Goal: Task Accomplishment & Management: Manage account settings

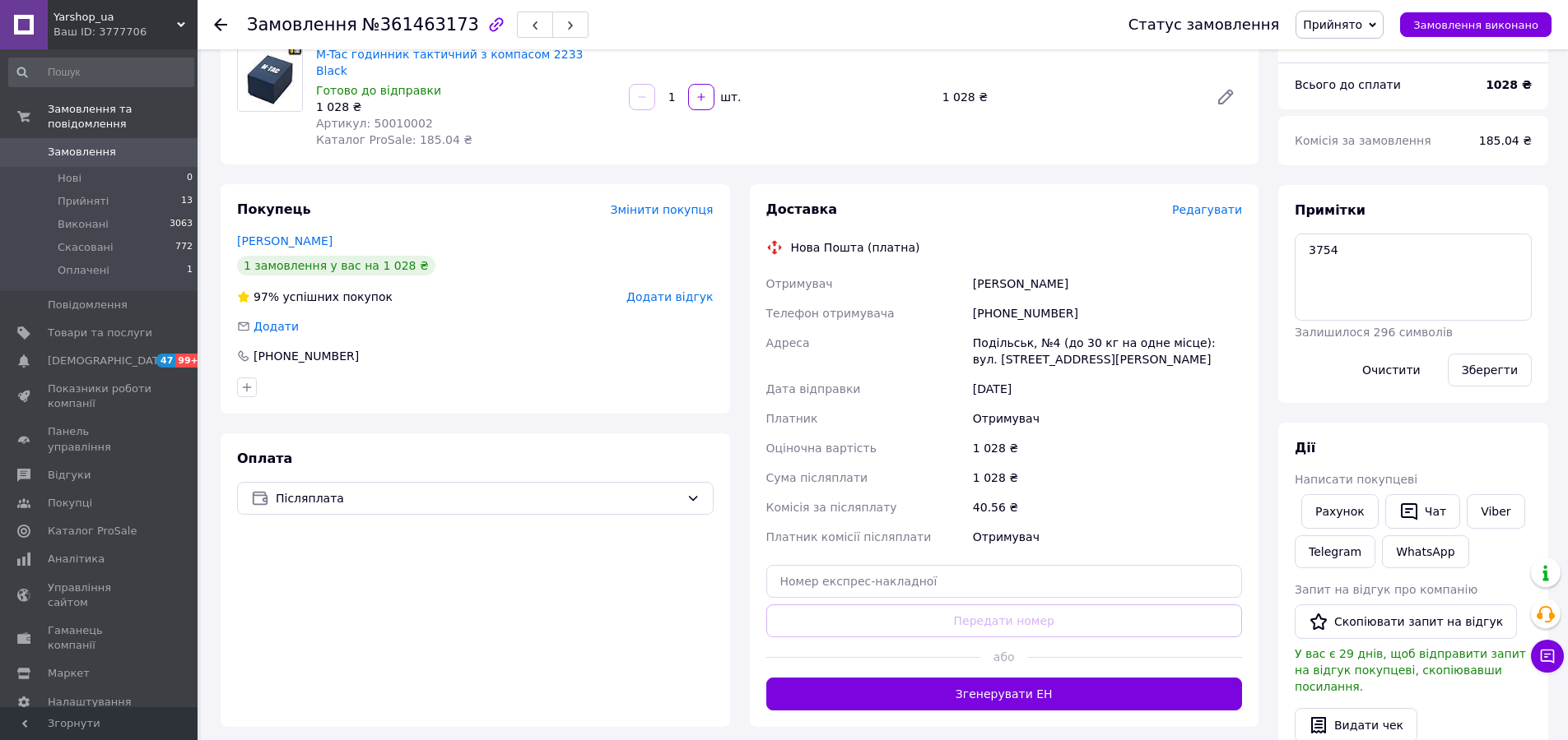
scroll to position [164, 0]
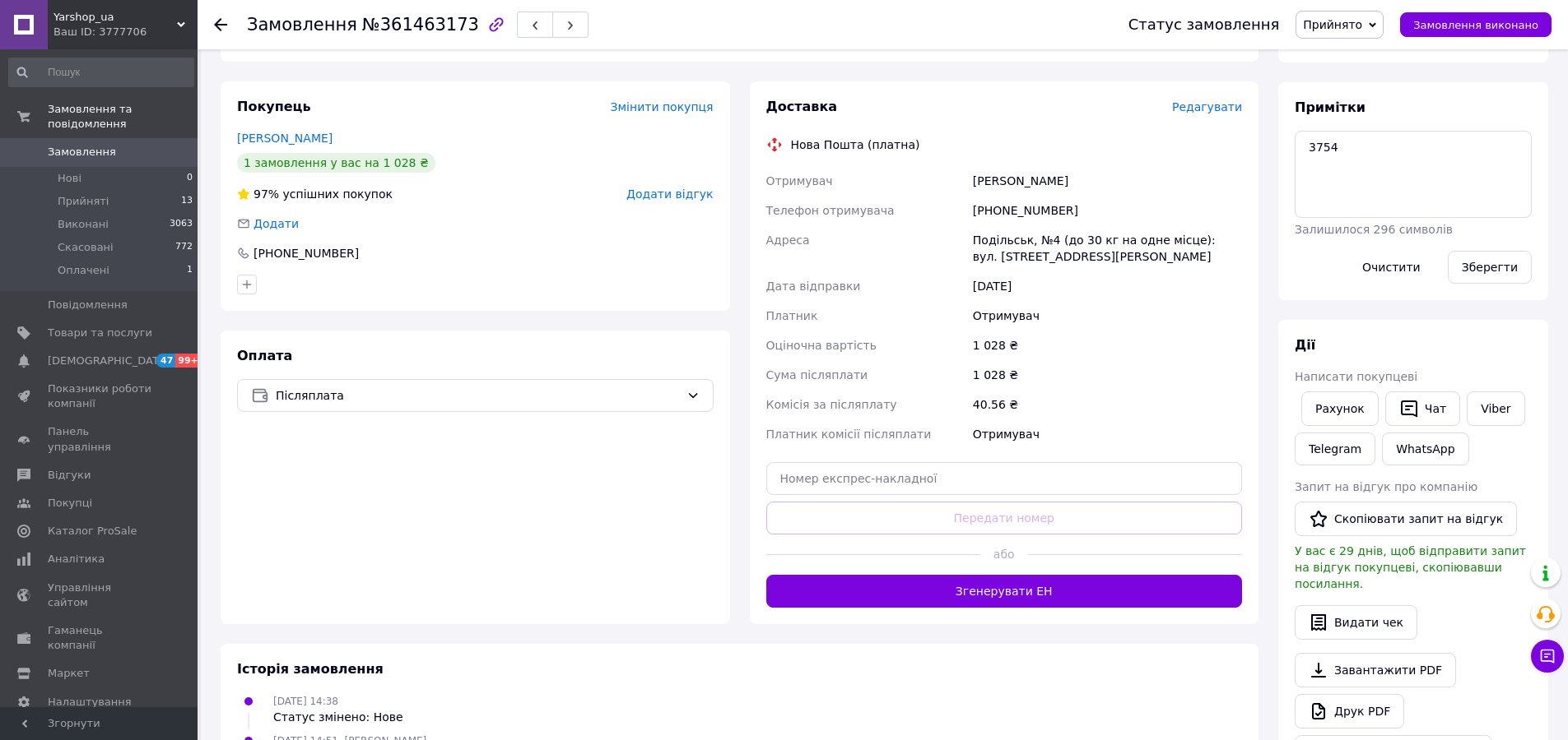
drag, startPoint x: 998, startPoint y: 578, endPoint x: 1067, endPoint y: 500, distance: 104.1
click at [999, 578] on button "Згенерувати ЕН" at bounding box center [1005, 591] width 476 height 33
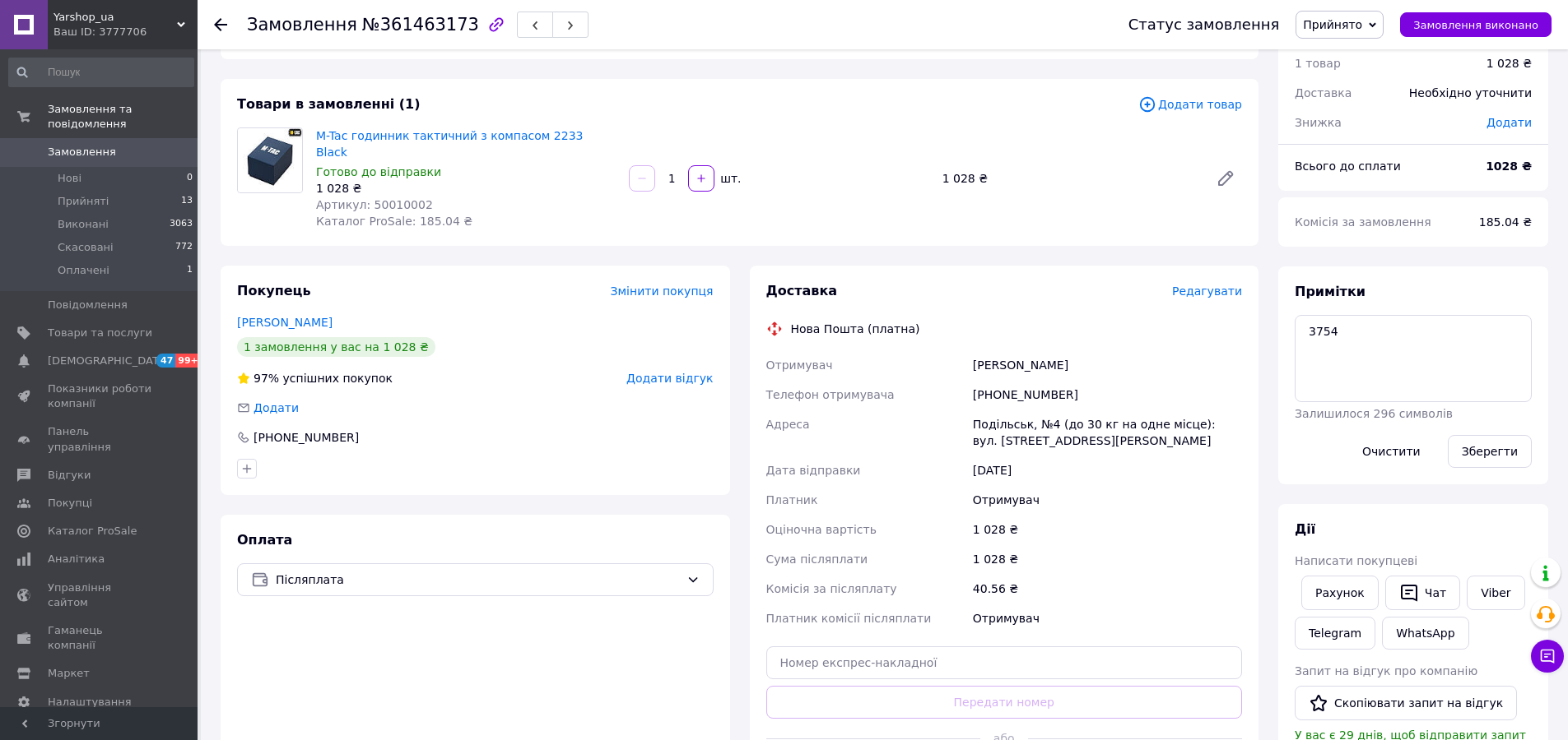
scroll to position [0, 0]
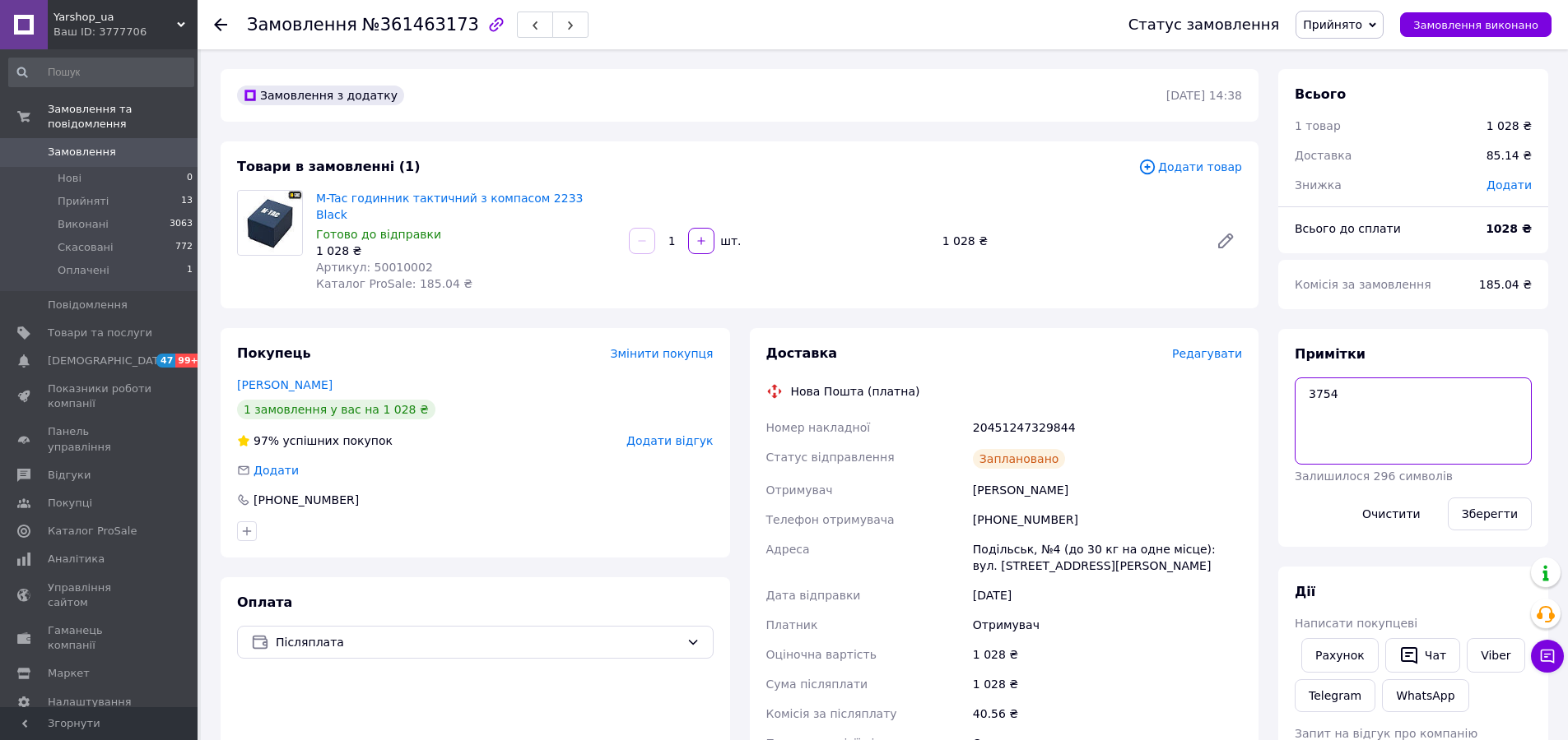
click at [1321, 391] on textarea "3754" at bounding box center [1413, 422] width 237 height 87
click at [88, 194] on span "Прийняті" at bounding box center [83, 202] width 51 height 15
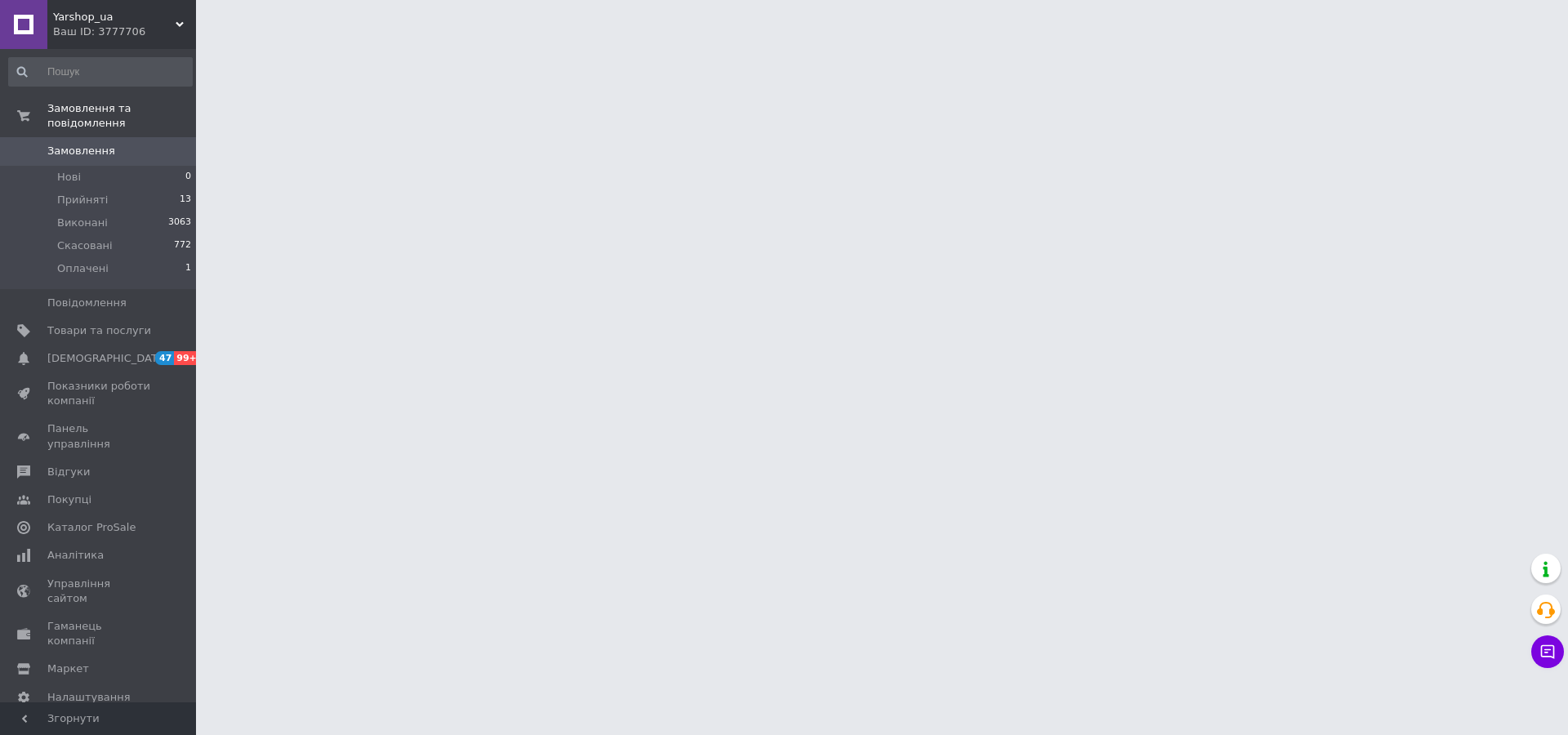
click at [335, 41] on html "Yarshop_ua Ваш ID: 3777706 Сайт Yarshop_ua Кабінет покупця Перевірити стан сист…" at bounding box center [784, 20] width 1568 height 41
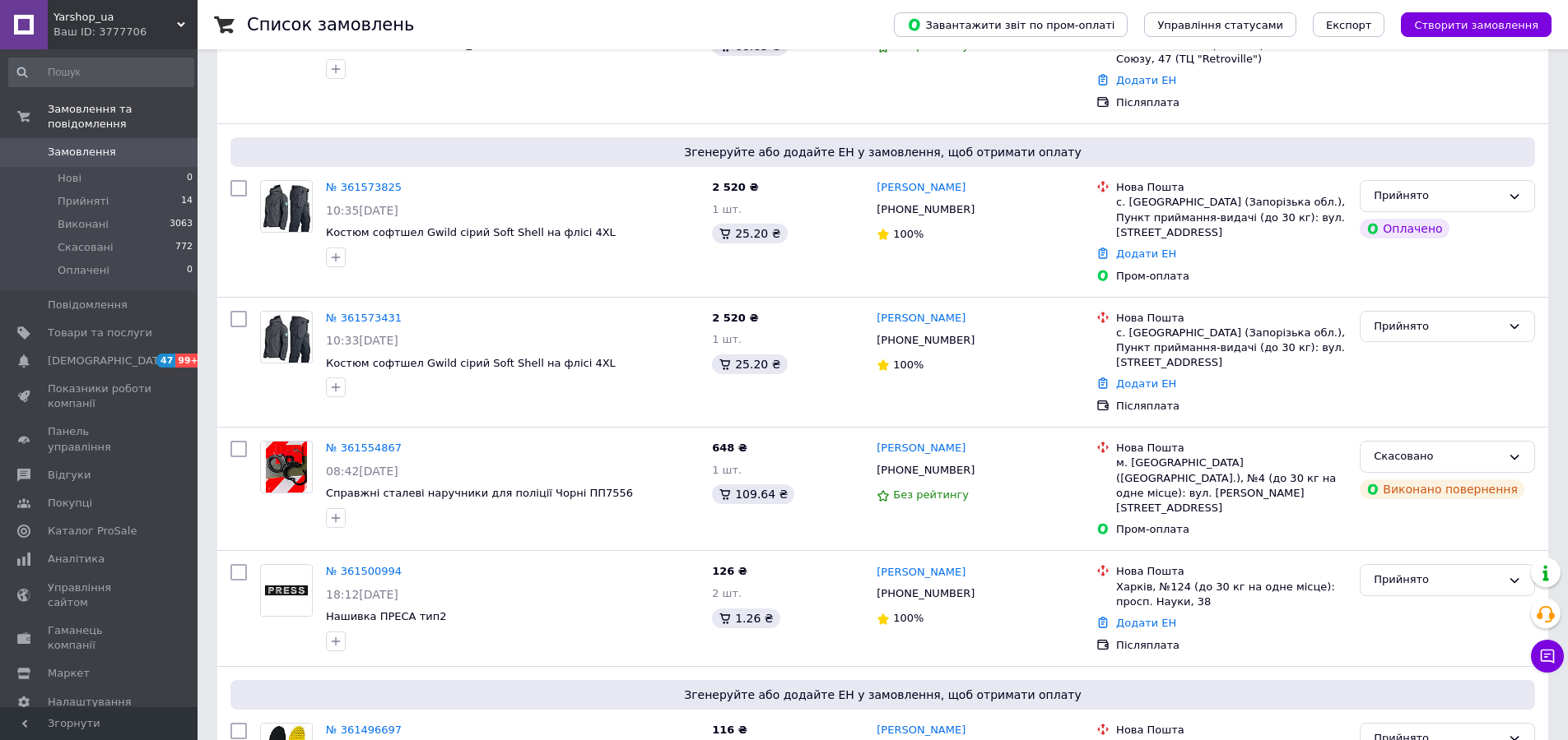
scroll to position [576, 0]
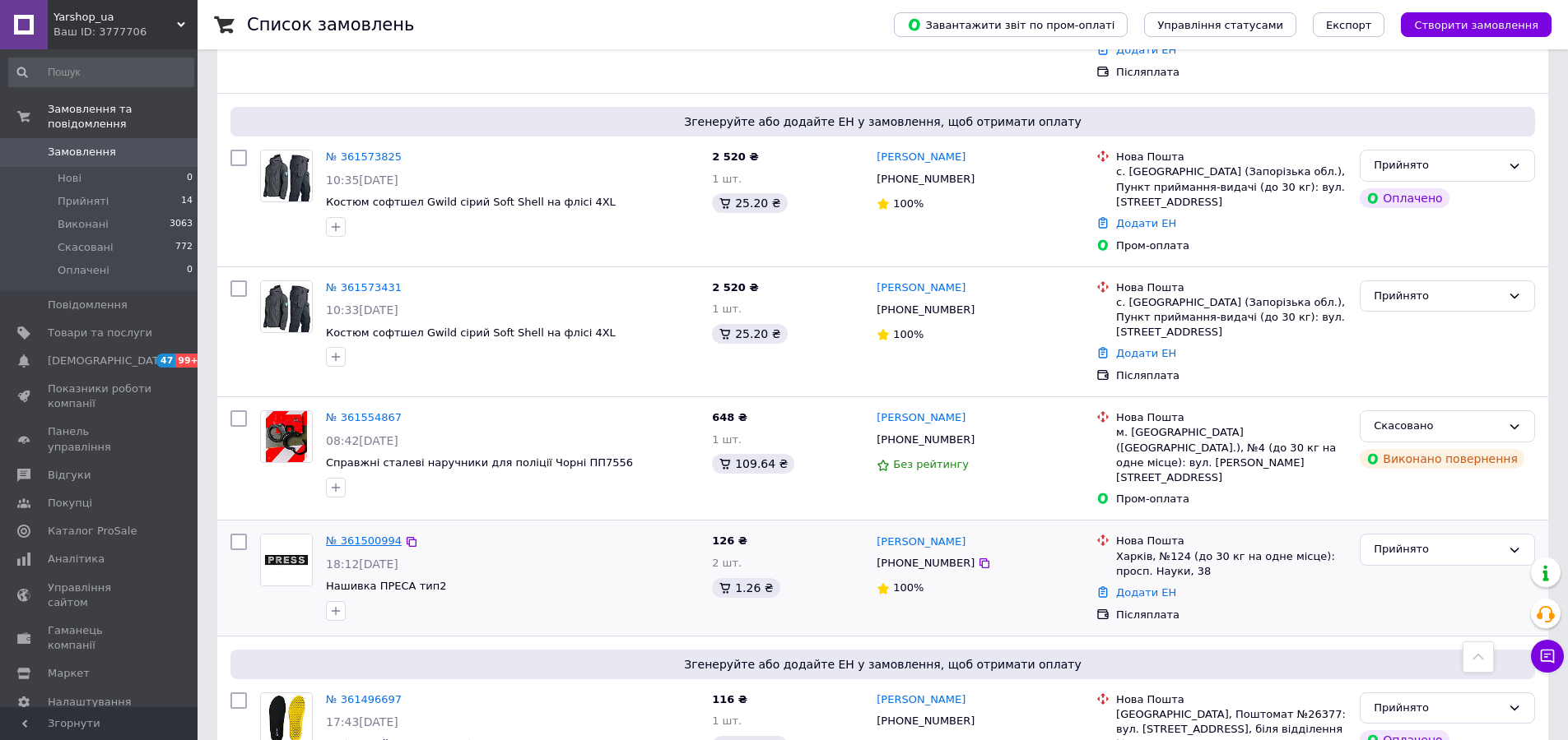
click at [344, 535] on link "№ 361500994" at bounding box center [364, 541] width 75 height 13
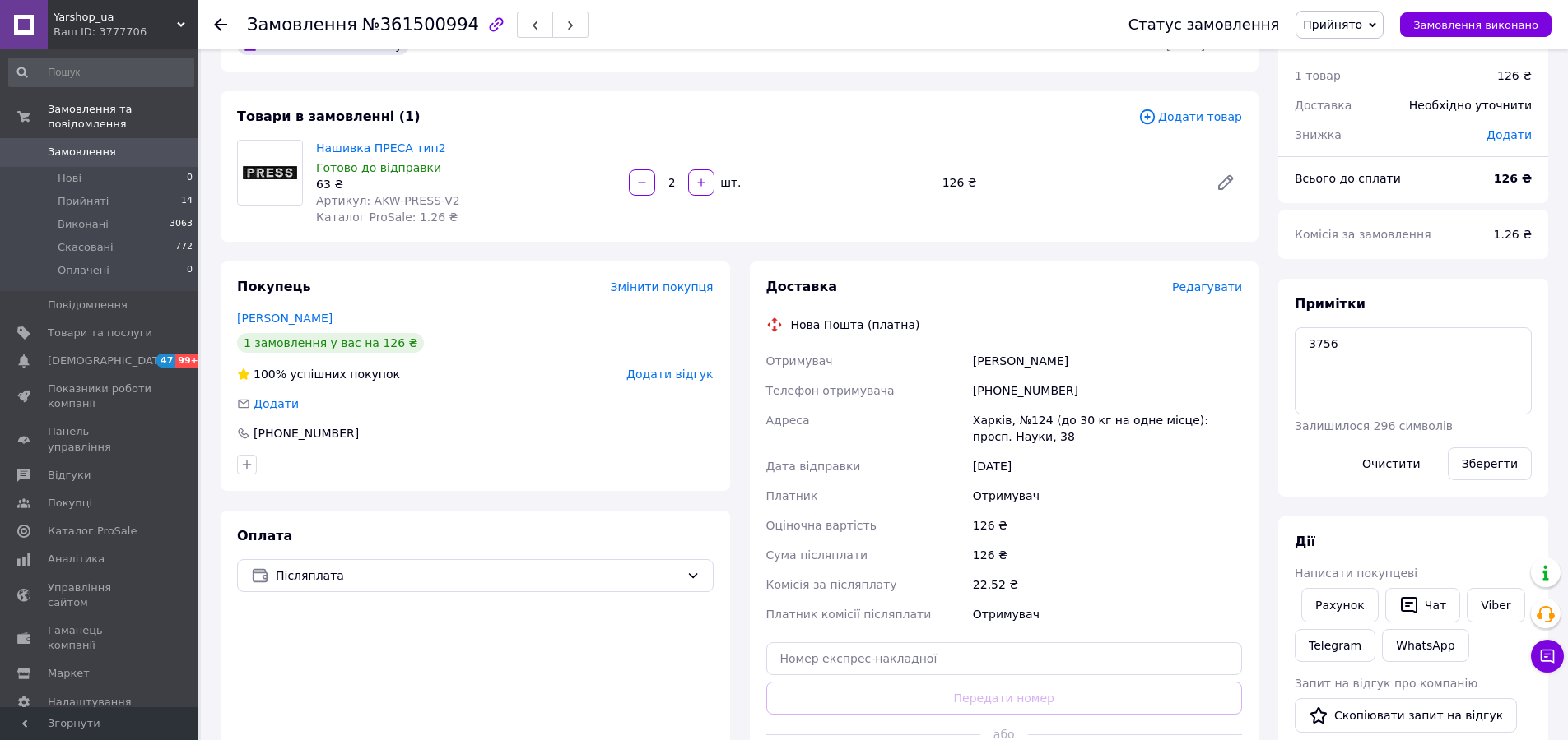
scroll to position [164, 0]
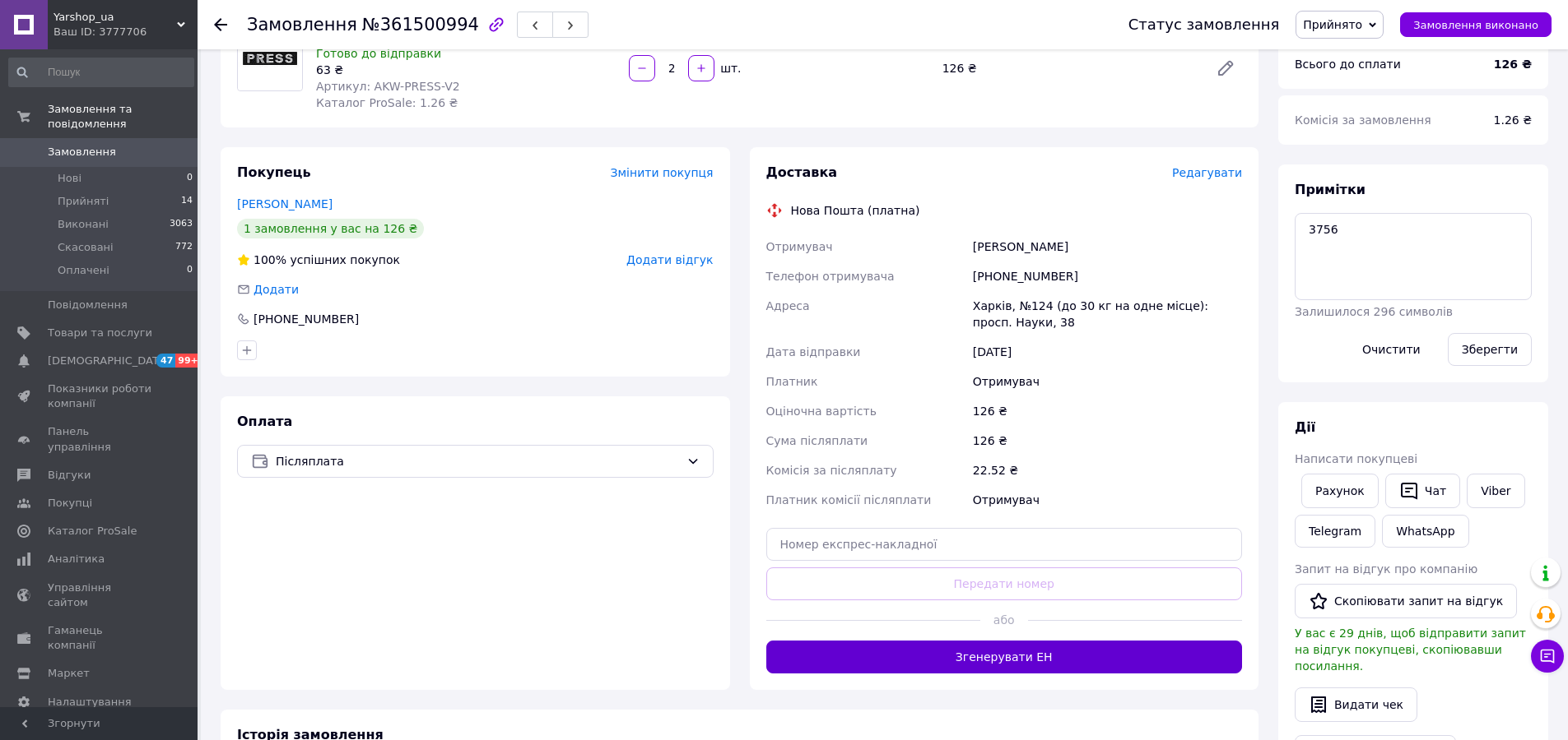
click at [959, 658] on button "Згенерувати ЕН" at bounding box center [1005, 657] width 476 height 33
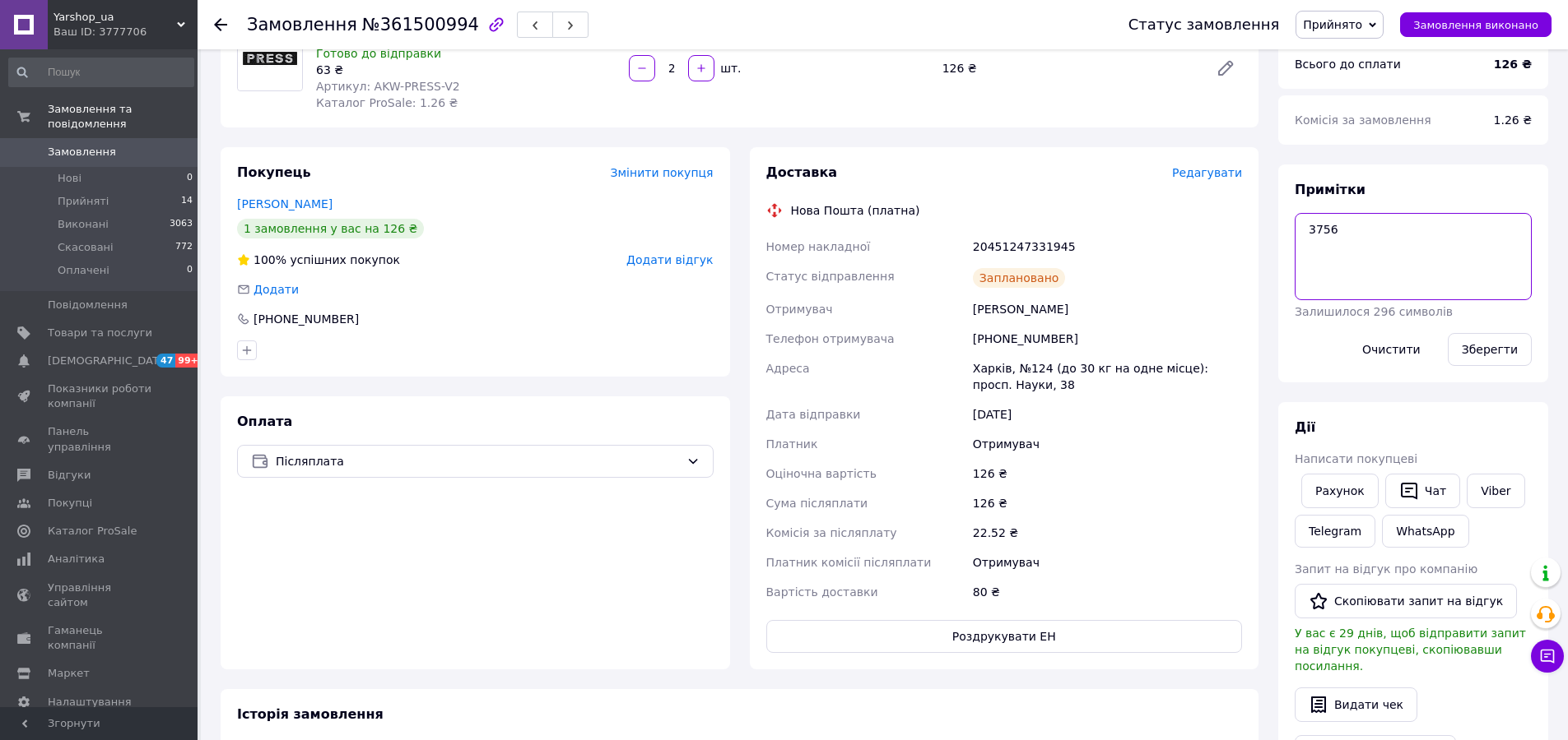
click at [1327, 228] on textarea "3756" at bounding box center [1413, 256] width 237 height 87
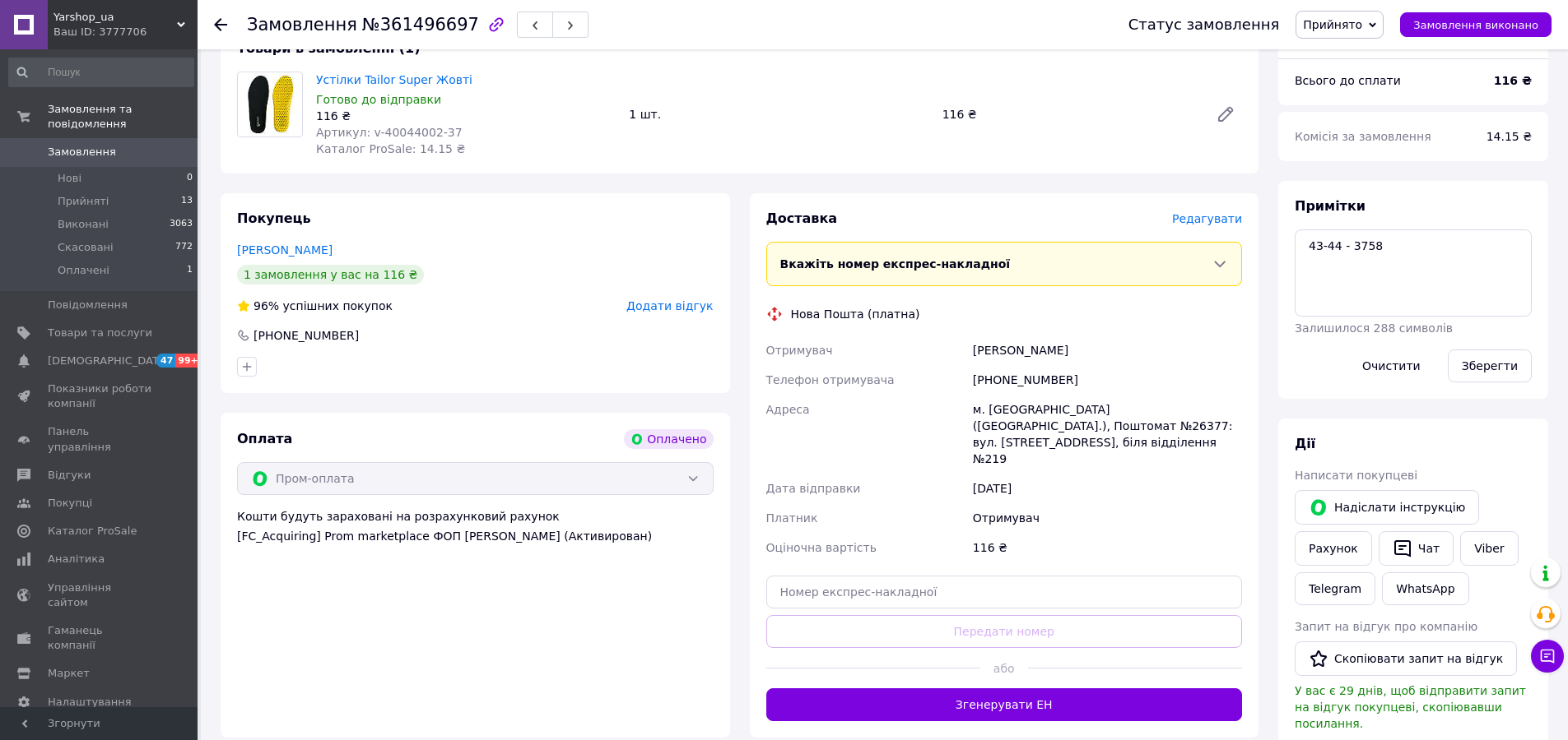
scroll to position [246, 0]
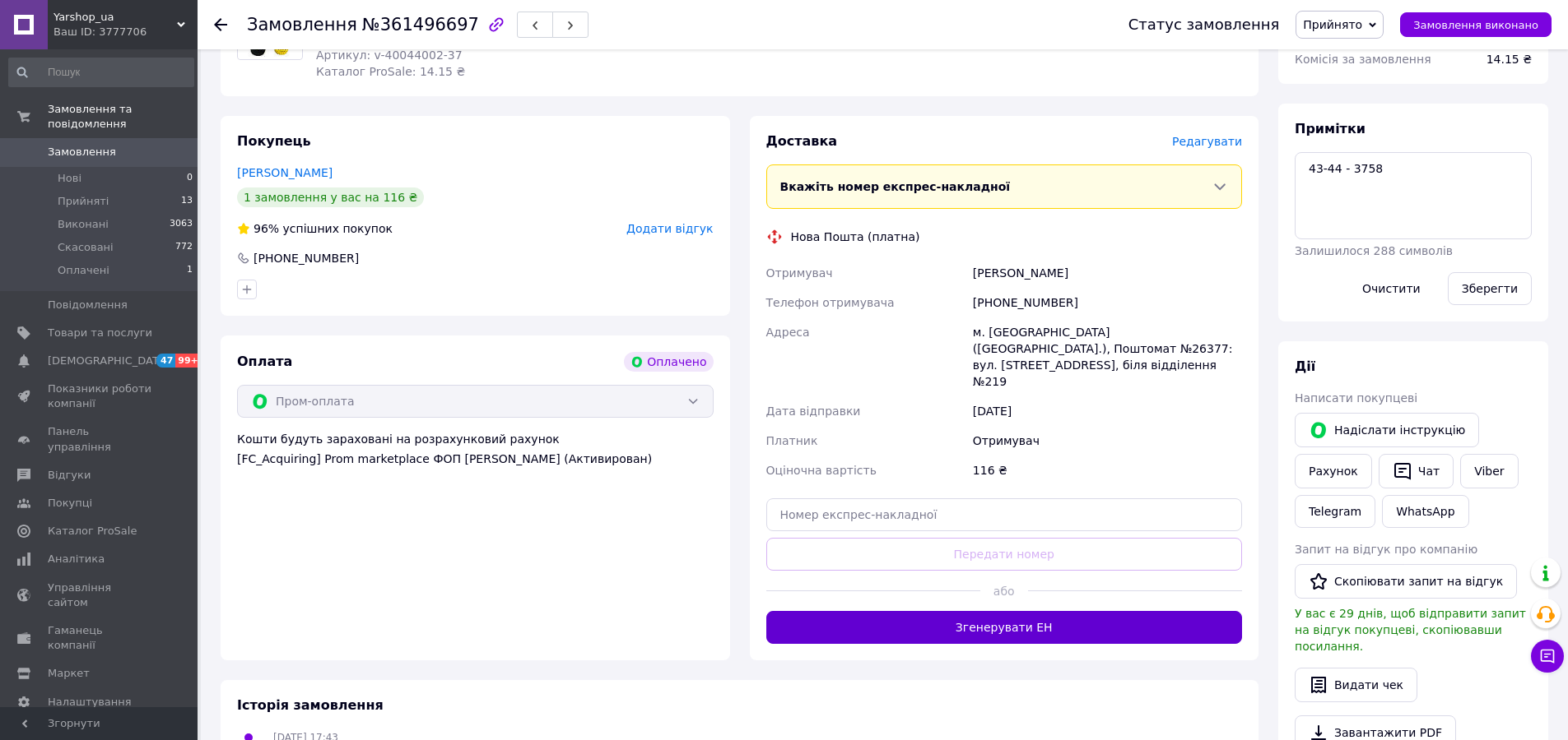
click at [952, 611] on button "Згенерувати ЕН" at bounding box center [1005, 627] width 476 height 33
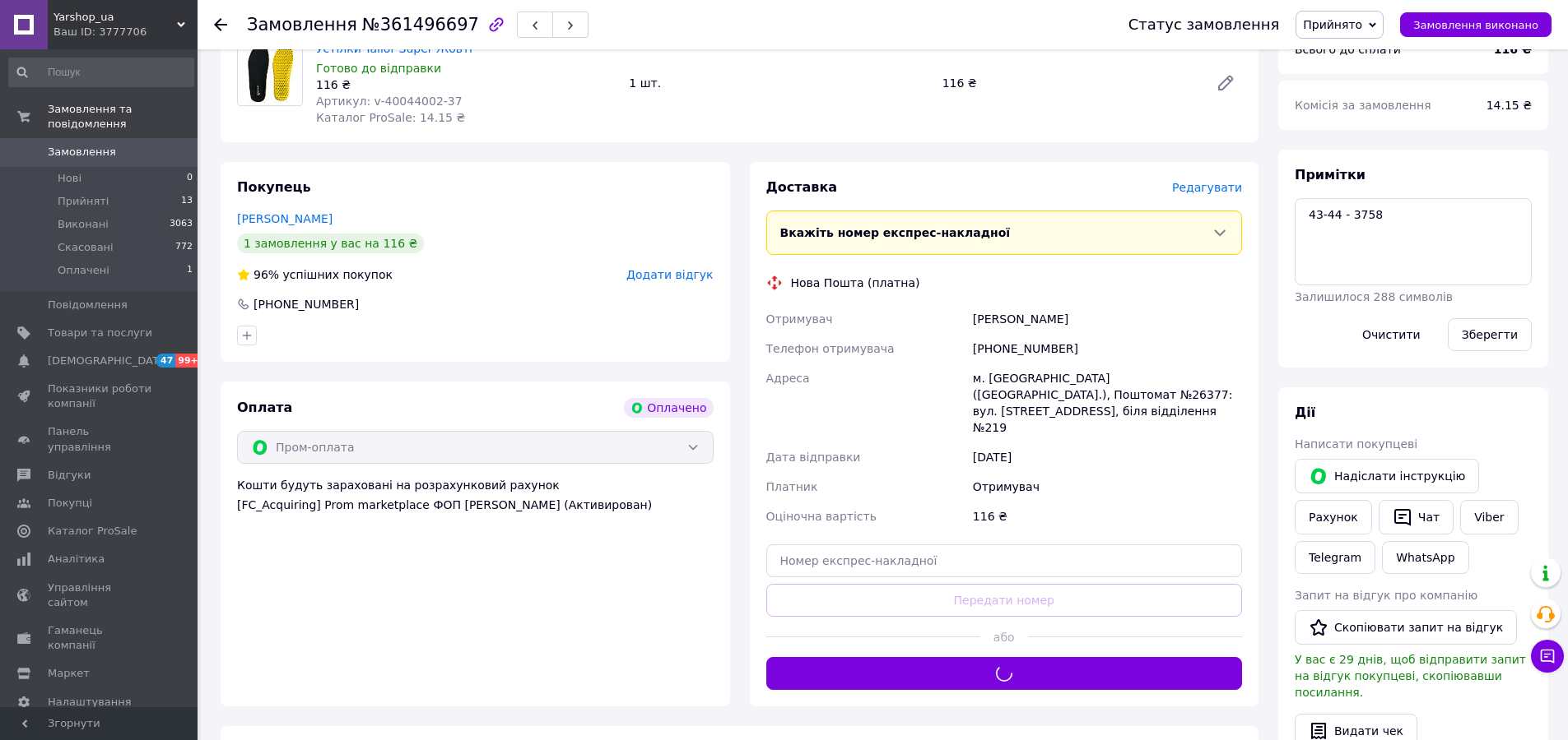
scroll to position [164, 0]
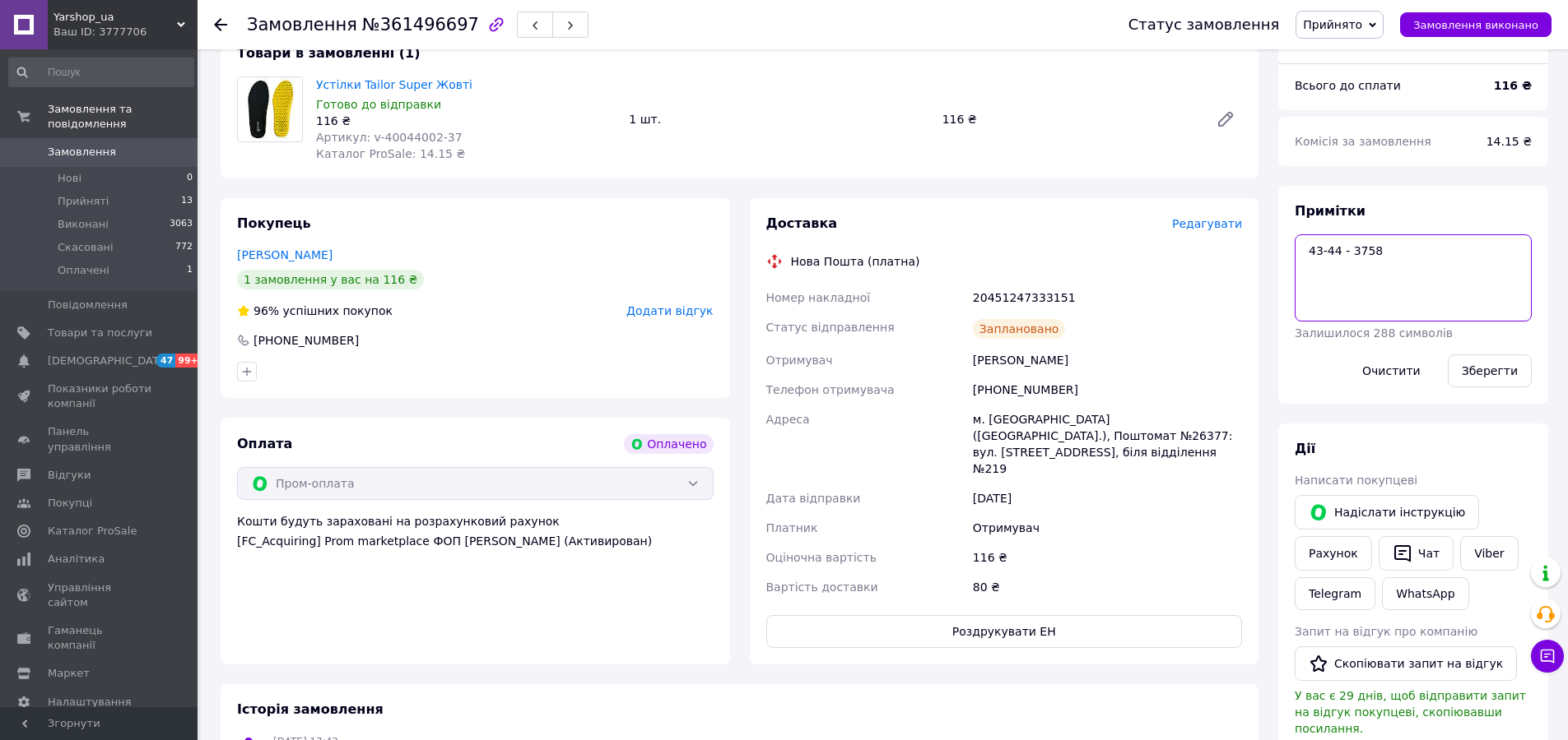
click at [1366, 256] on textarea "43-44 - 3758" at bounding box center [1413, 278] width 237 height 87
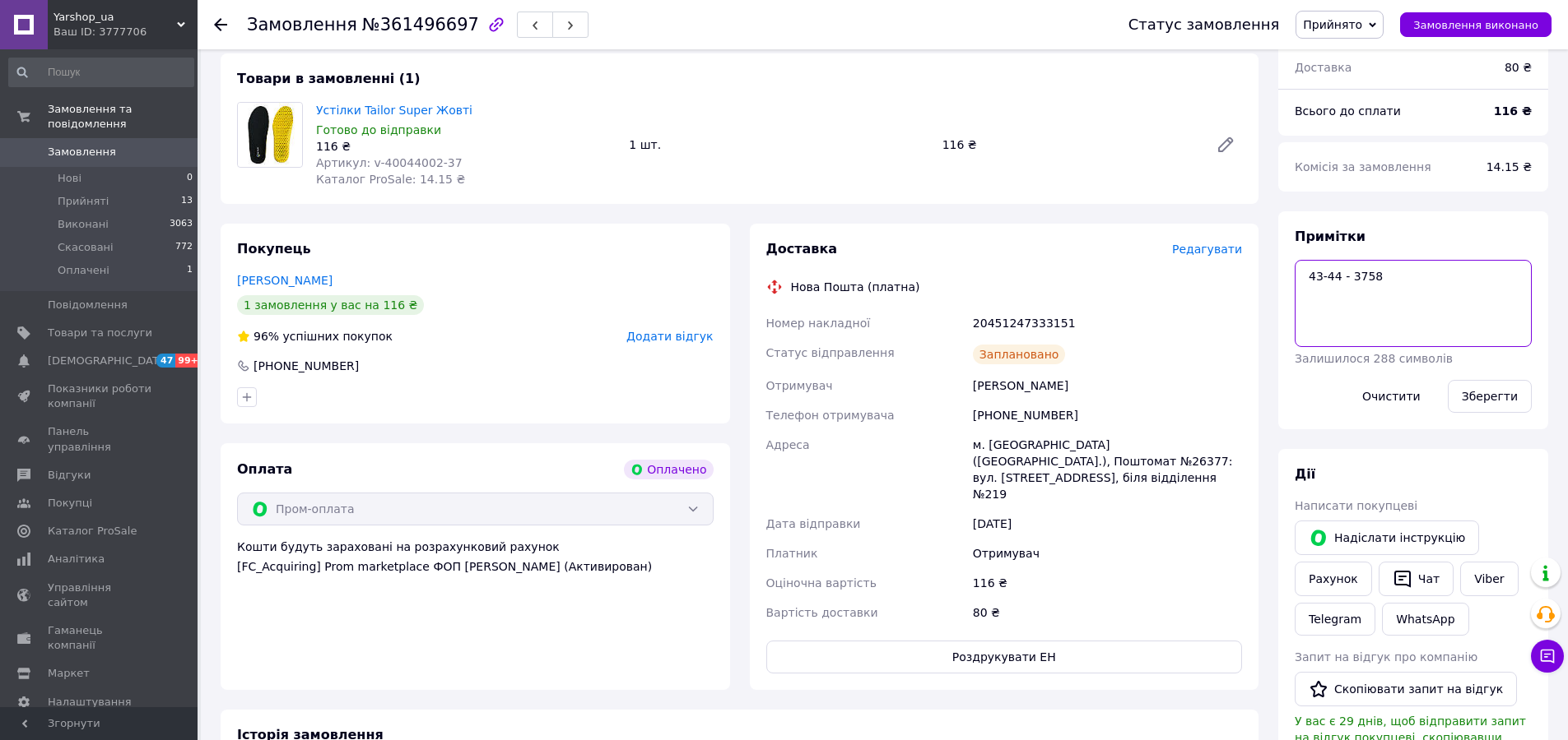
scroll to position [0, 0]
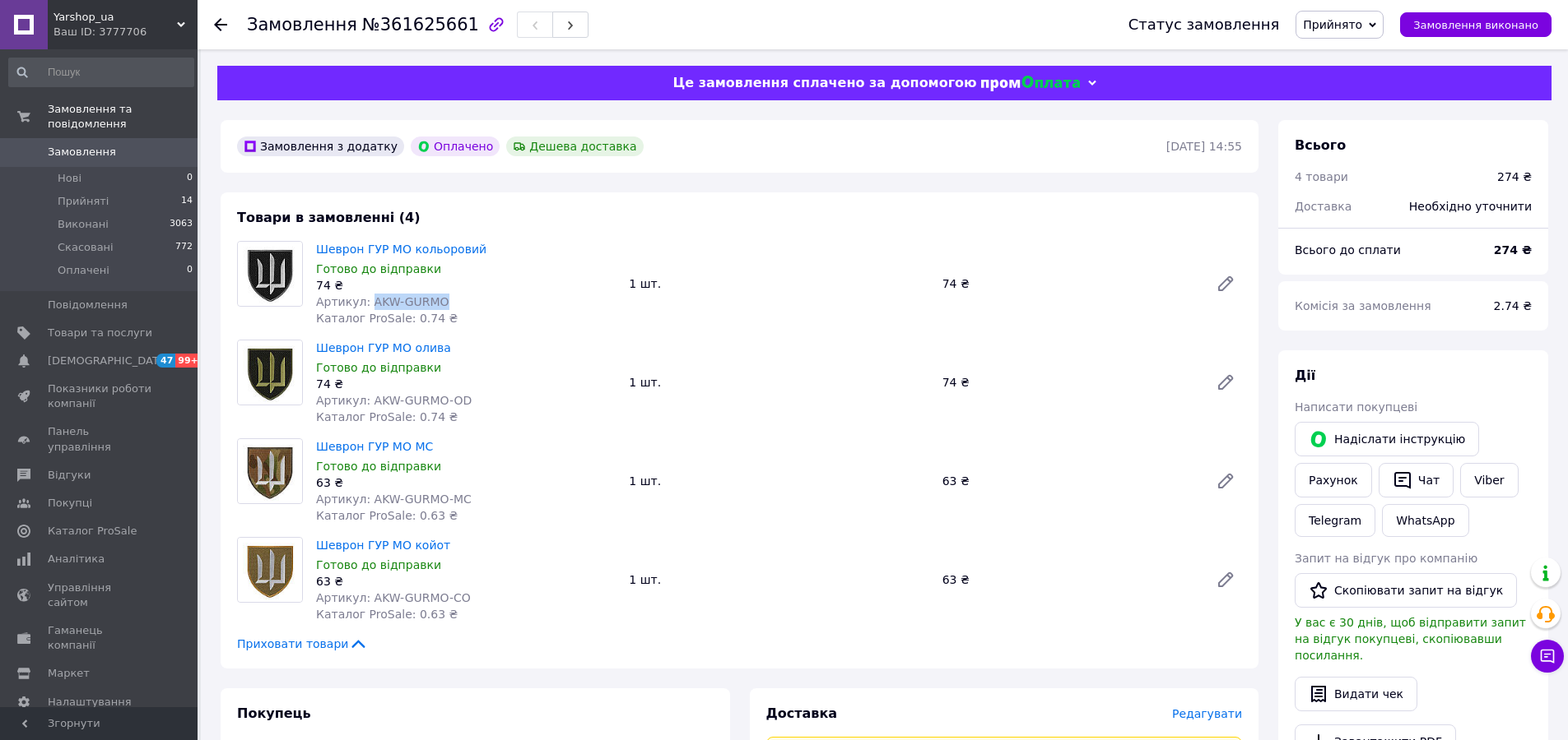
drag, startPoint x: 444, startPoint y: 300, endPoint x: 367, endPoint y: 305, distance: 77.2
click at [367, 305] on div "Артикул: AKW-GURMO" at bounding box center [465, 302] width 299 height 17
copy span "AKW-GURMO"
drag, startPoint x: 479, startPoint y: 396, endPoint x: 369, endPoint y: 397, distance: 110.0
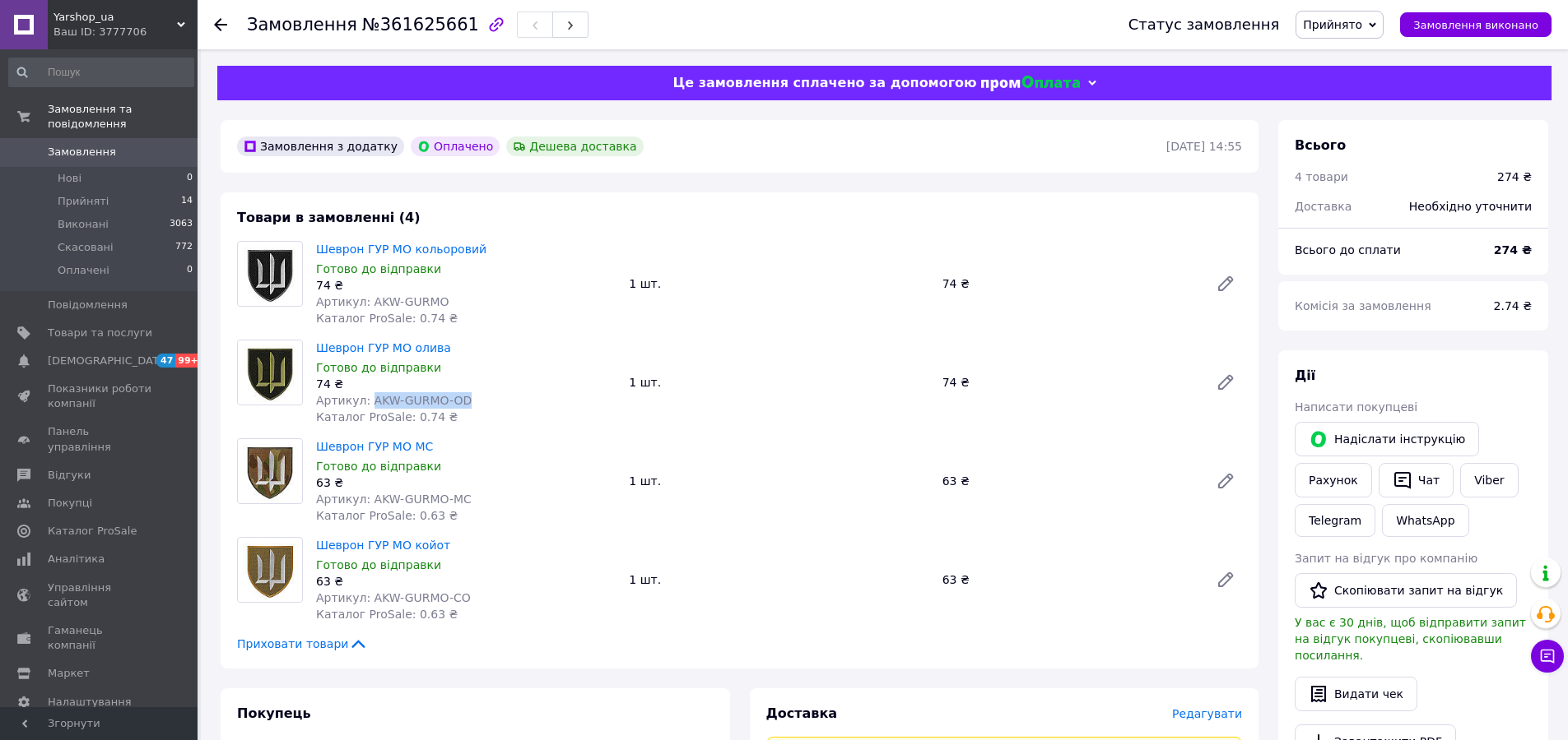
click at [369, 397] on div "Артикул: AKW-GURMO-OD" at bounding box center [465, 401] width 299 height 17
copy span "AKW-GURMO-OD"
drag, startPoint x: 464, startPoint y: 494, endPoint x: 370, endPoint y: 494, distance: 94.0
click at [370, 494] on div "Артикул: AKW-GURMO-MC" at bounding box center [465, 499] width 299 height 17
copy span "AKW-GURMO-MC"
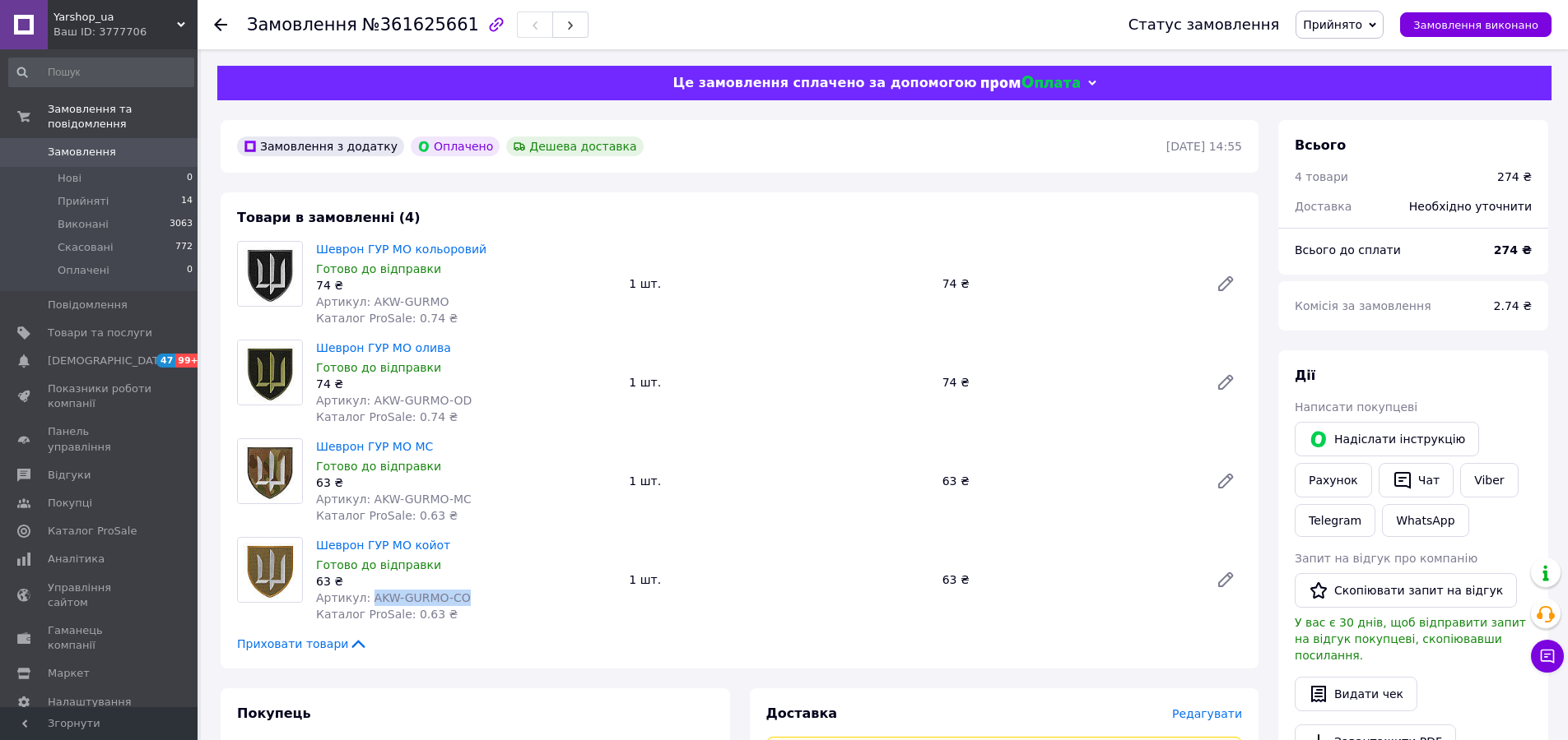
drag, startPoint x: 465, startPoint y: 596, endPoint x: 368, endPoint y: 595, distance: 97.0
click at [368, 595] on div "Артикул: AKW-GURMO-CO" at bounding box center [465, 598] width 299 height 17
copy span "AKW-GURMO-CO"
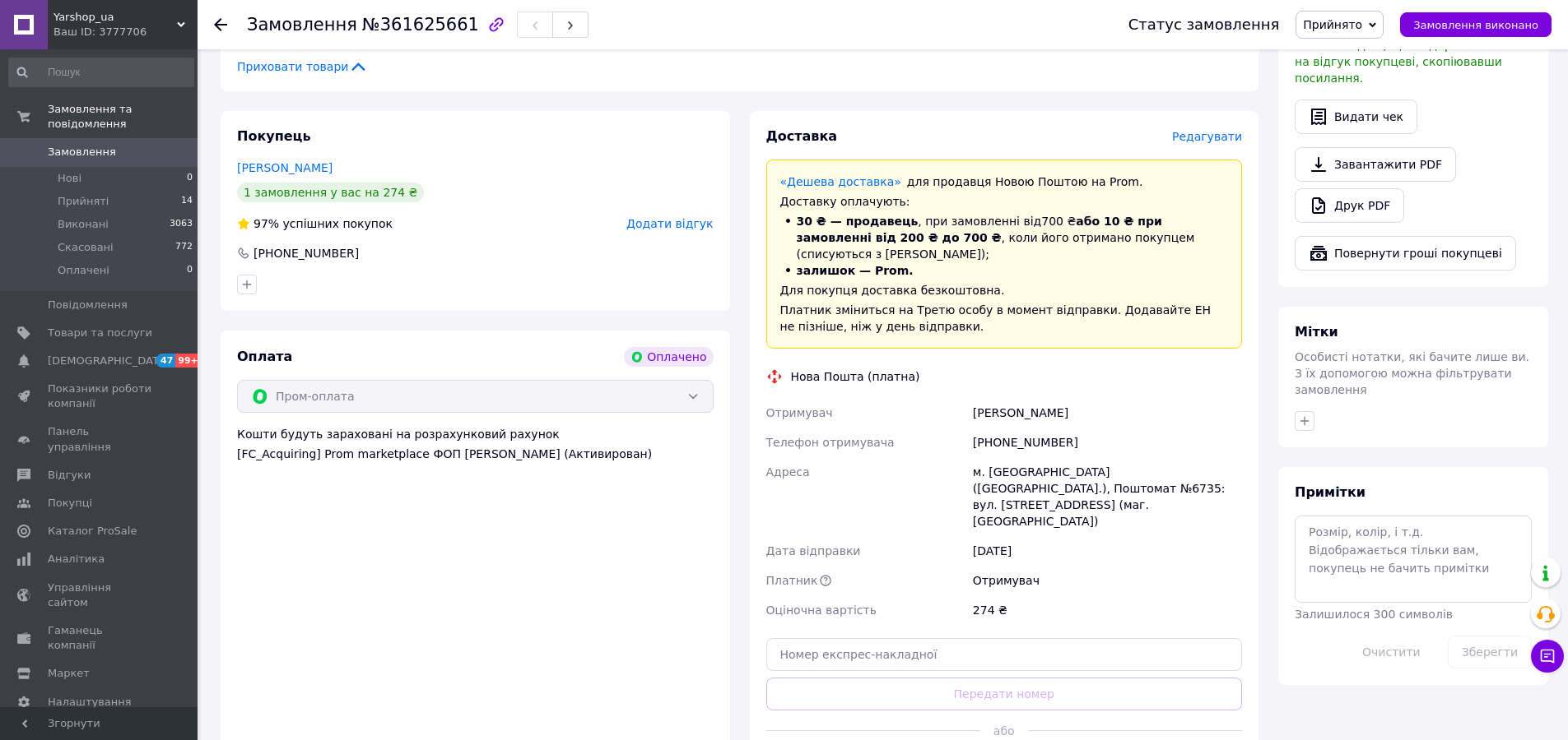
scroll to position [610, 0]
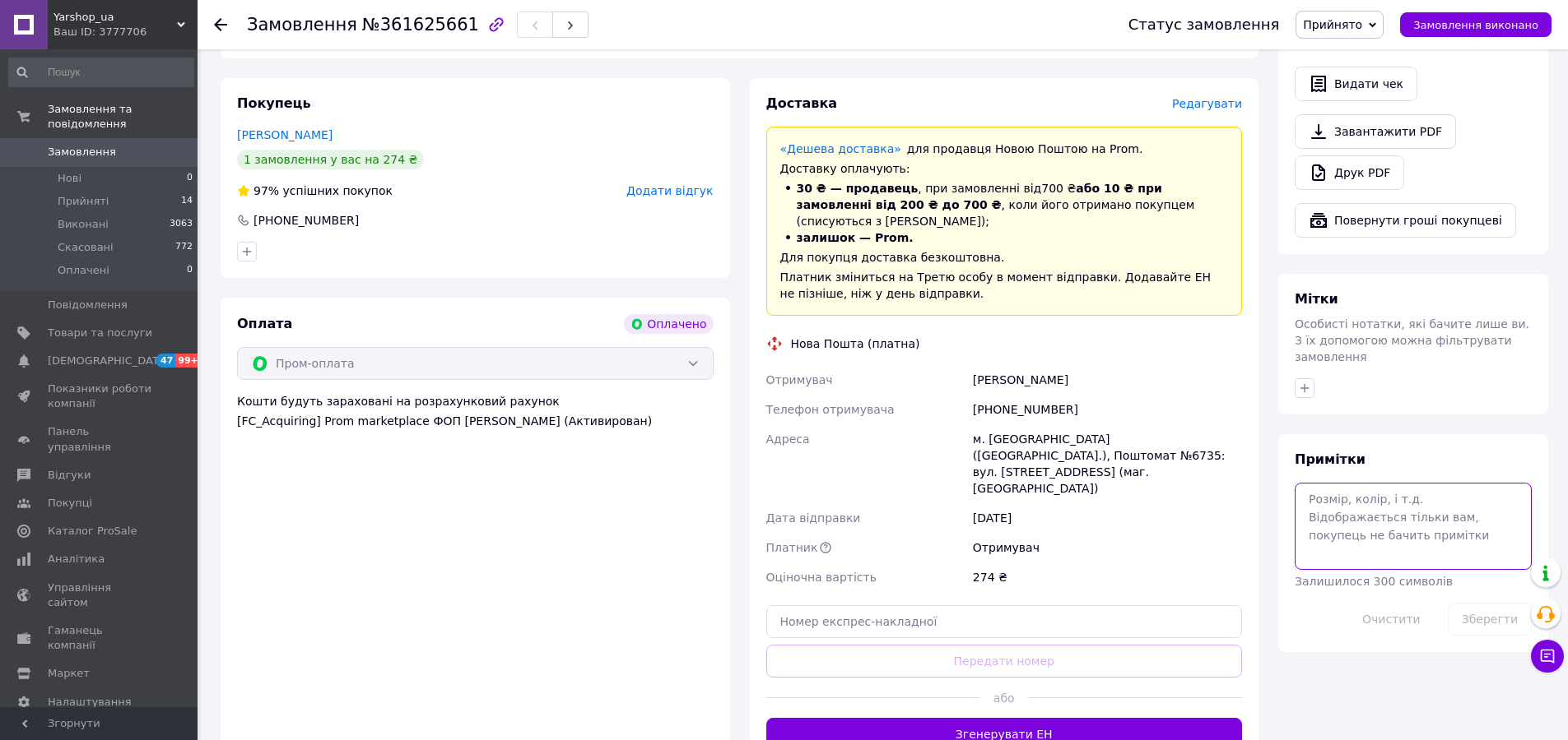
click at [1383, 494] on textarea at bounding box center [1413, 526] width 237 height 87
type textarea "3759"
click at [1483, 603] on button "Зберегти" at bounding box center [1490, 619] width 84 height 33
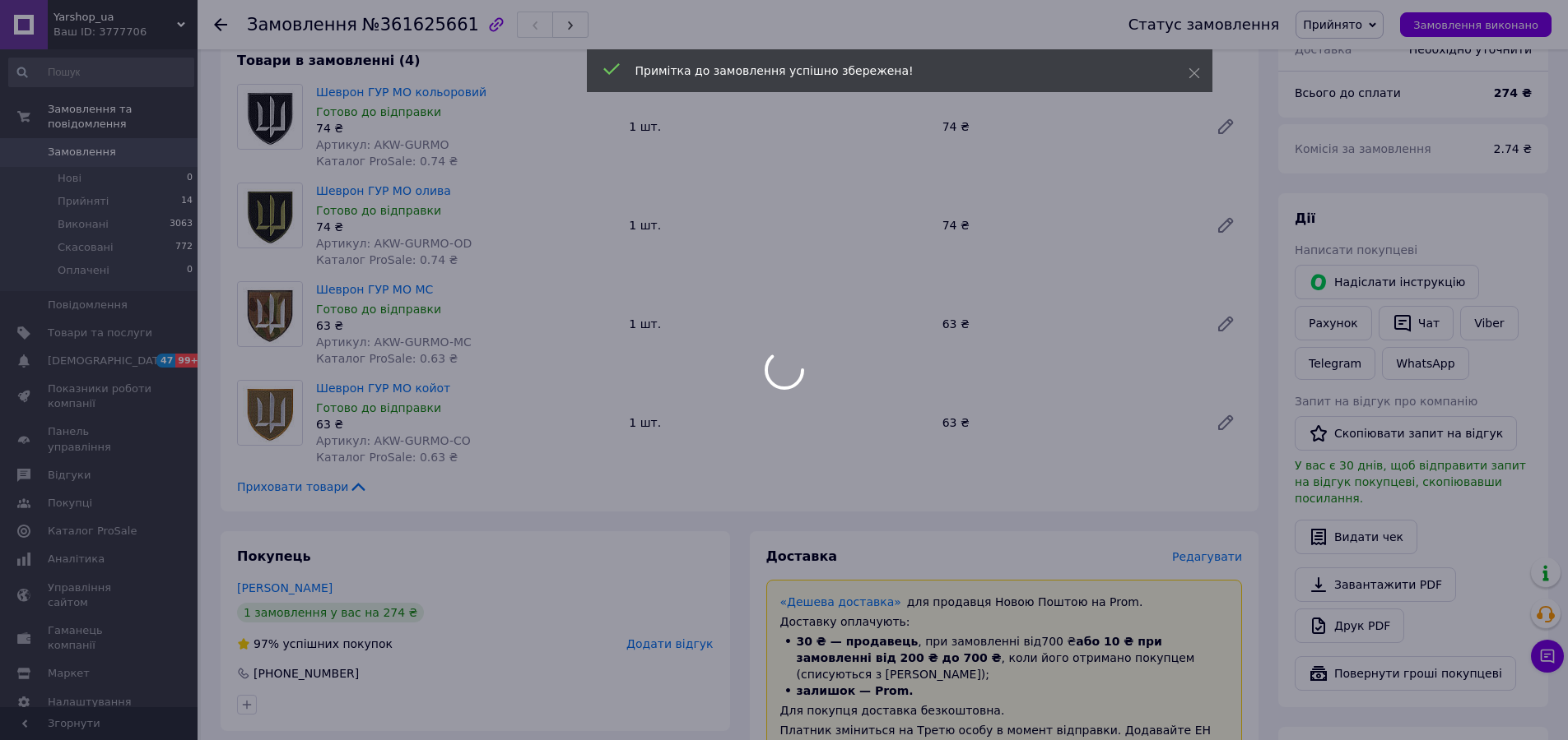
scroll to position [153, 0]
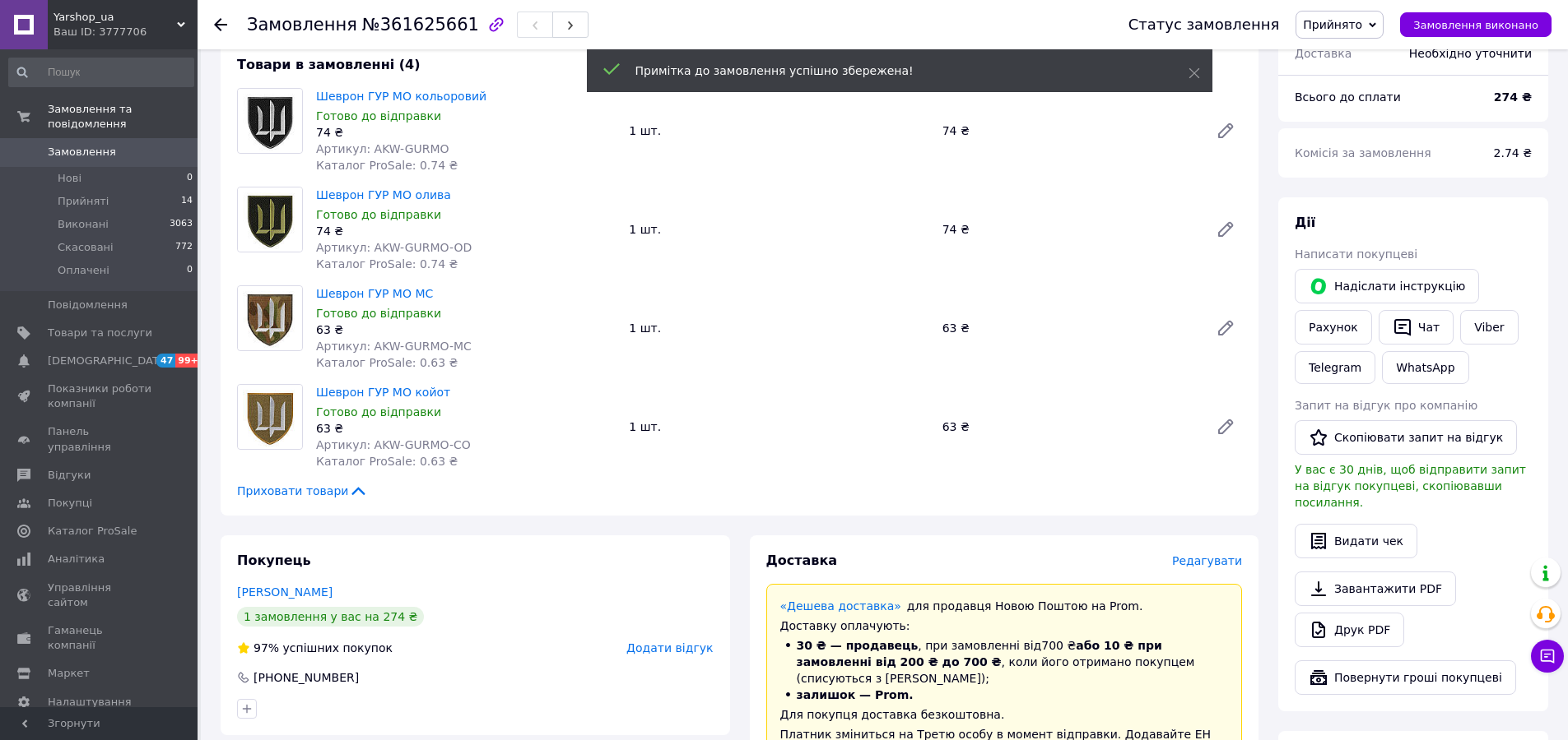
click at [1479, 302] on div "Надіслати інструкцію Рахунок   Чат Viber Telegram WhatsApp" at bounding box center [1413, 326] width 244 height 122
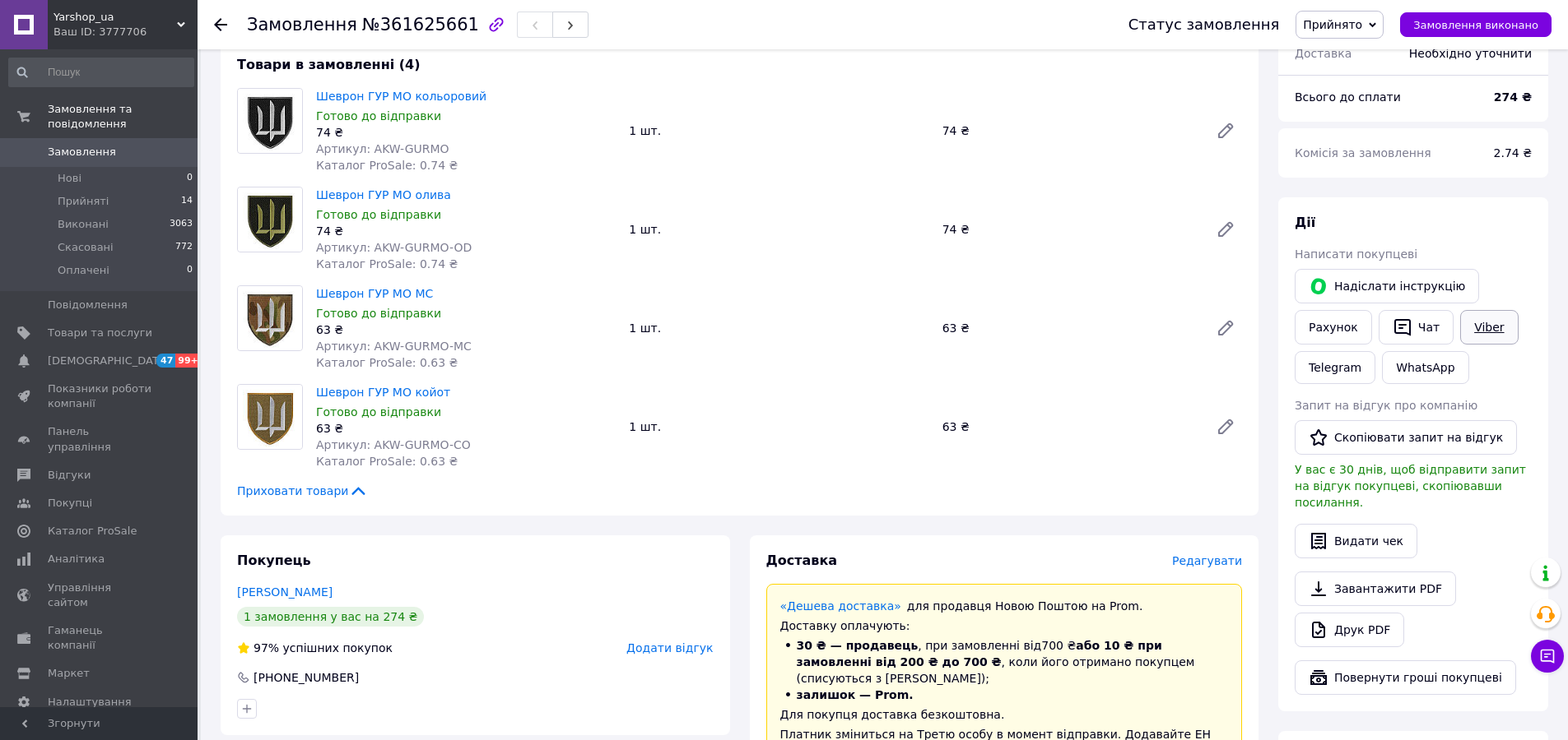
click at [1481, 330] on link "Viber" at bounding box center [1488, 327] width 58 height 34
click at [1347, 369] on link "Telegram" at bounding box center [1335, 367] width 80 height 33
click at [1334, 365] on link "Telegram" at bounding box center [1335, 367] width 80 height 33
click at [1429, 328] on button "Чат" at bounding box center [1415, 327] width 75 height 34
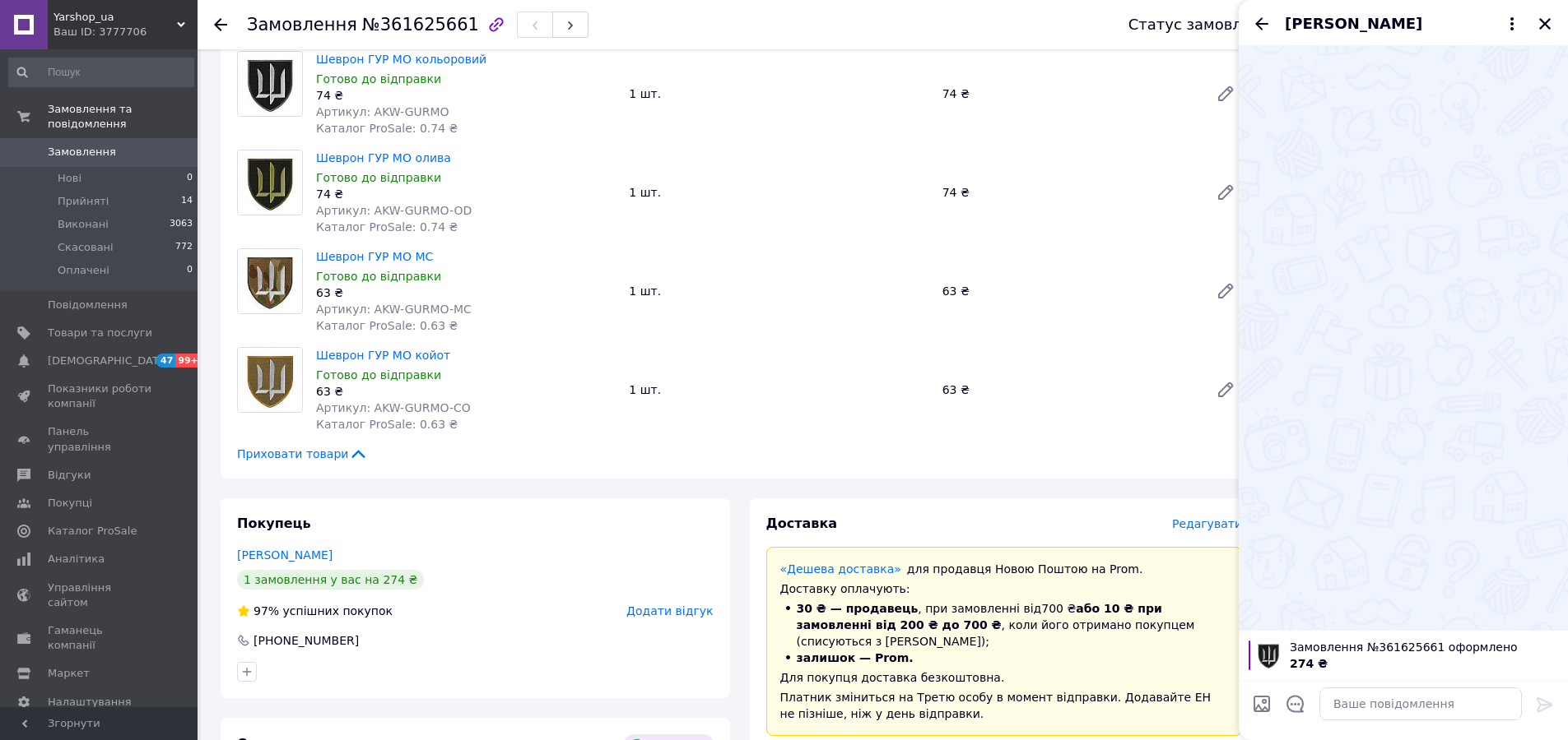
scroll to position [235, 0]
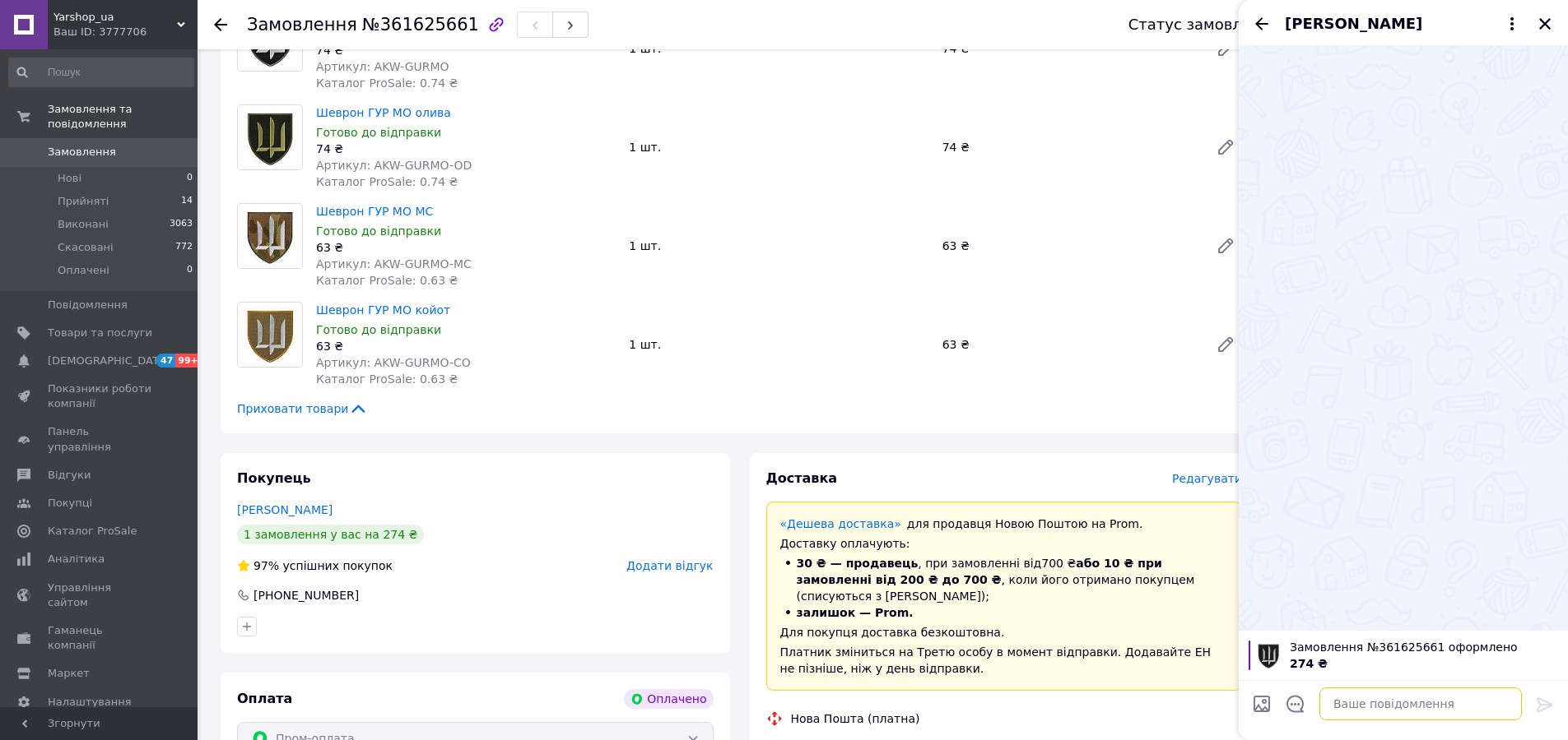
click at [1347, 704] on textarea at bounding box center [1420, 704] width 202 height 33
type textarea "В"
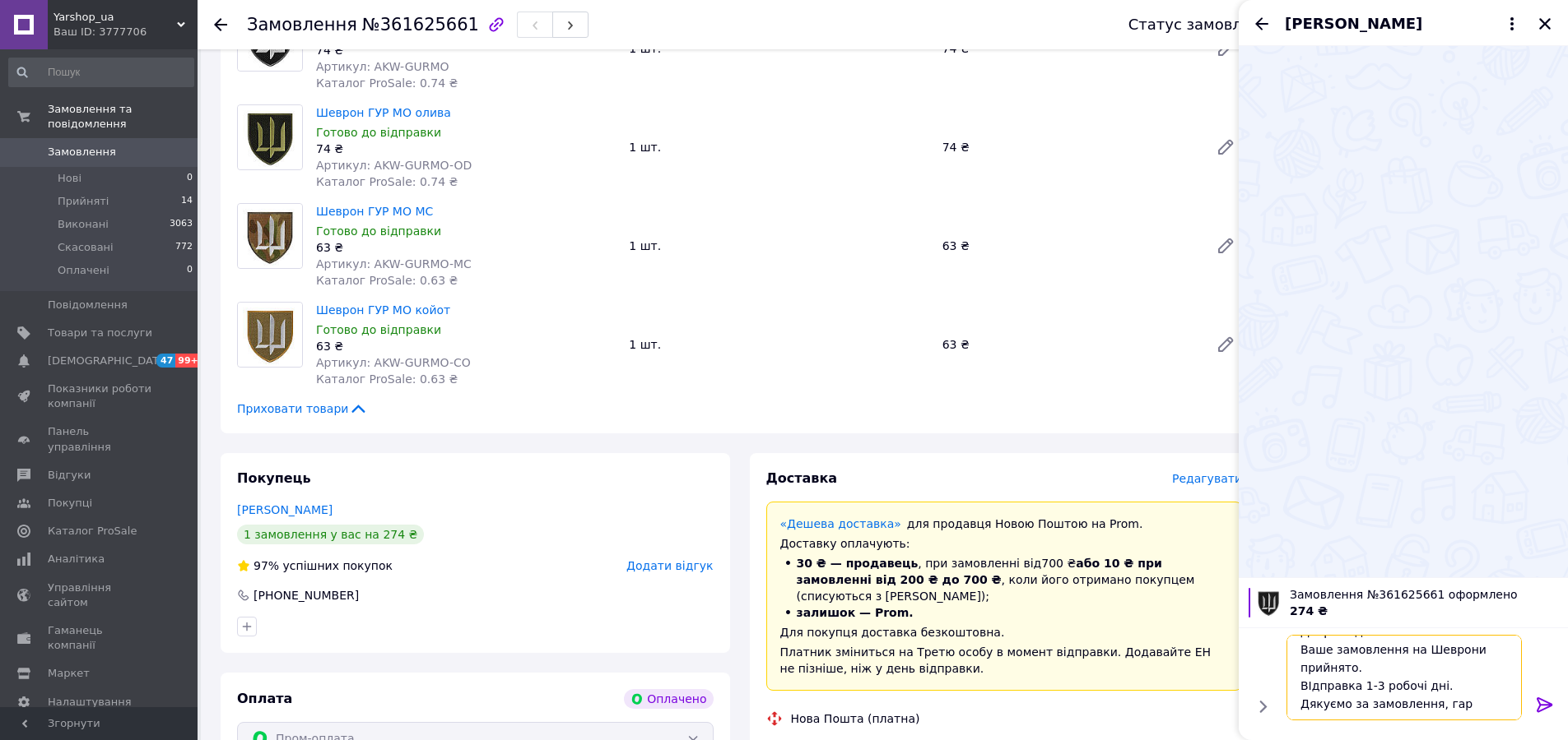
scroll to position [20, 0]
type textarea "Доброго дня. Ваше замовлення на Шеврони прийнято. ВІдправка 1-3 робочі дні. Дяк…"
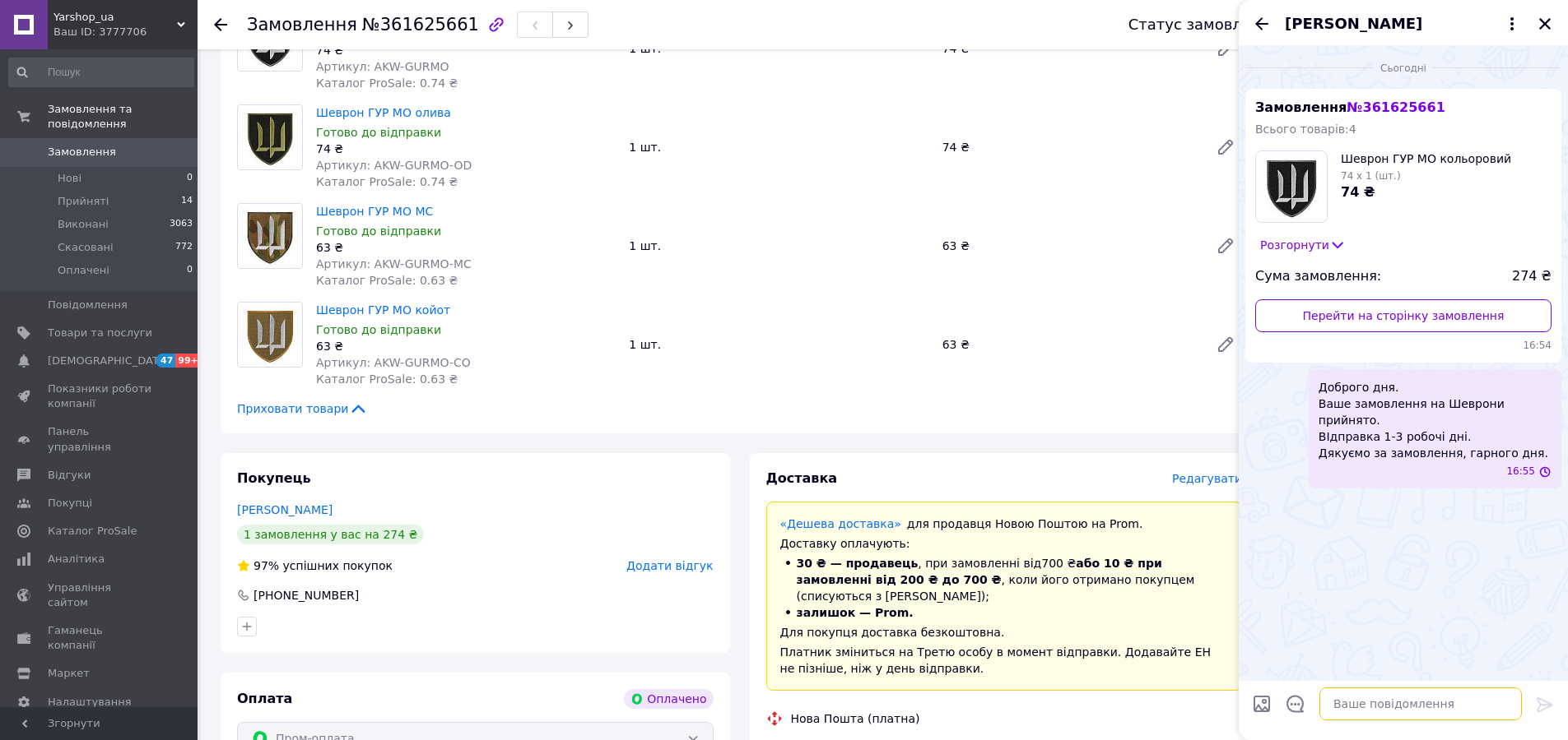
scroll to position [0, 0]
click at [1545, 22] on icon "Закрити" at bounding box center [1545, 24] width 15 height 15
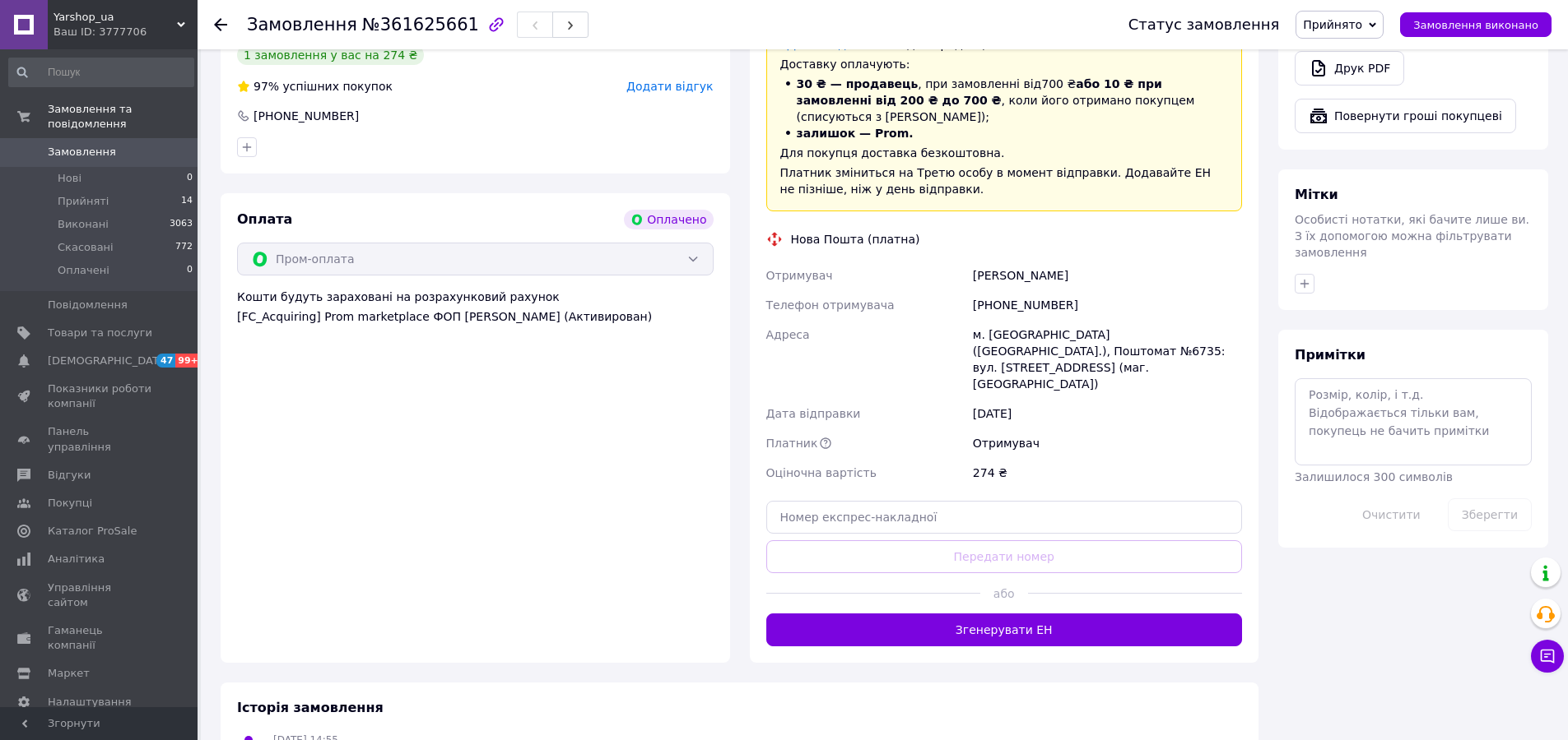
scroll to position [729, 0]
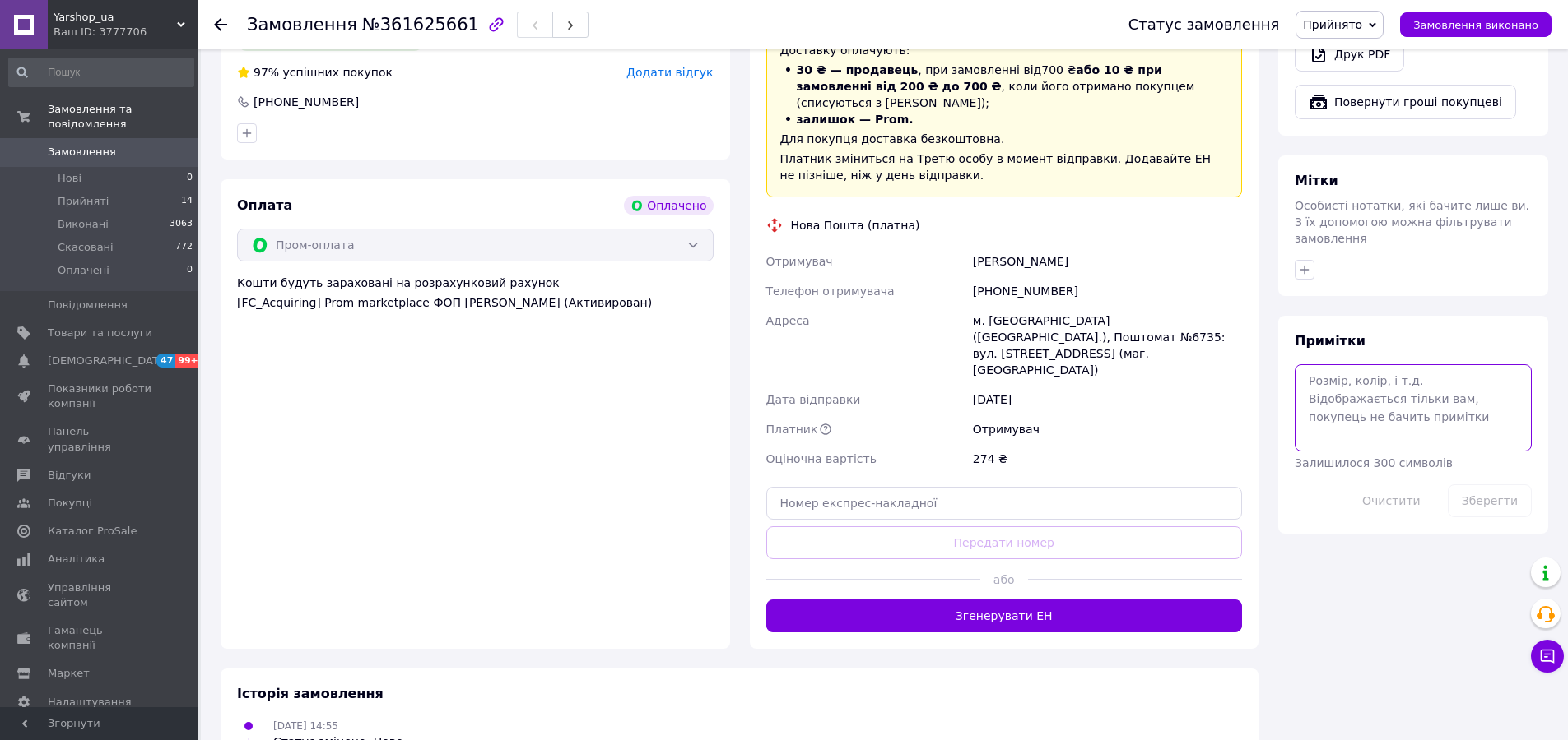
click at [1394, 365] on textarea at bounding box center [1413, 408] width 237 height 87
type textarea "3759"
click at [1501, 484] on button "Зберегти" at bounding box center [1490, 500] width 84 height 33
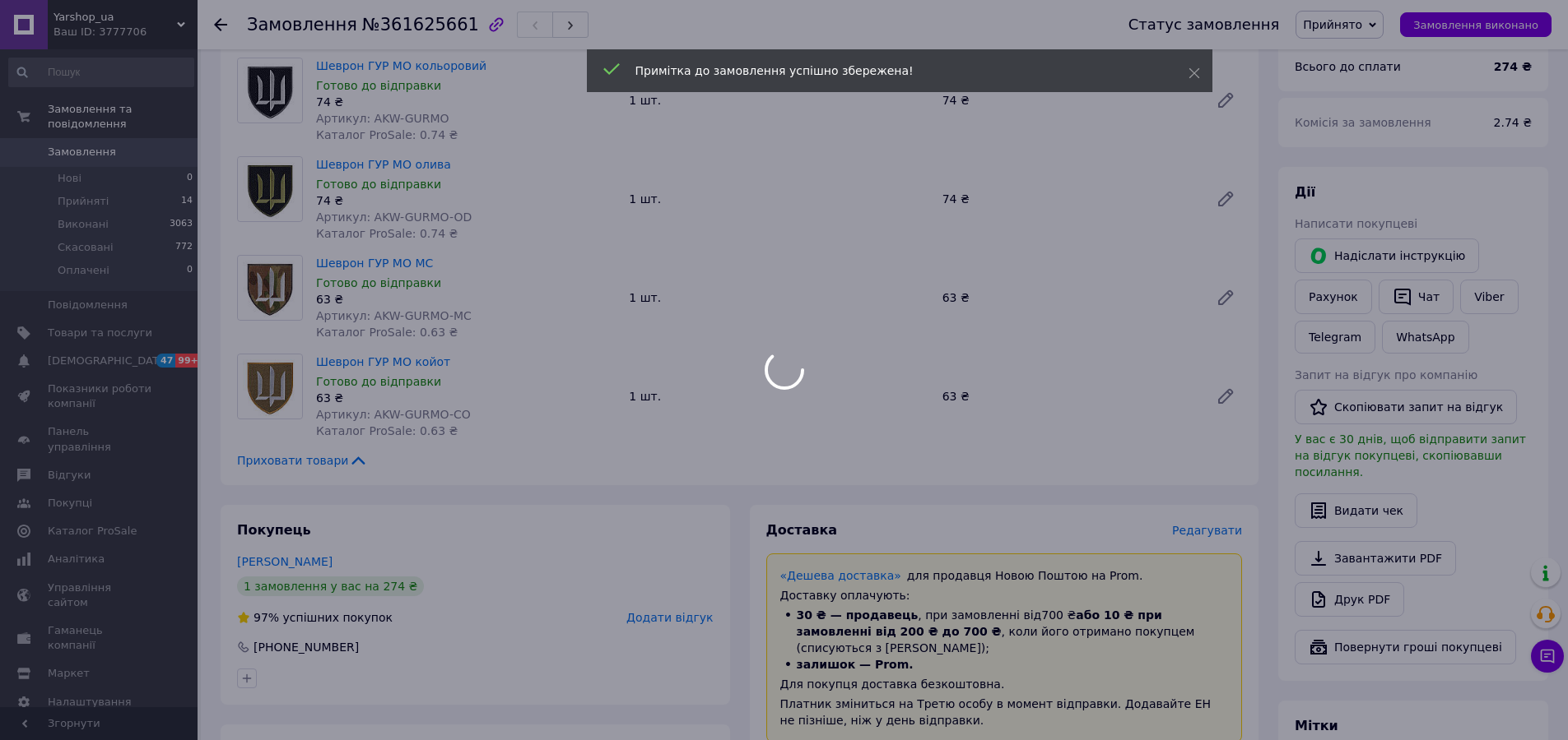
scroll to position [0, 0]
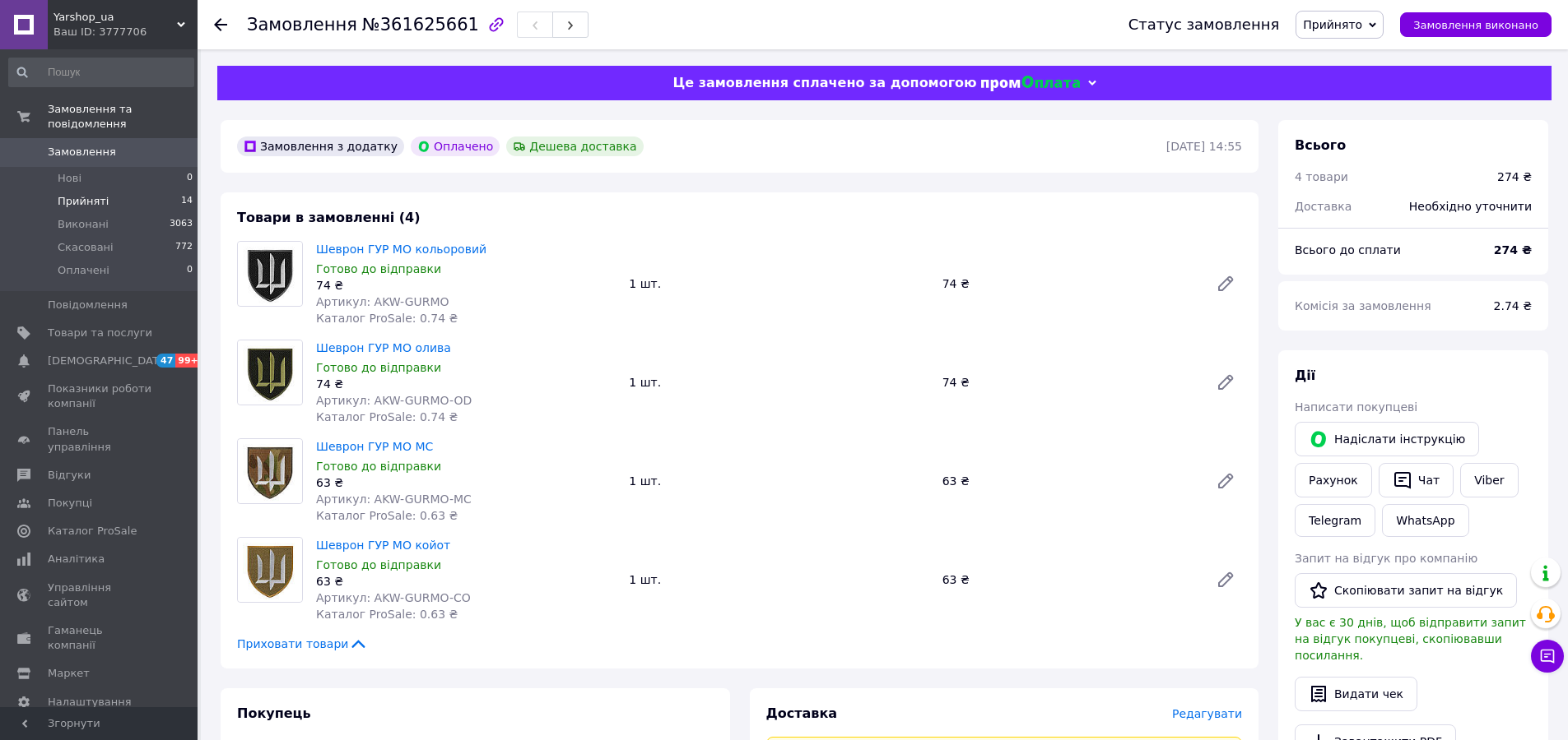
click at [77, 194] on span "Прийняті" at bounding box center [83, 202] width 51 height 15
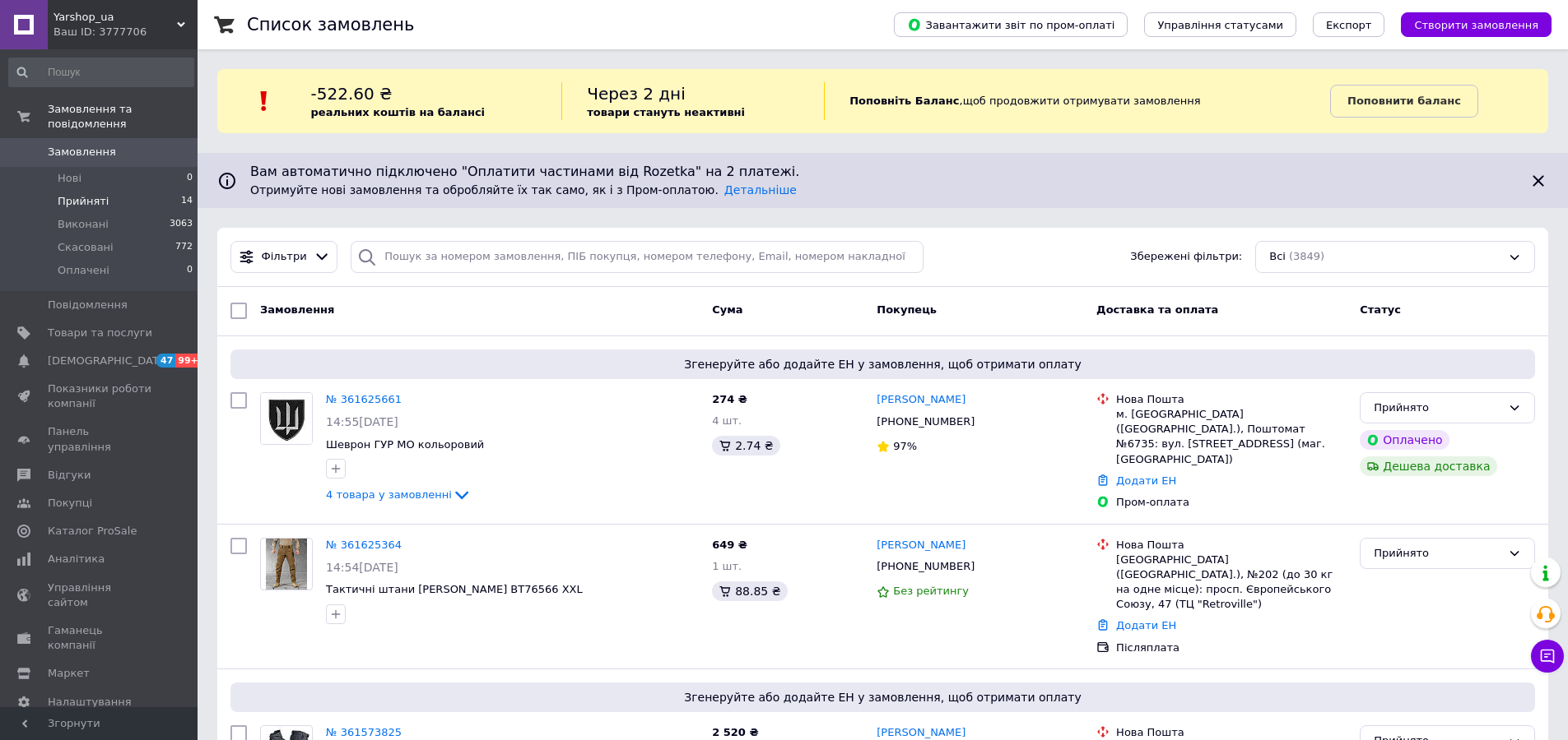
click at [94, 194] on span "Прийняті" at bounding box center [83, 202] width 51 height 15
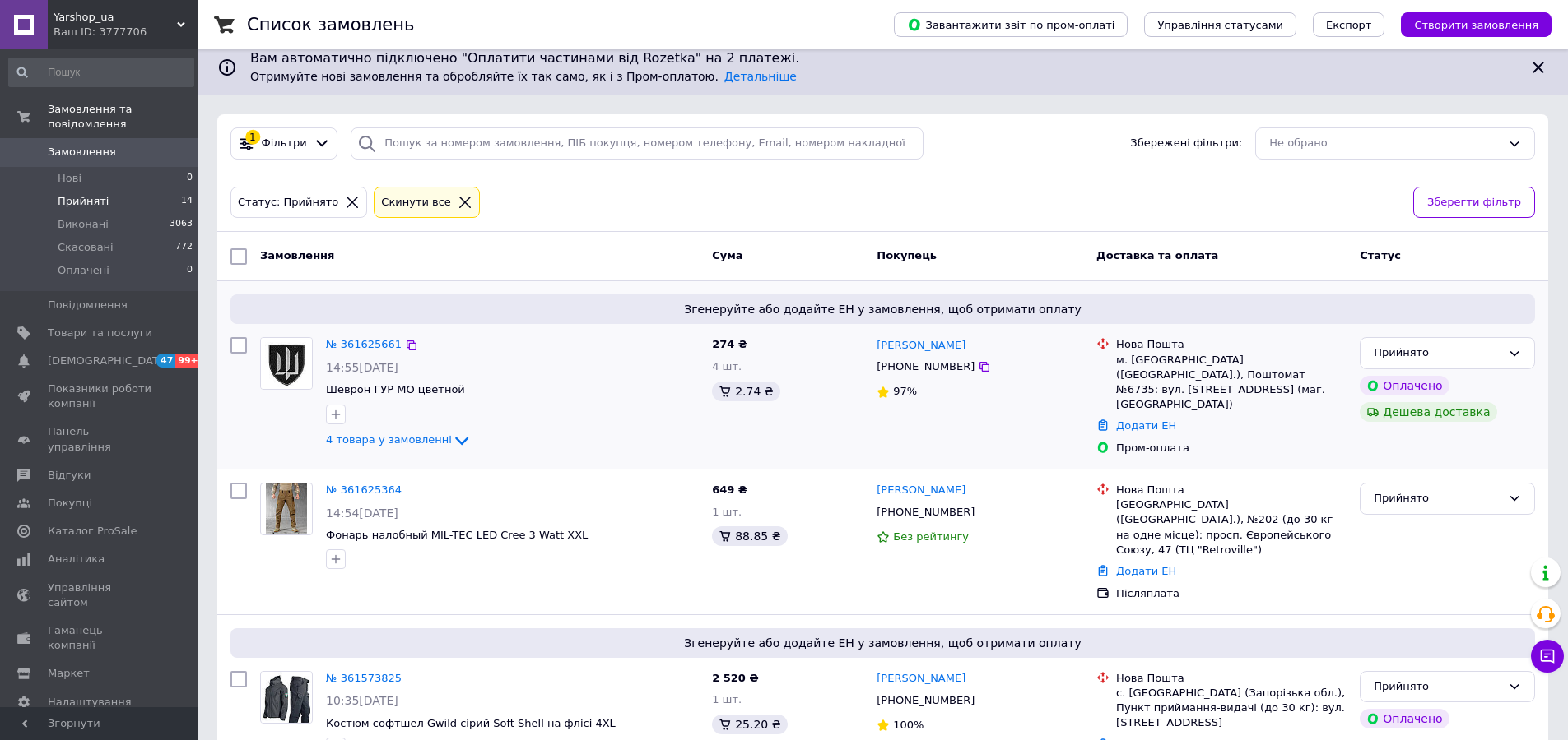
scroll to position [64, 0]
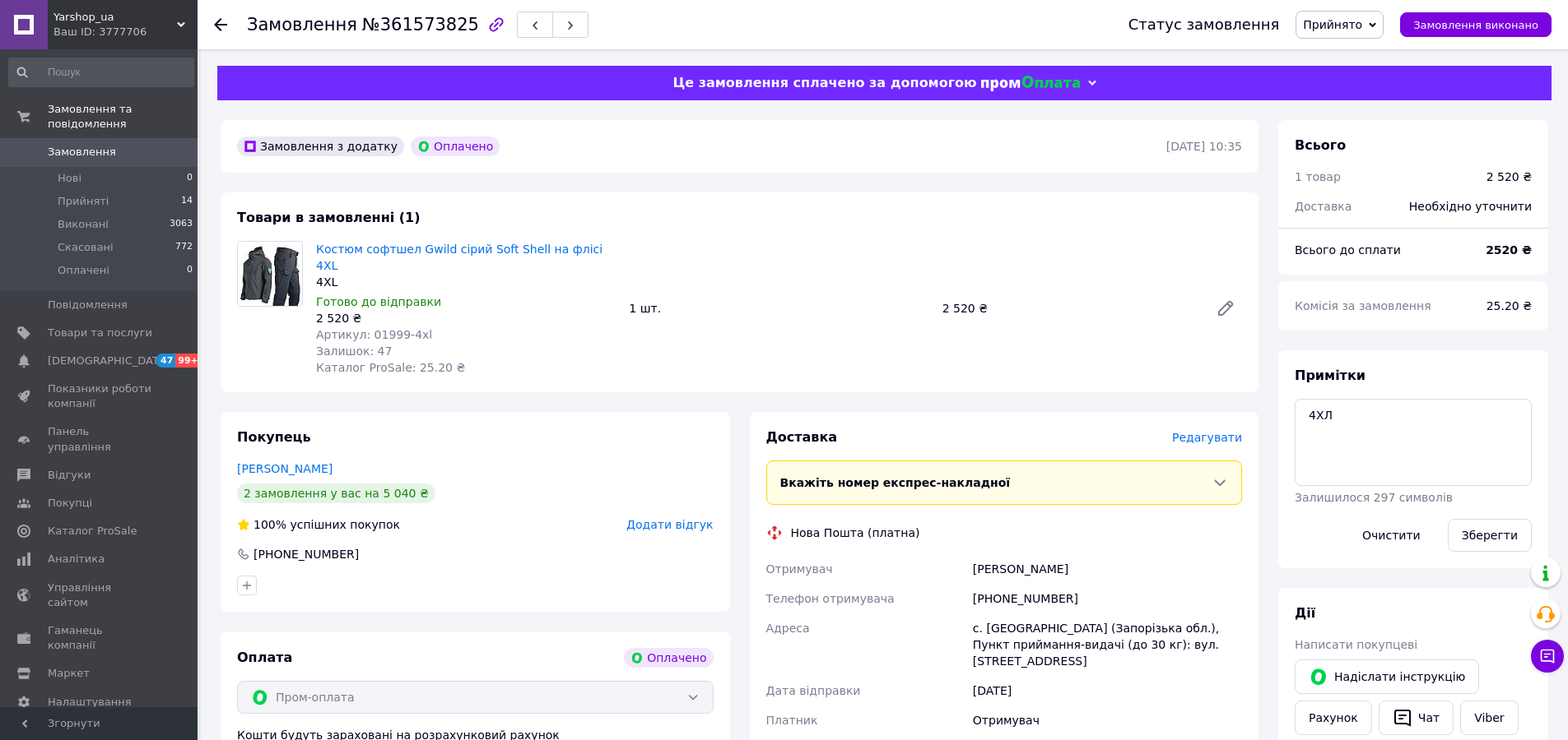
click at [388, 329] on span "Артикул: 01999-4xl" at bounding box center [374, 335] width 116 height 13
copy span "01999"
drag, startPoint x: 1031, startPoint y: 550, endPoint x: 927, endPoint y: 560, distance: 104.5
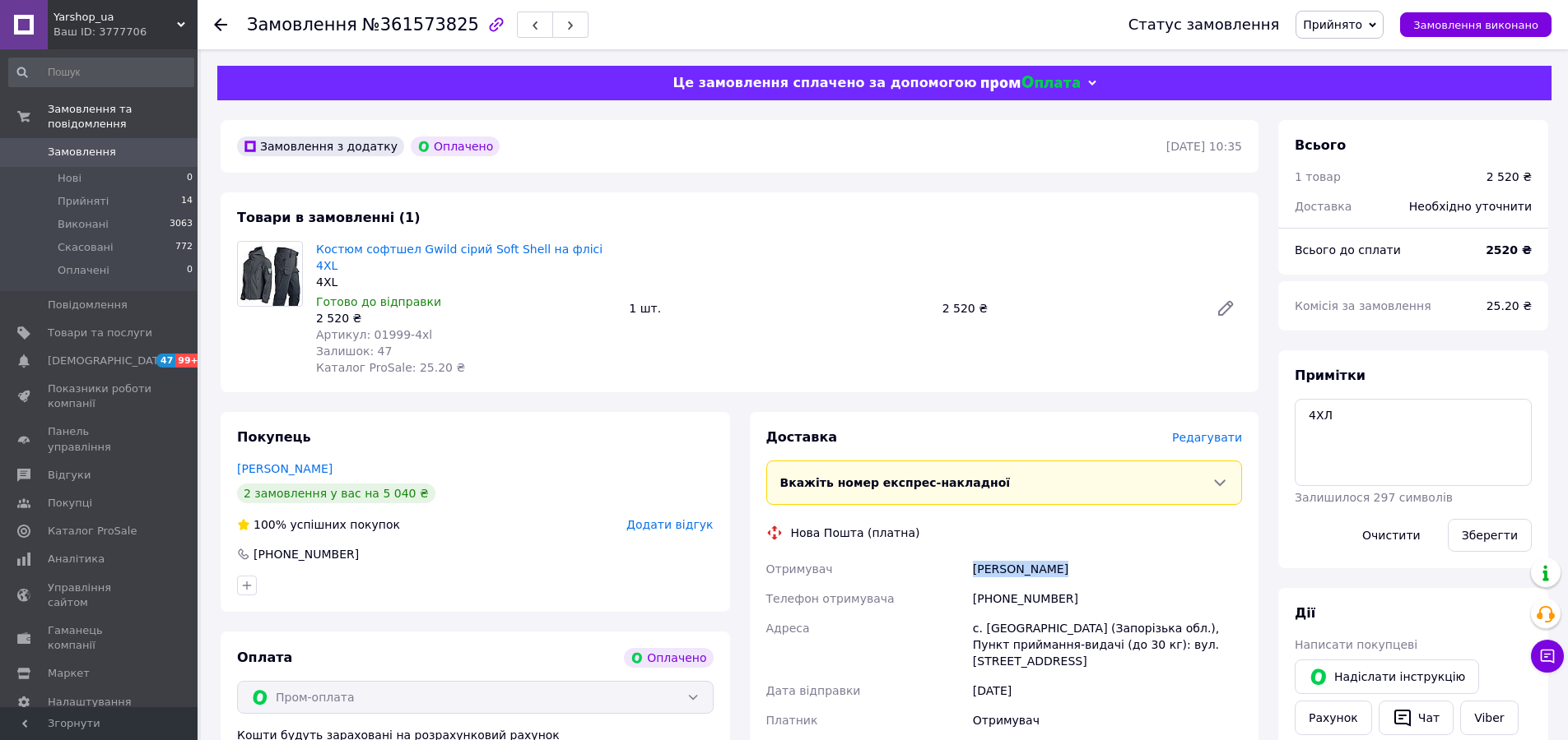
click at [927, 560] on div "Отримувач донченко иван Телефон отримувача +380952861217 Адреса с. Максимівка (…" at bounding box center [1005, 660] width 483 height 210
copy div "Отримувач донченко иван"
drag, startPoint x: 1041, startPoint y: 575, endPoint x: 936, endPoint y: 575, distance: 105.0
click at [937, 575] on div "Отримувач донченко иван Телефон отримувача +380952861217 Адреса с. Максимівка (…" at bounding box center [1005, 660] width 483 height 210
copy div "Телефон отримувача +380952861217"
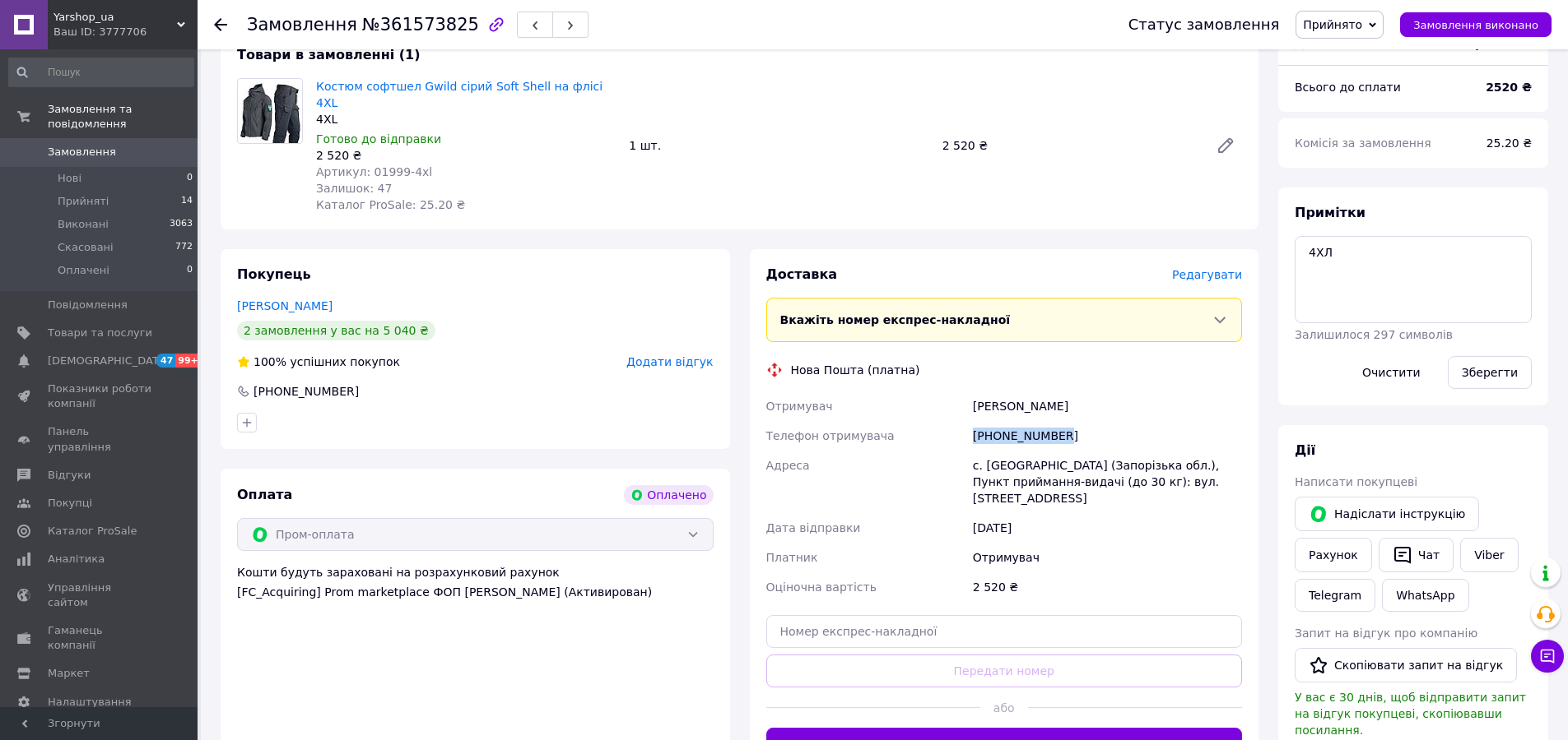
scroll to position [164, 0]
click at [1018, 449] on div "с. [GEOGRAPHIC_DATA] (Запорізька обл.), Пункт приймання-видачі (до 30 кг): вул.…" at bounding box center [1107, 480] width 276 height 63
copy div "Максимівка"
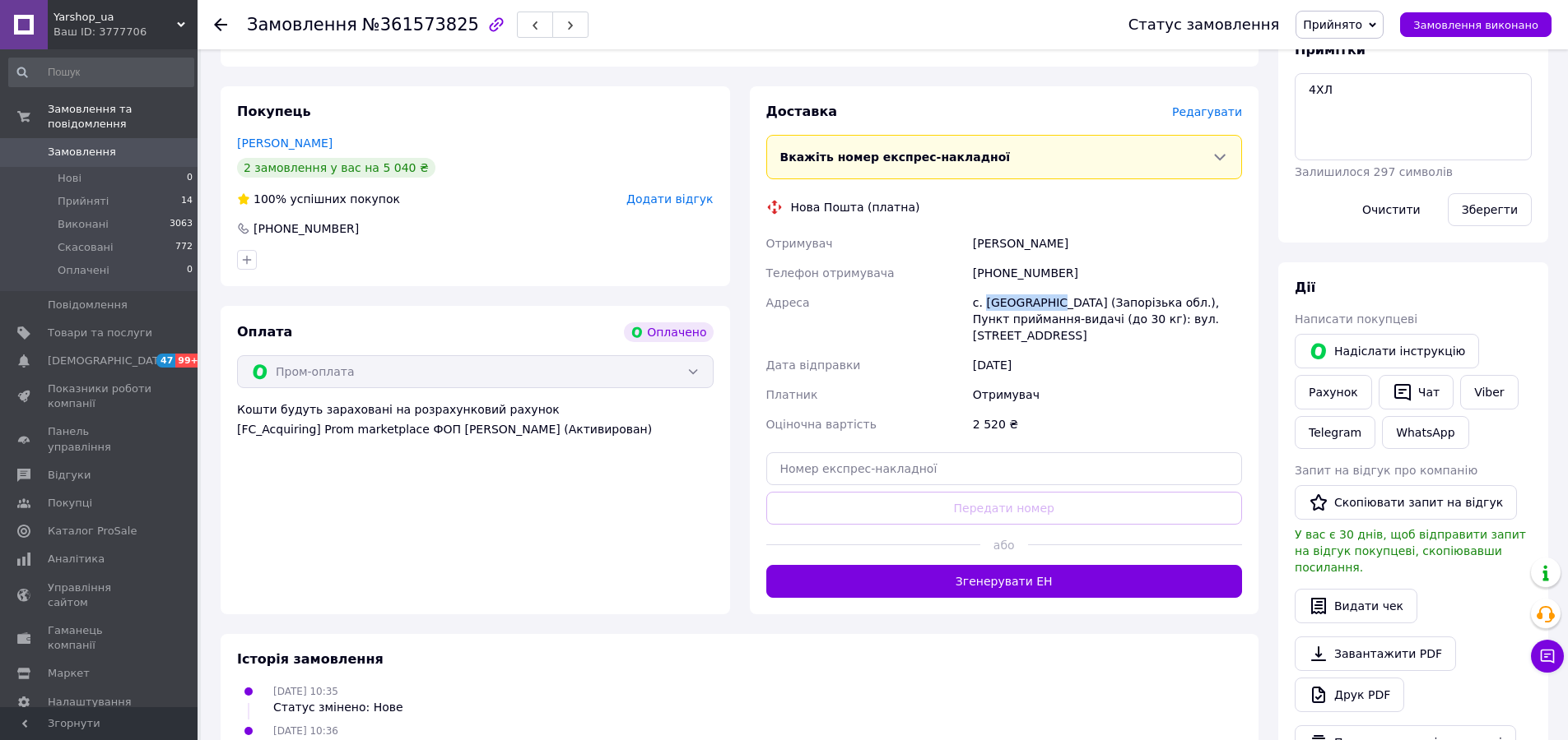
scroll to position [329, 0]
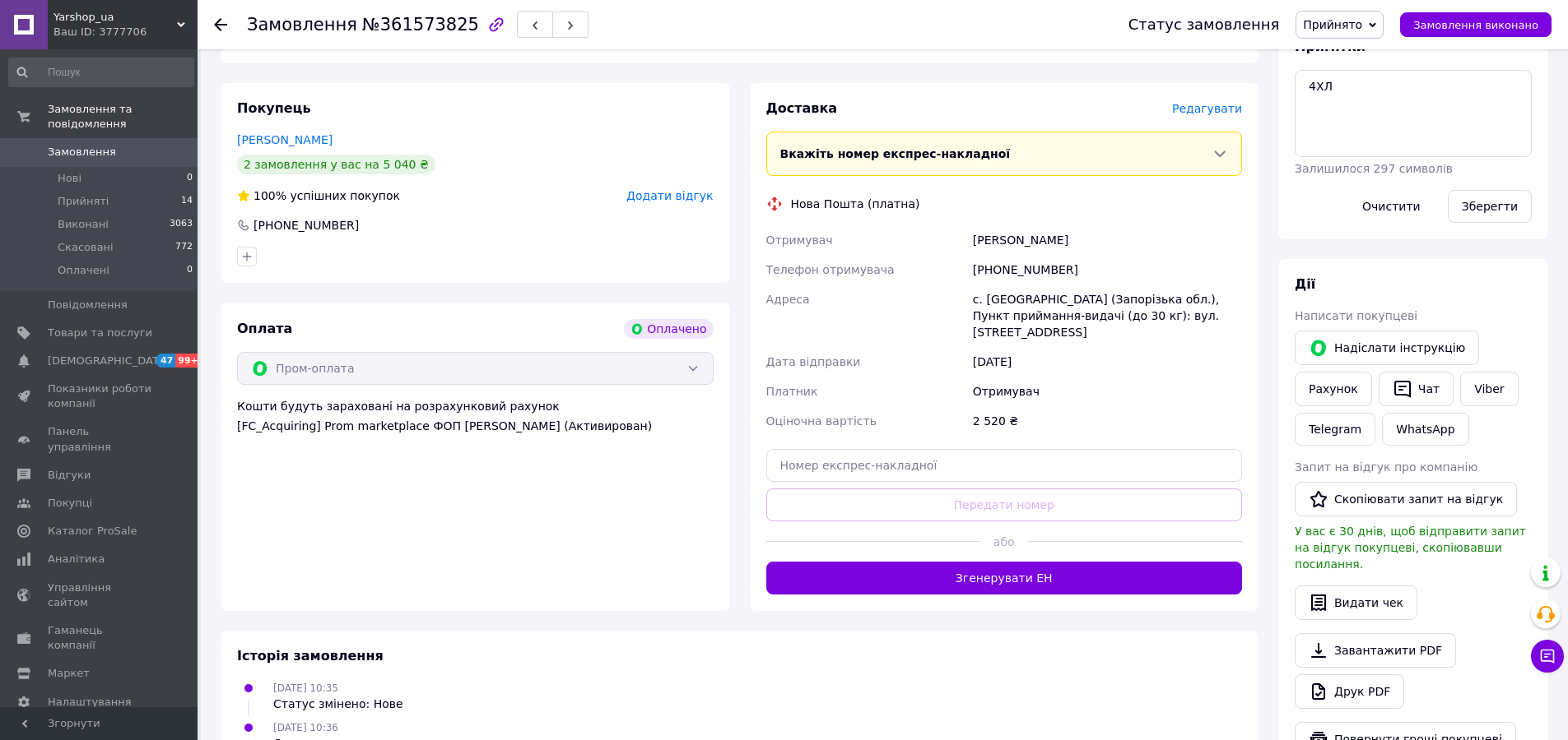
click at [834, 453] on div "Доставка Редагувати Вкажіть номер експрес-накладної Обов'язково введіть номер е…" at bounding box center [1005, 347] width 476 height 495
paste input "20451247415232"
click at [835, 449] on input "text" at bounding box center [1005, 465] width 476 height 33
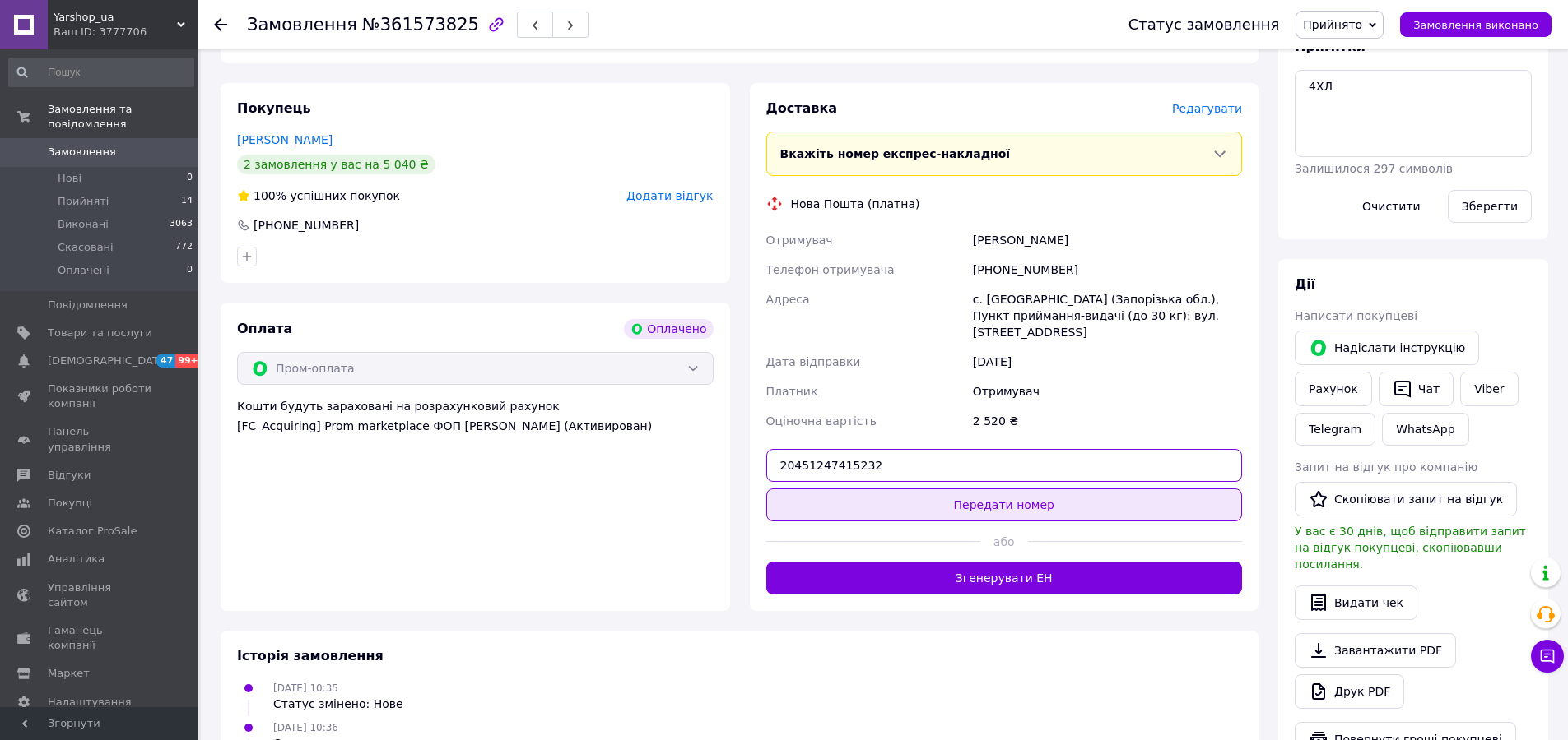
type input "20451247415232"
click at [971, 462] on div "Доставка Редагувати Вкажіть номер експрес-накладної Обов'язково введіть номер е…" at bounding box center [1005, 347] width 476 height 495
click at [974, 489] on button "Передати номер" at bounding box center [1005, 505] width 476 height 33
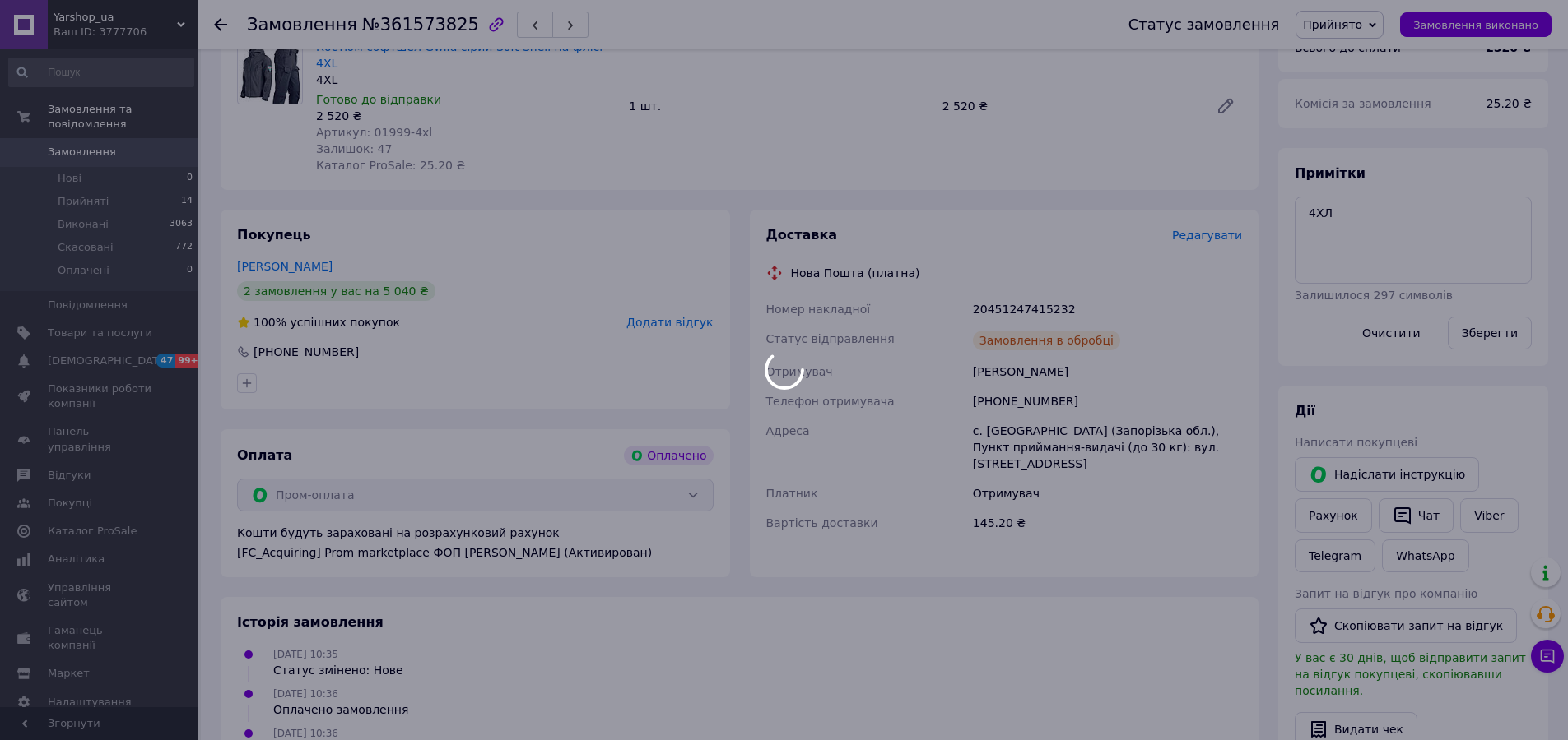
scroll to position [246, 0]
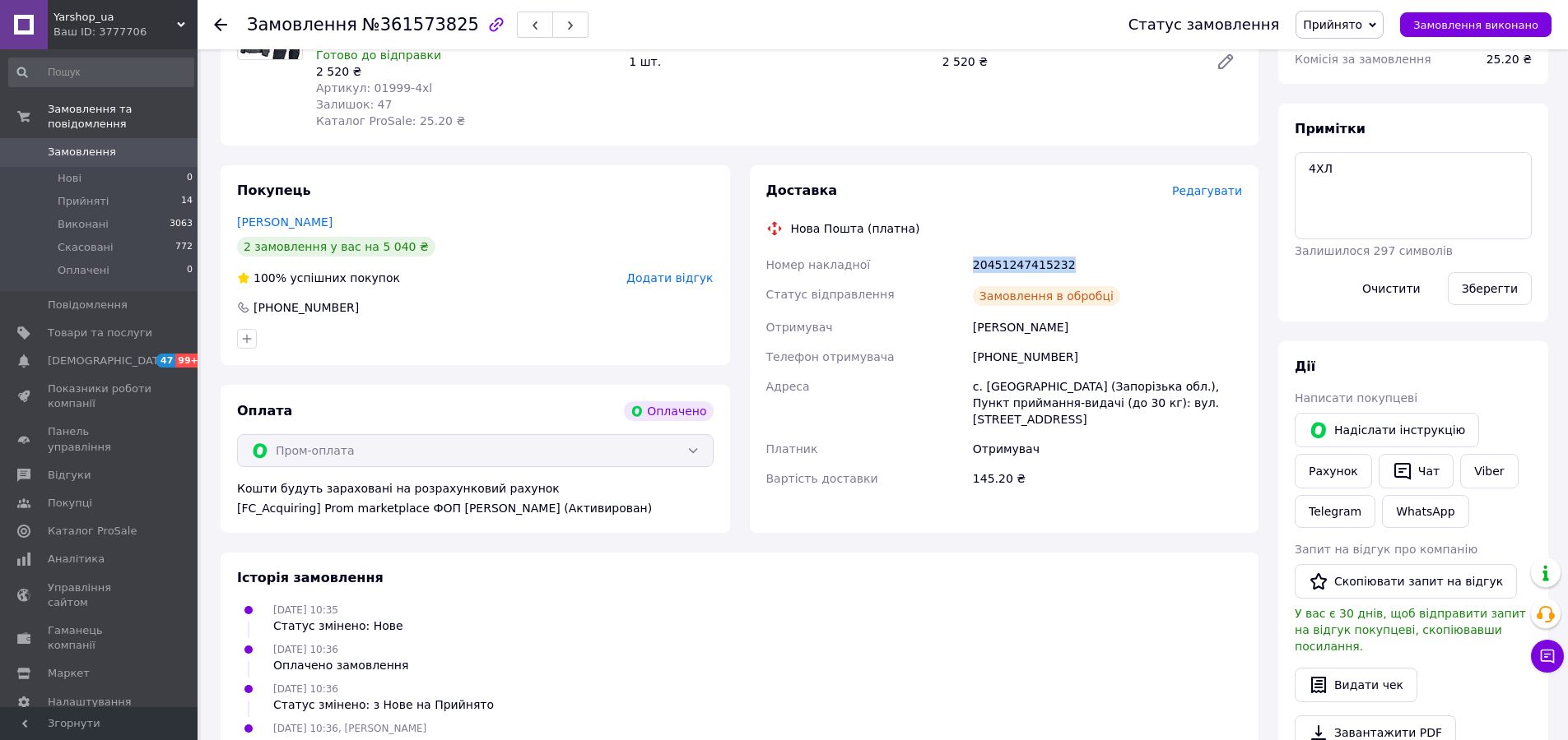
drag, startPoint x: 1089, startPoint y: 241, endPoint x: 971, endPoint y: 247, distance: 118.2
click at [971, 250] on div "20451247415232" at bounding box center [1107, 264] width 276 height 29
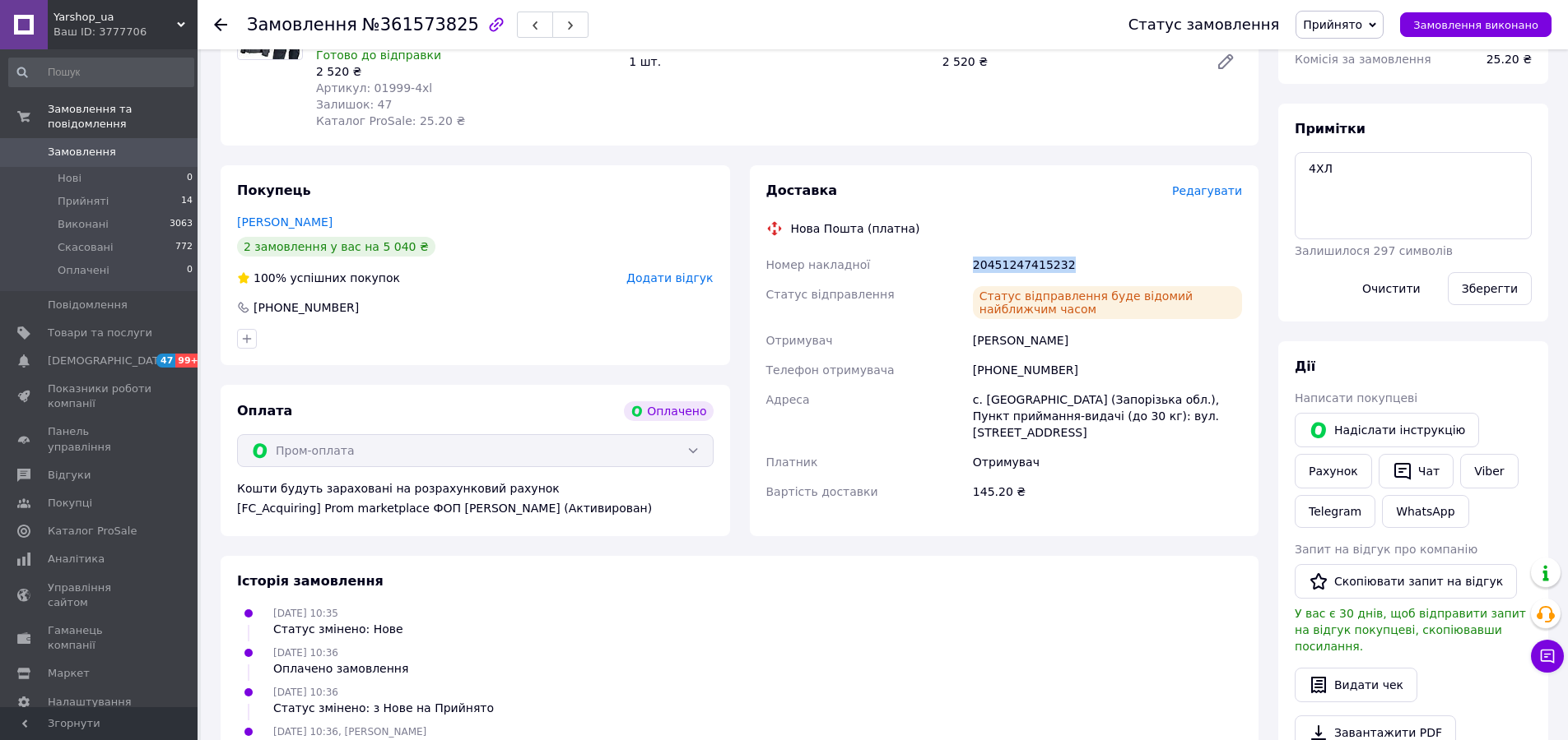
copy div "20451247415232"
drag, startPoint x: 1013, startPoint y: 324, endPoint x: 940, endPoint y: 324, distance: 73.0
click at [940, 324] on div "Номер накладної 20451247415232 Статус відправлення Статус відправлення буде від…" at bounding box center [1005, 378] width 483 height 256
copy div "Отримувач донченко иван"
drag, startPoint x: 1025, startPoint y: 357, endPoint x: 922, endPoint y: 361, distance: 103.1
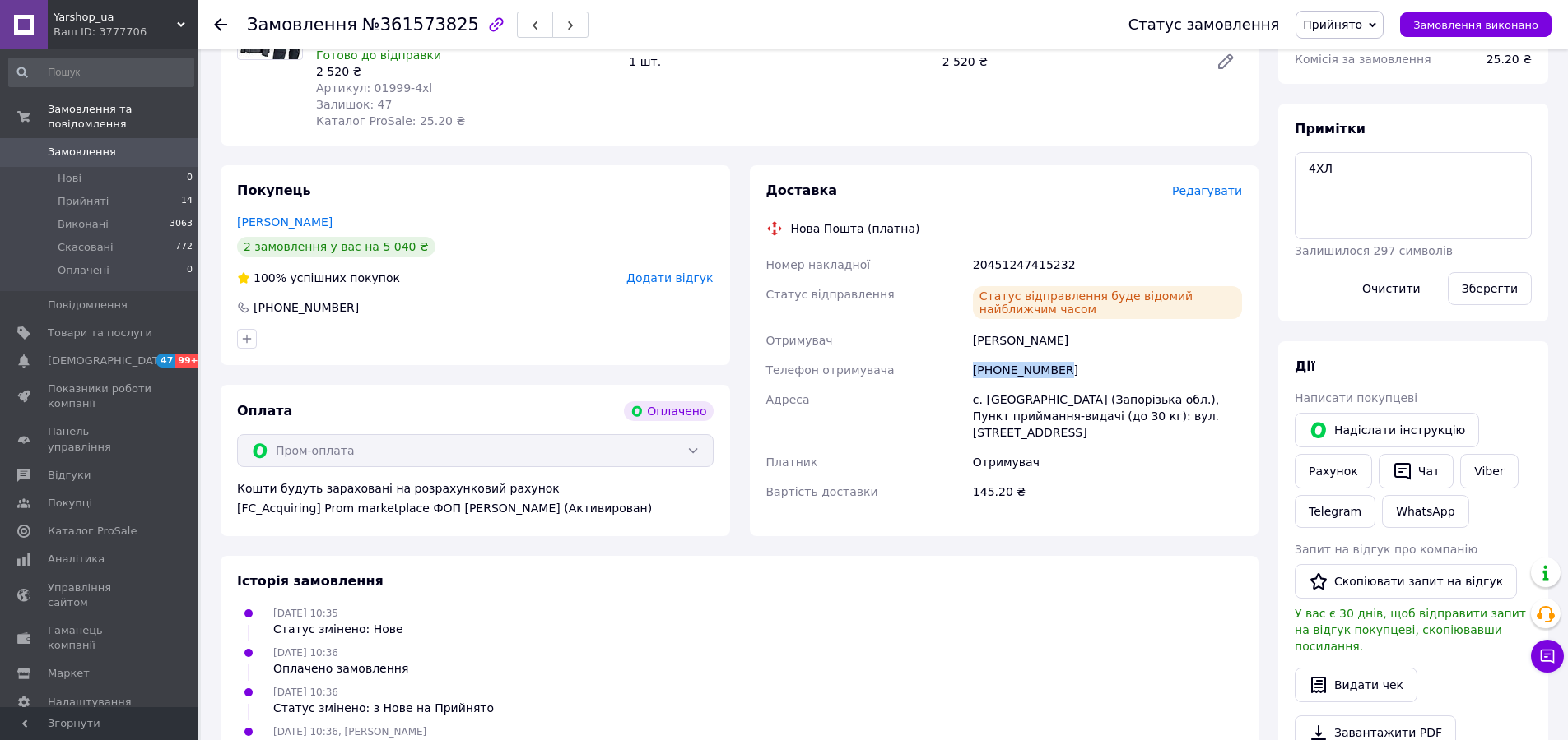
click at [922, 361] on div "Номер накладної 20451247415232 Статус відправлення Статус відправлення буде від…" at bounding box center [1005, 378] width 483 height 256
copy div "Телефон отримувача +380952861217"
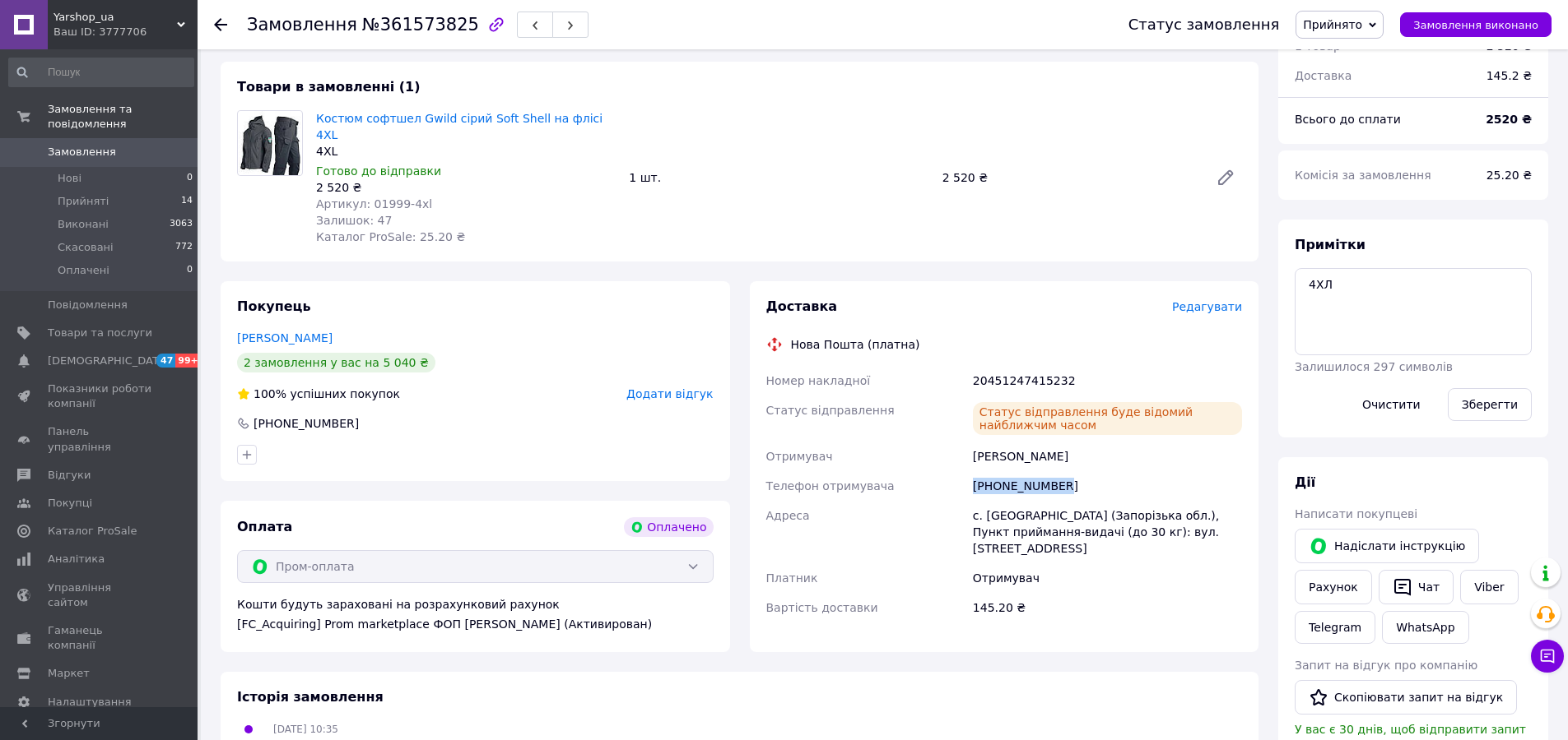
scroll to position [0, 0]
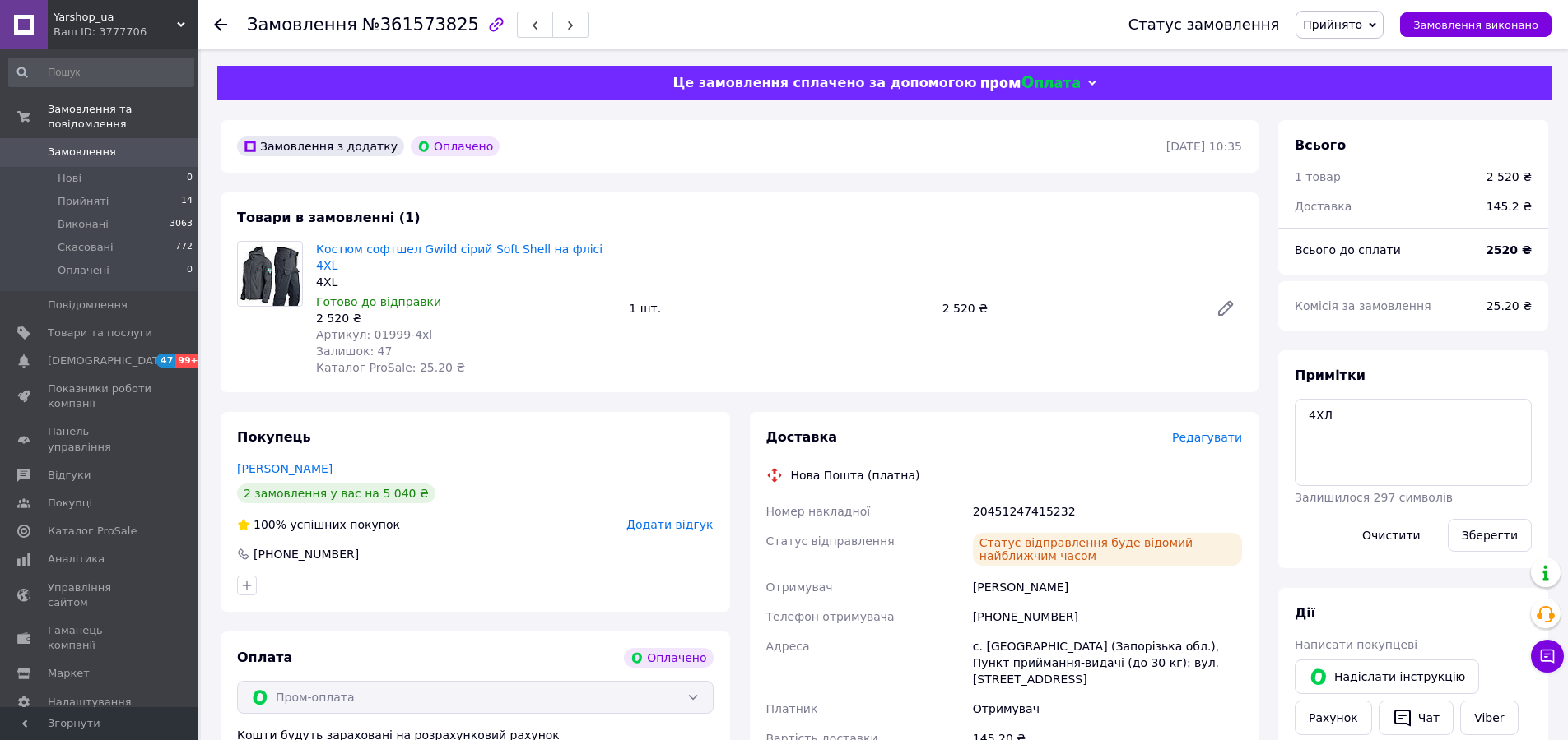
click at [386, 329] on span "Артикул: 01999-4xl" at bounding box center [374, 335] width 116 height 13
drag, startPoint x: 437, startPoint y: 318, endPoint x: 366, endPoint y: 318, distance: 71.0
click at [366, 327] on div "Артикул: 01999-4xl" at bounding box center [465, 335] width 299 height 17
copy span "01999-4xl"
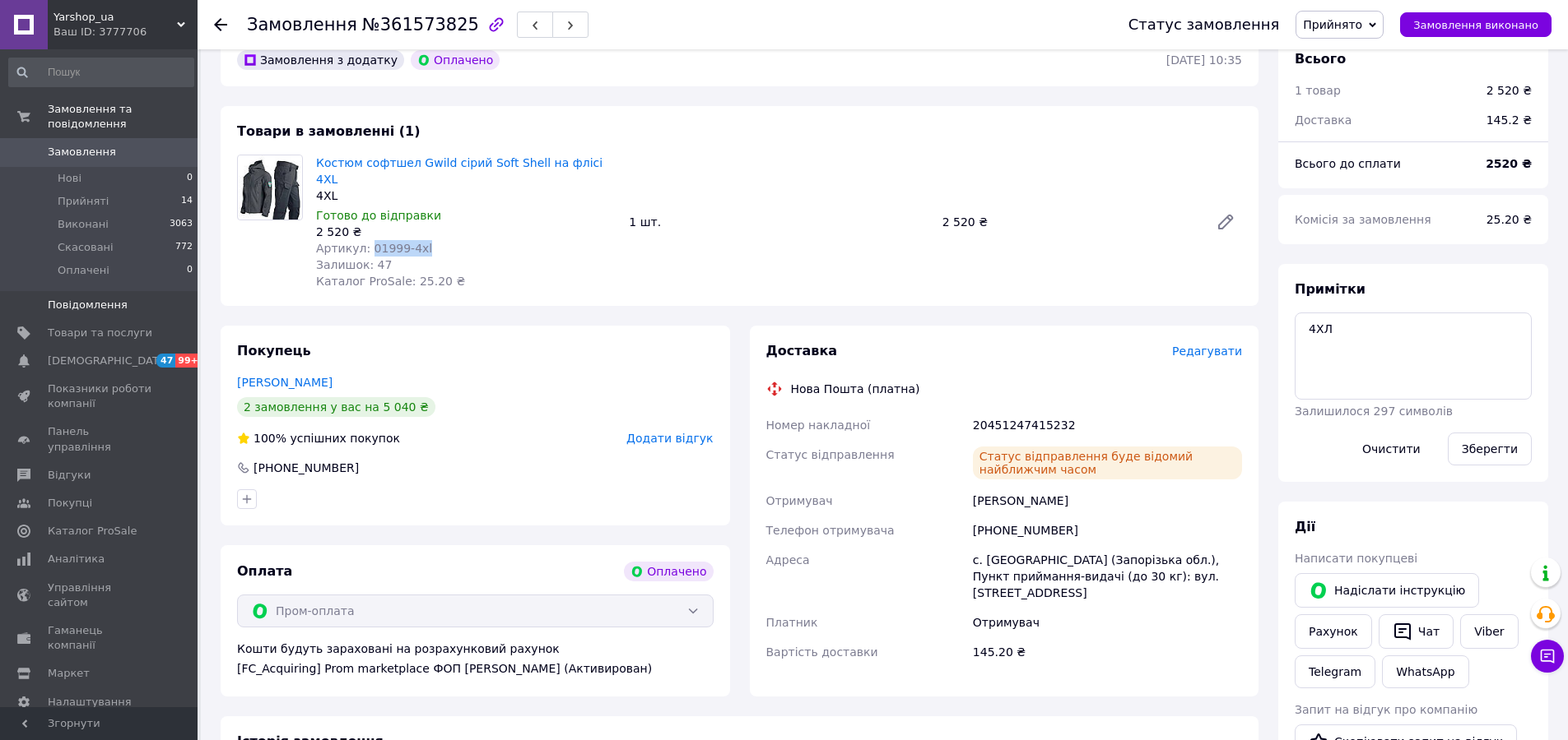
scroll to position [82, 0]
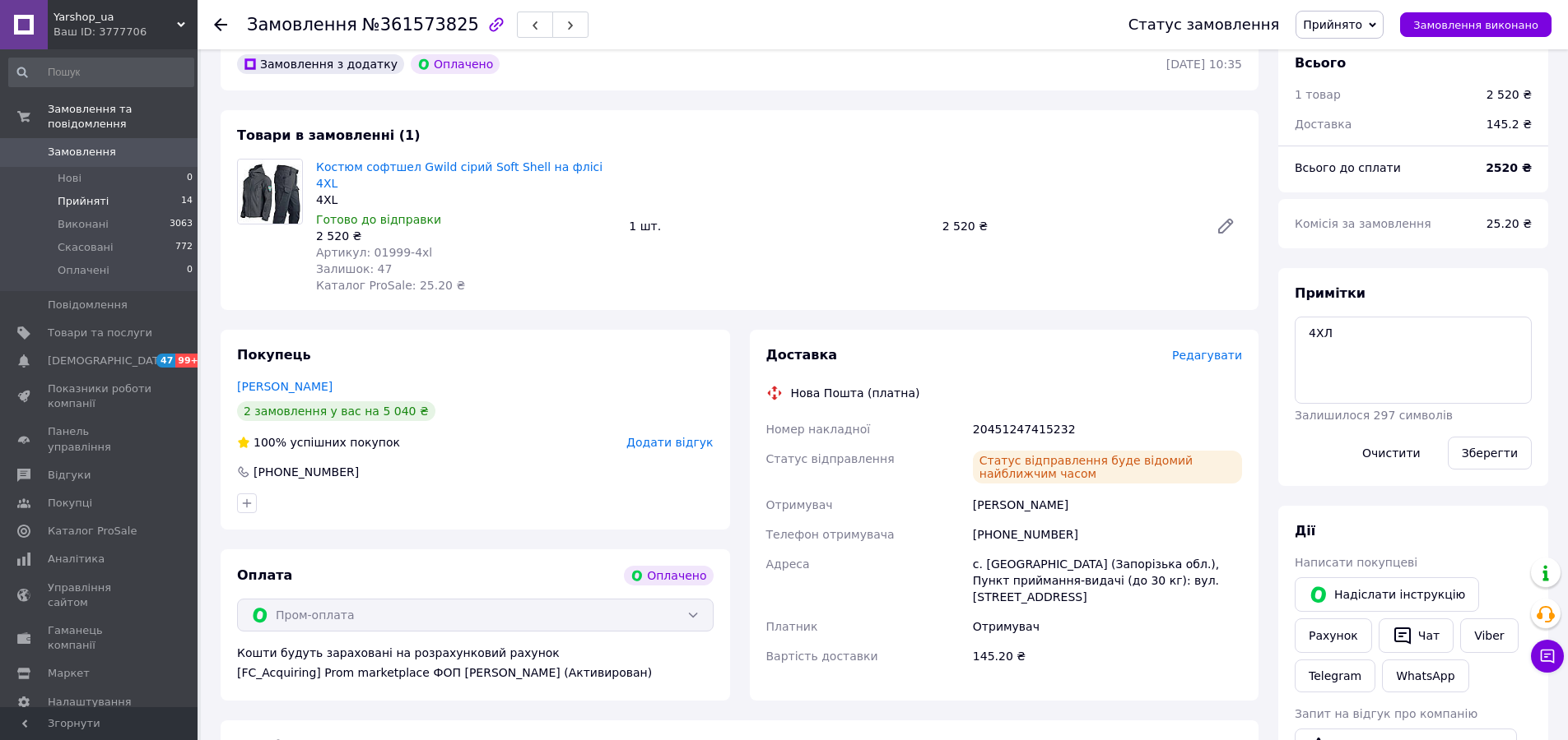
click at [65, 190] on li "Прийняті 14" at bounding box center [101, 201] width 202 height 23
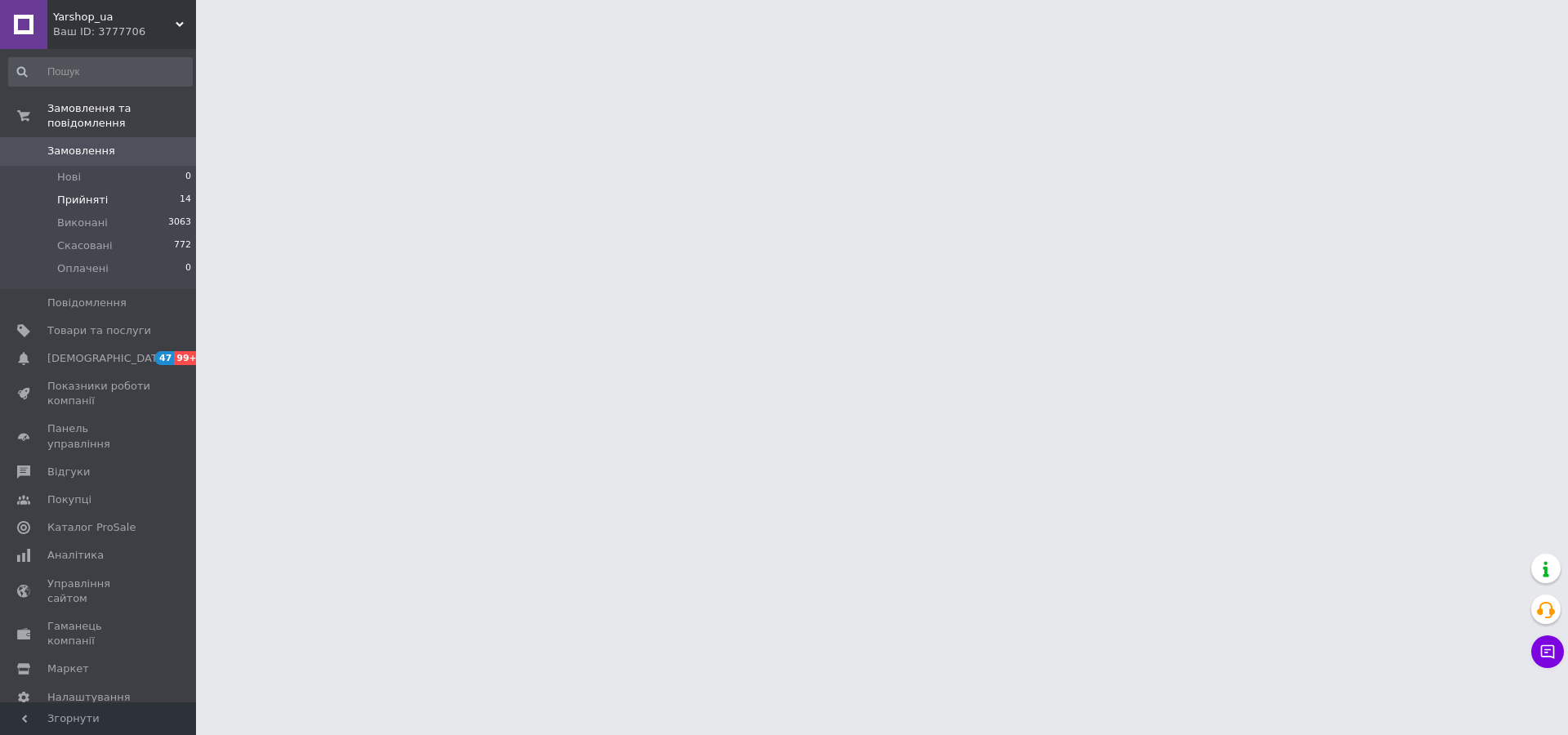
click at [85, 193] on span "Прийняті" at bounding box center [82, 201] width 51 height 15
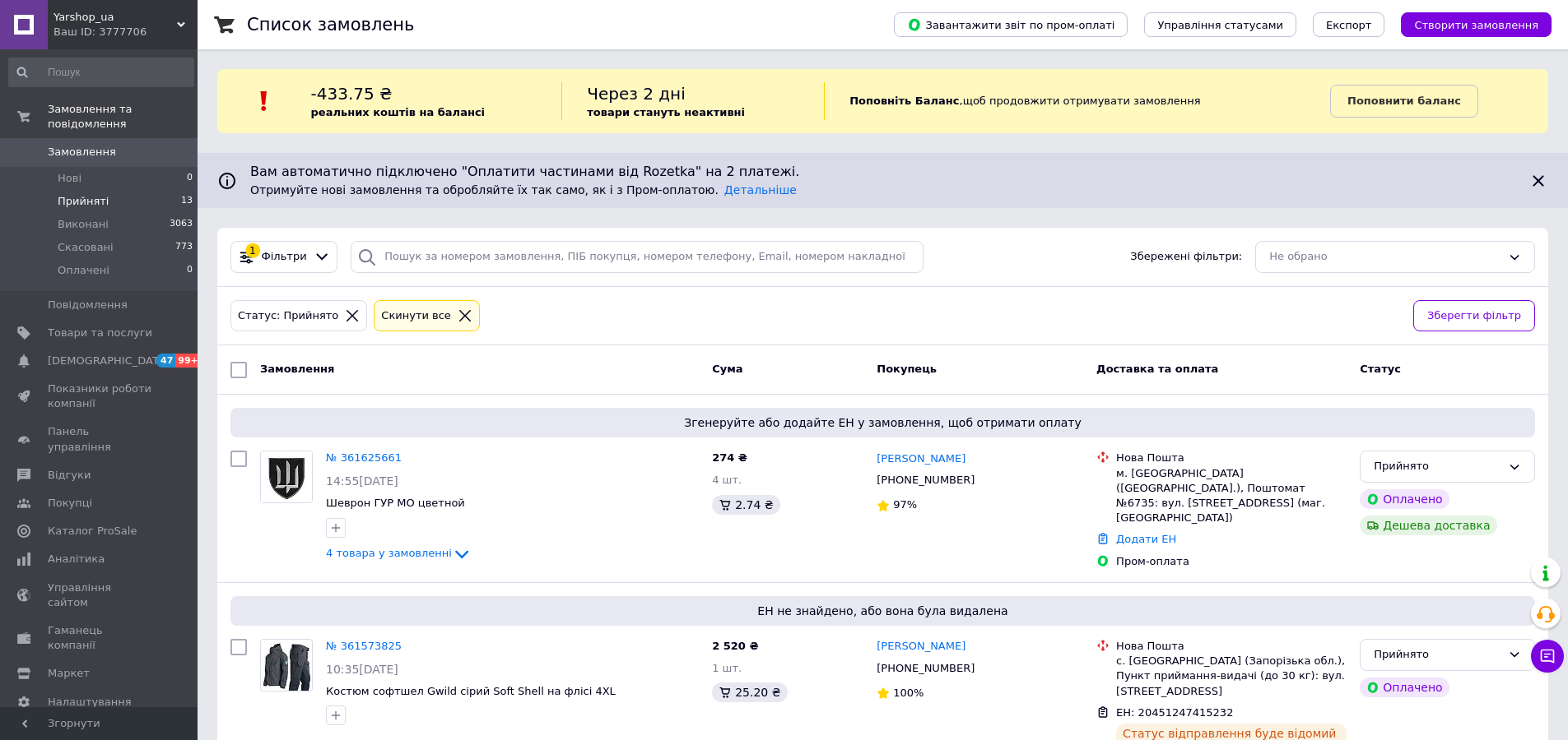
click at [81, 194] on span "Прийняті" at bounding box center [83, 202] width 51 height 15
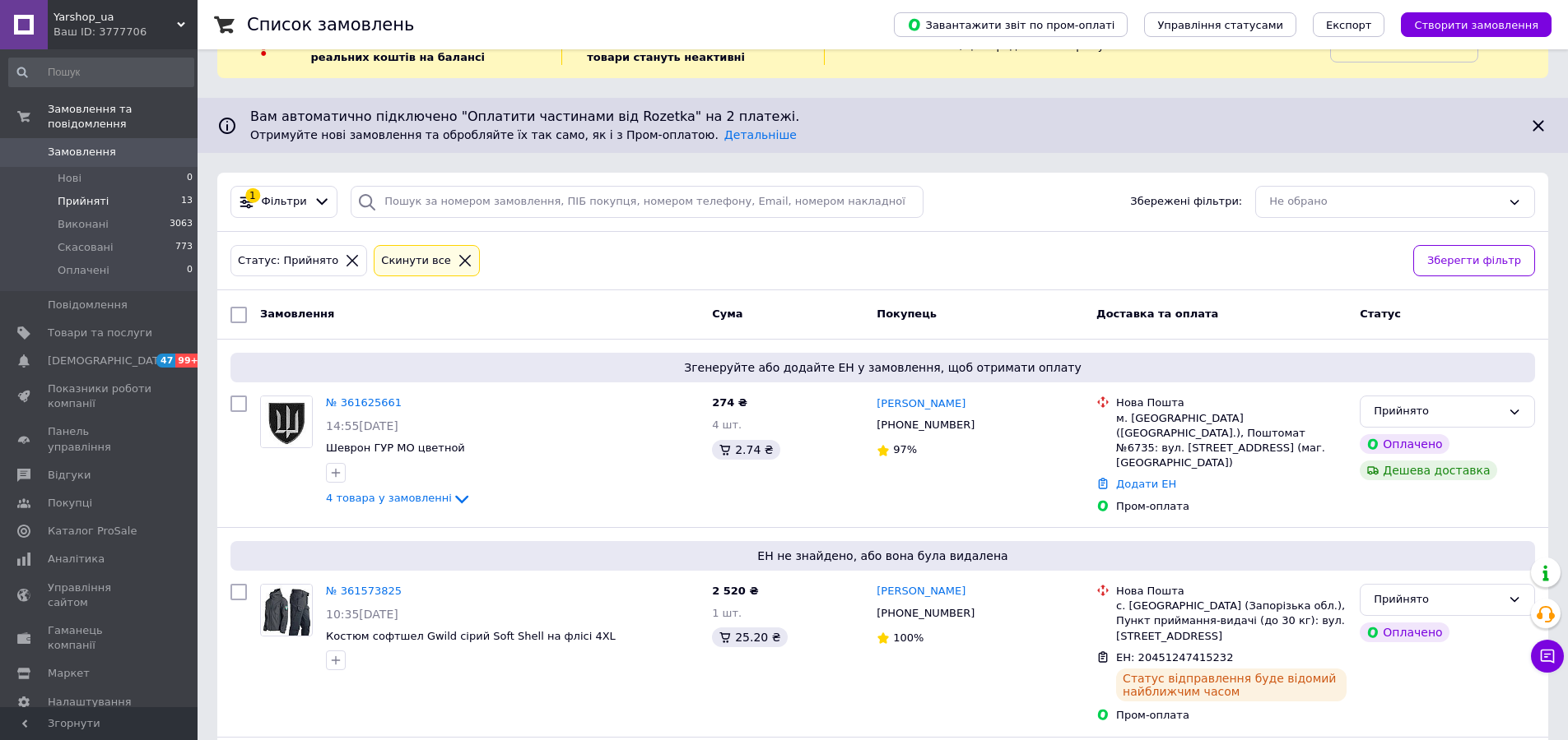
scroll to position [47, 0]
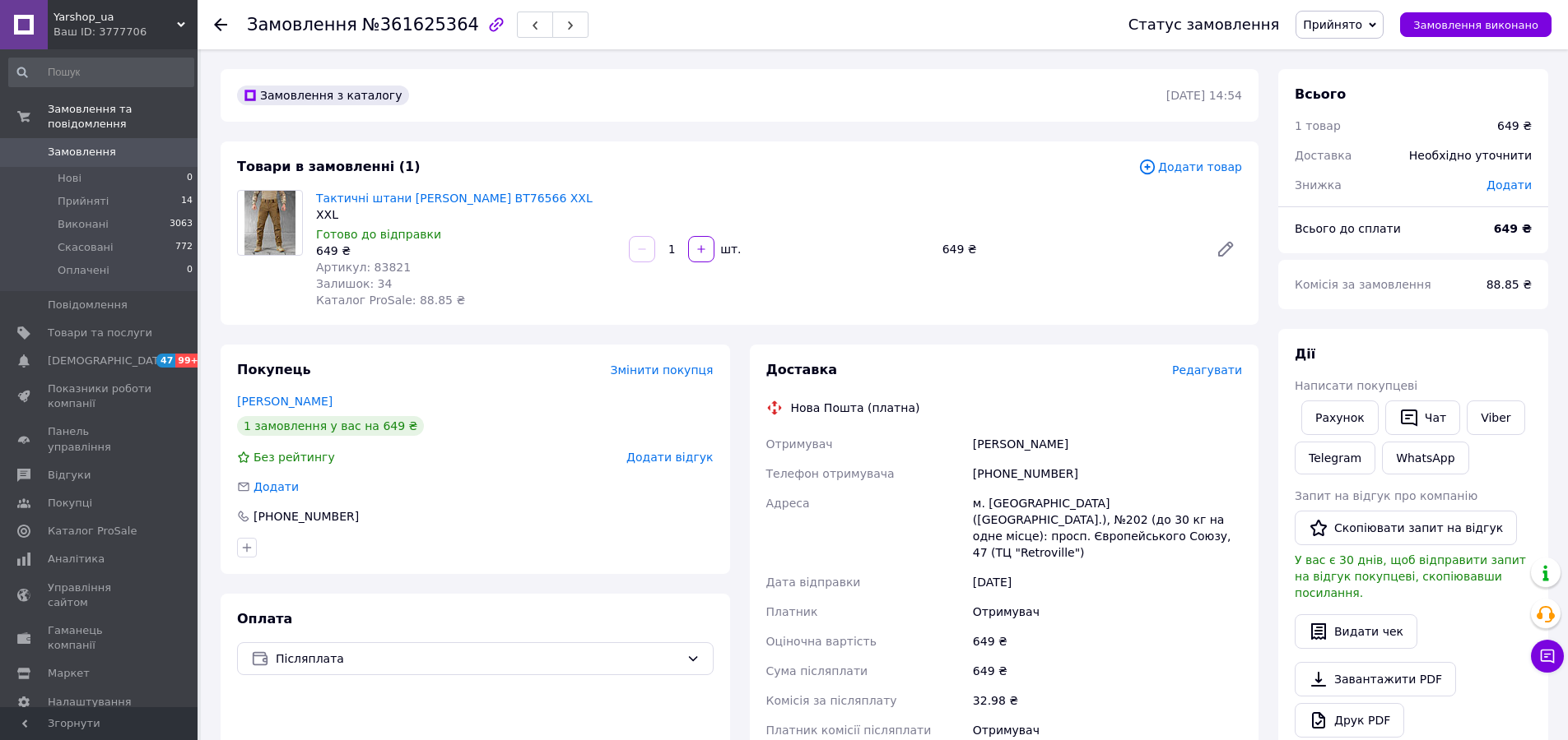
click at [389, 265] on span "Артикул: 83821" at bounding box center [363, 267] width 95 height 13
copy span "83821"
click at [1472, 412] on link "Viber" at bounding box center [1495, 417] width 58 height 34
copy span "83821"
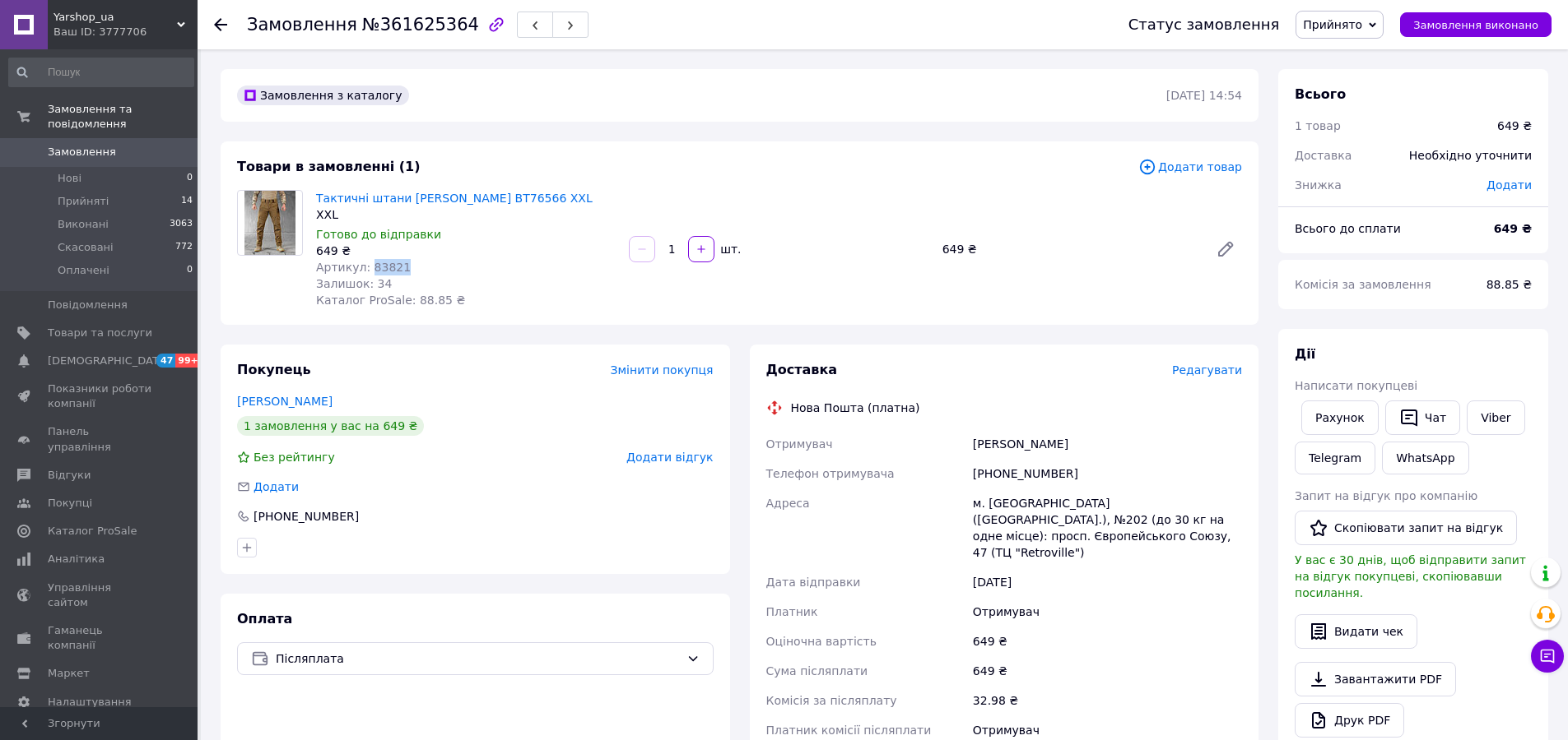
copy span "83821"
click at [112, 326] on span "Товари та послуги" at bounding box center [100, 334] width 105 height 15
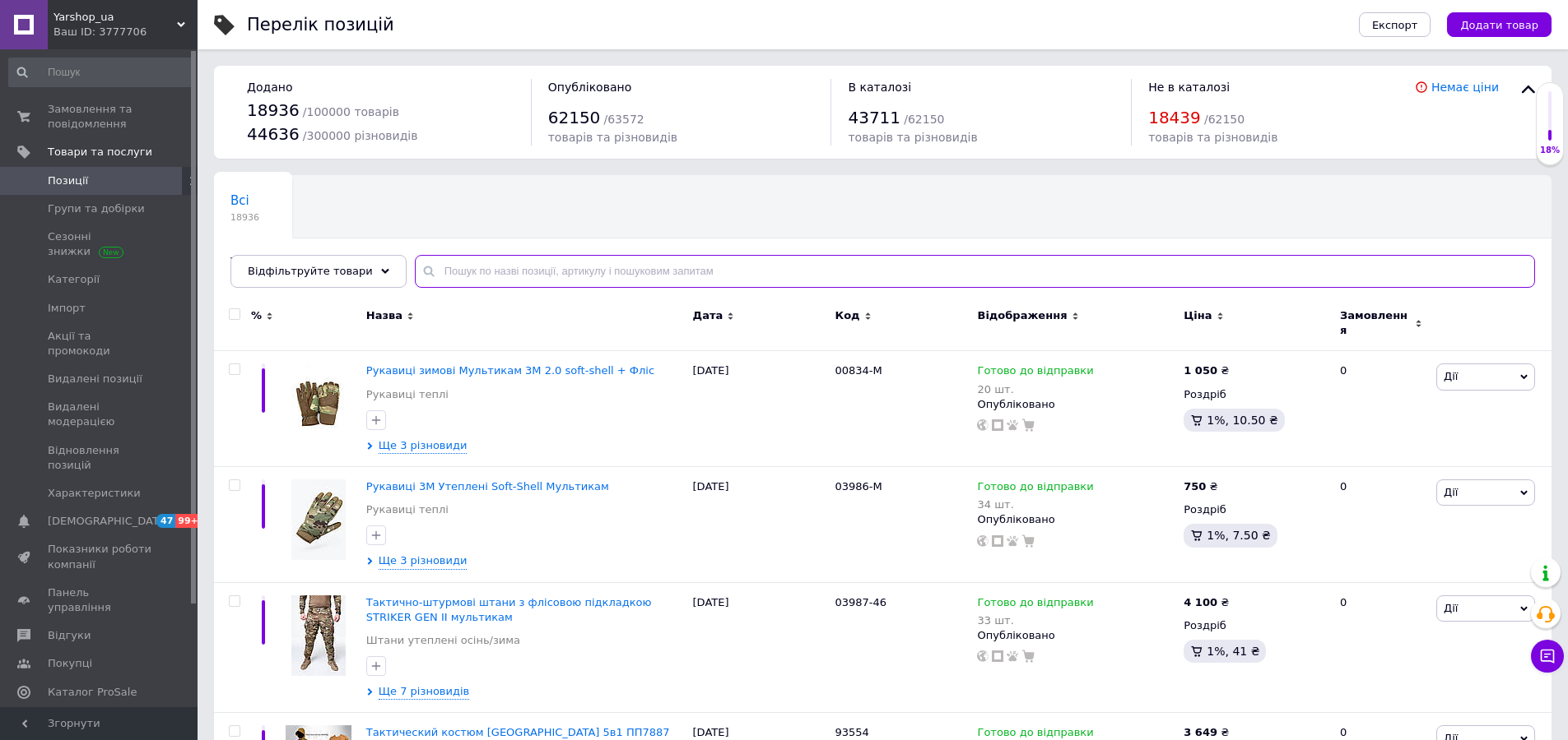
paste input "83821"
click at [556, 272] on input "text" at bounding box center [975, 271] width 1120 height 33
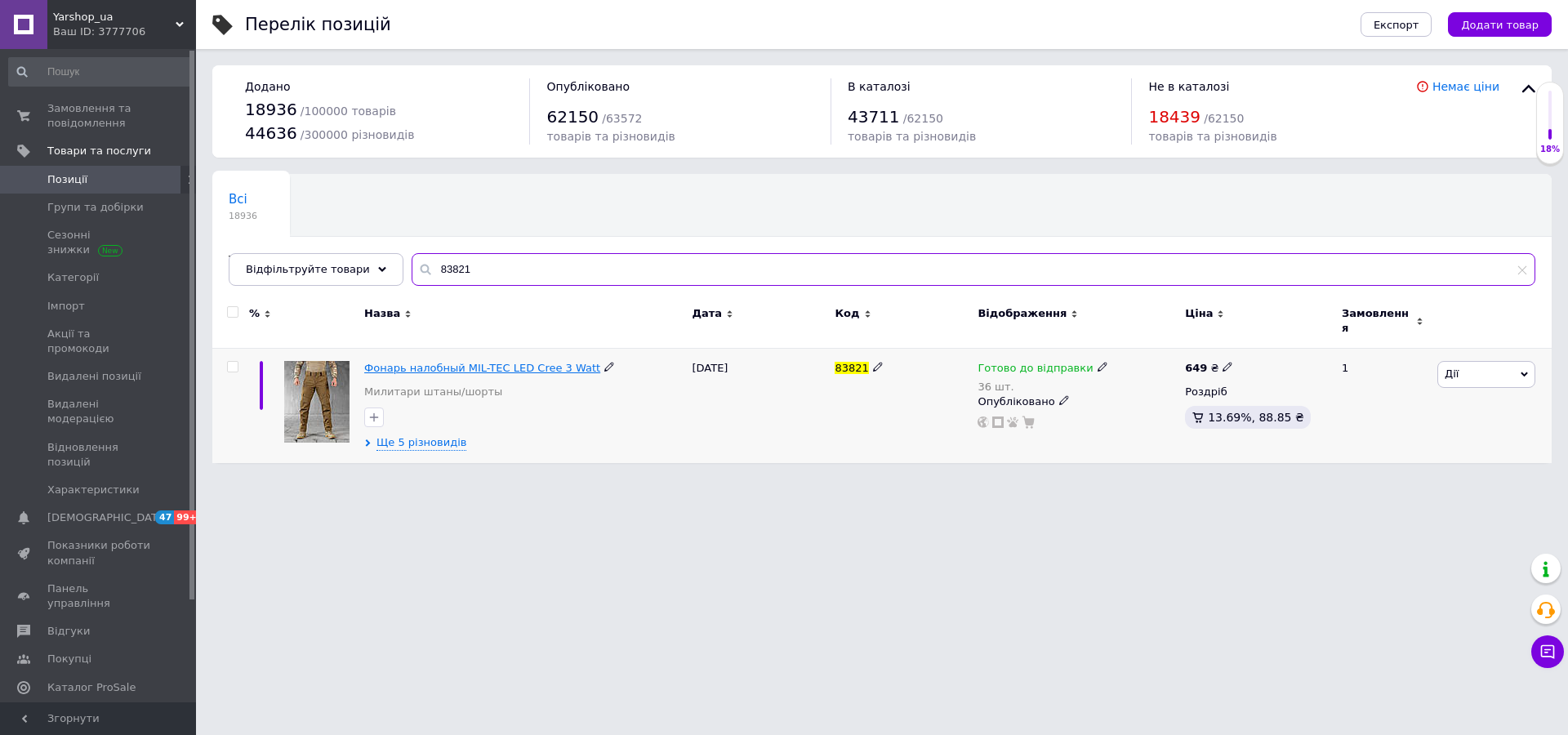
type input "83821"
click at [505, 362] on span "Фонарь налобный MIL-TEC LED Cree 3 Watt" at bounding box center [482, 368] width 236 height 12
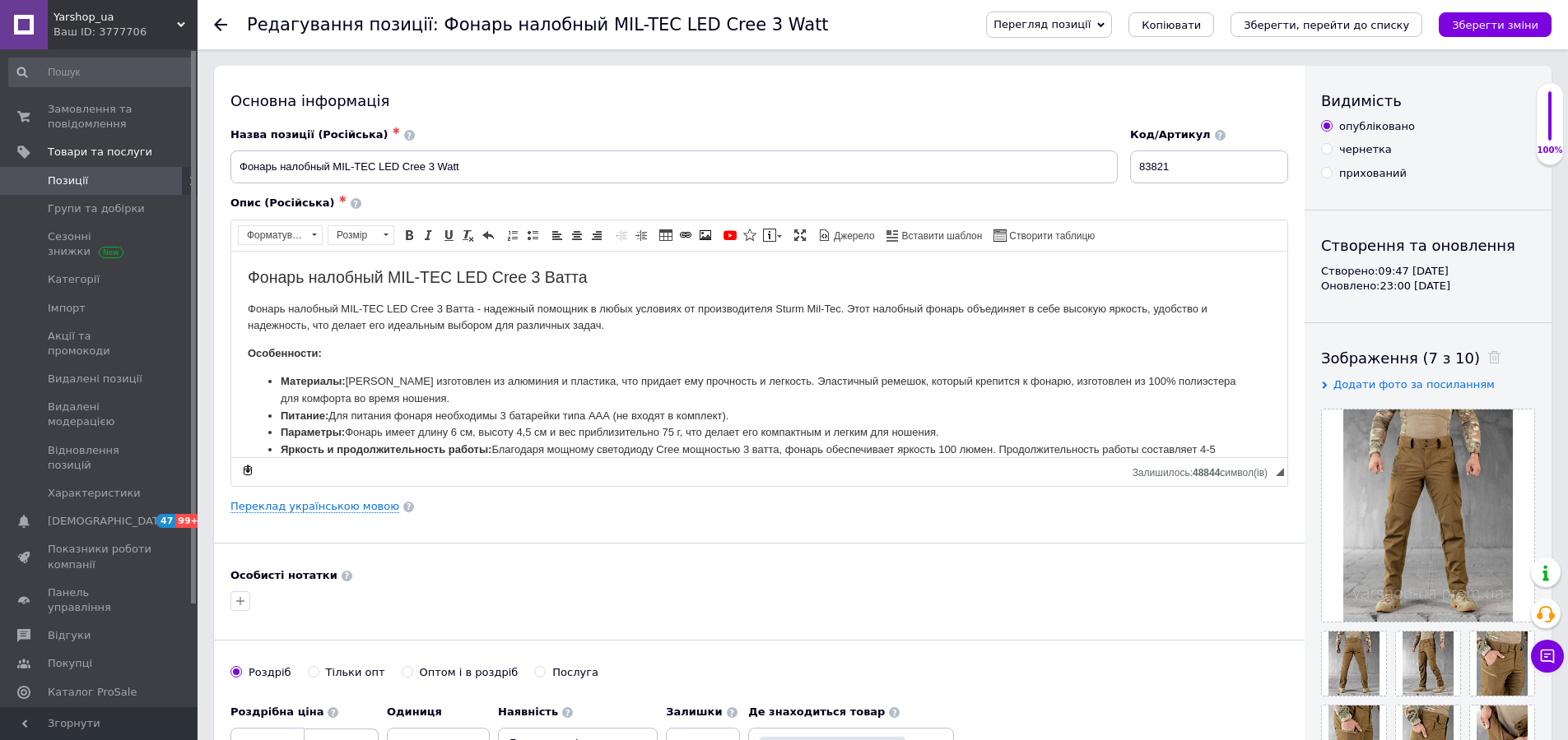
click at [100, 174] on span "Позиції" at bounding box center [100, 181] width 105 height 15
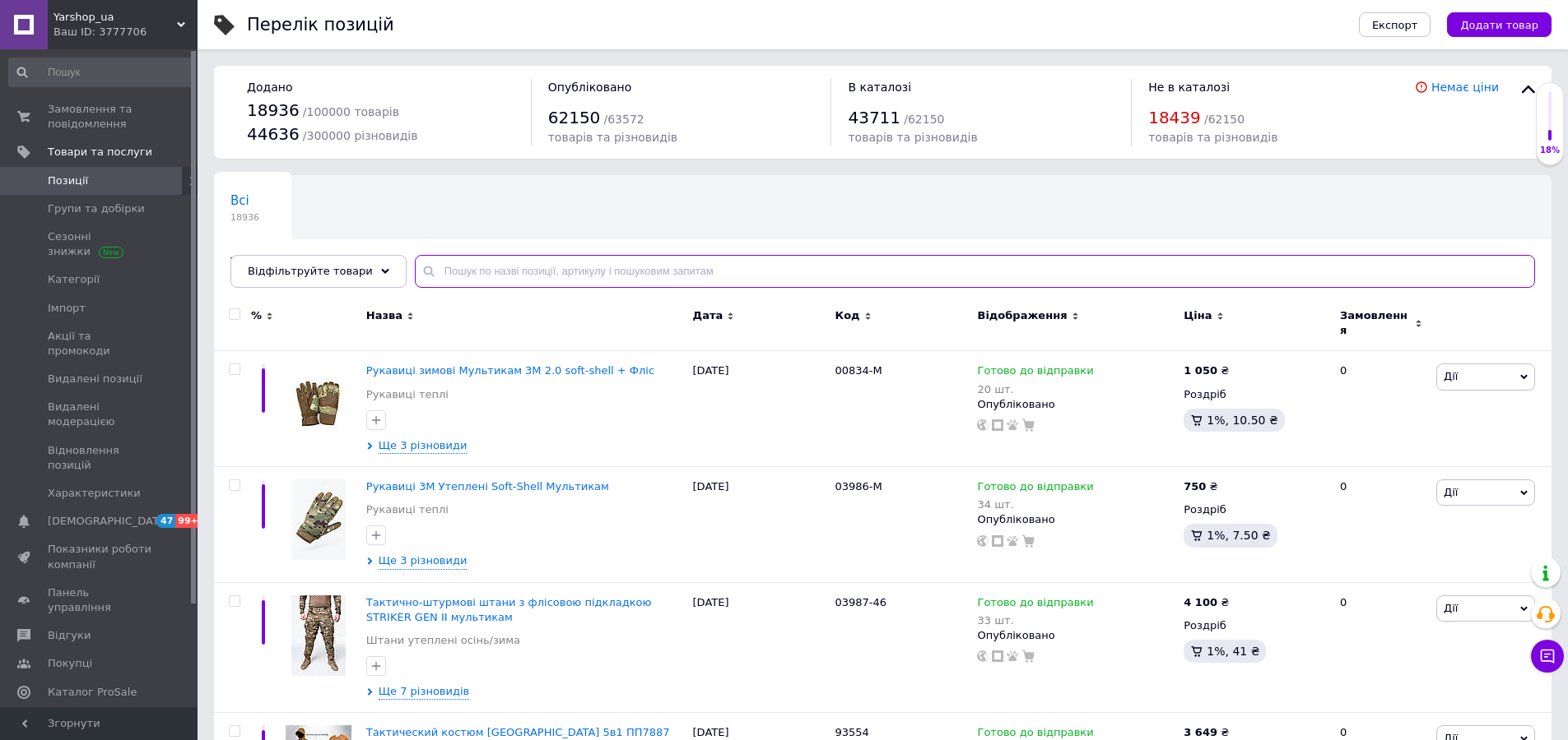
click at [463, 277] on input "text" at bounding box center [975, 271] width 1120 height 33
paste input "83821"
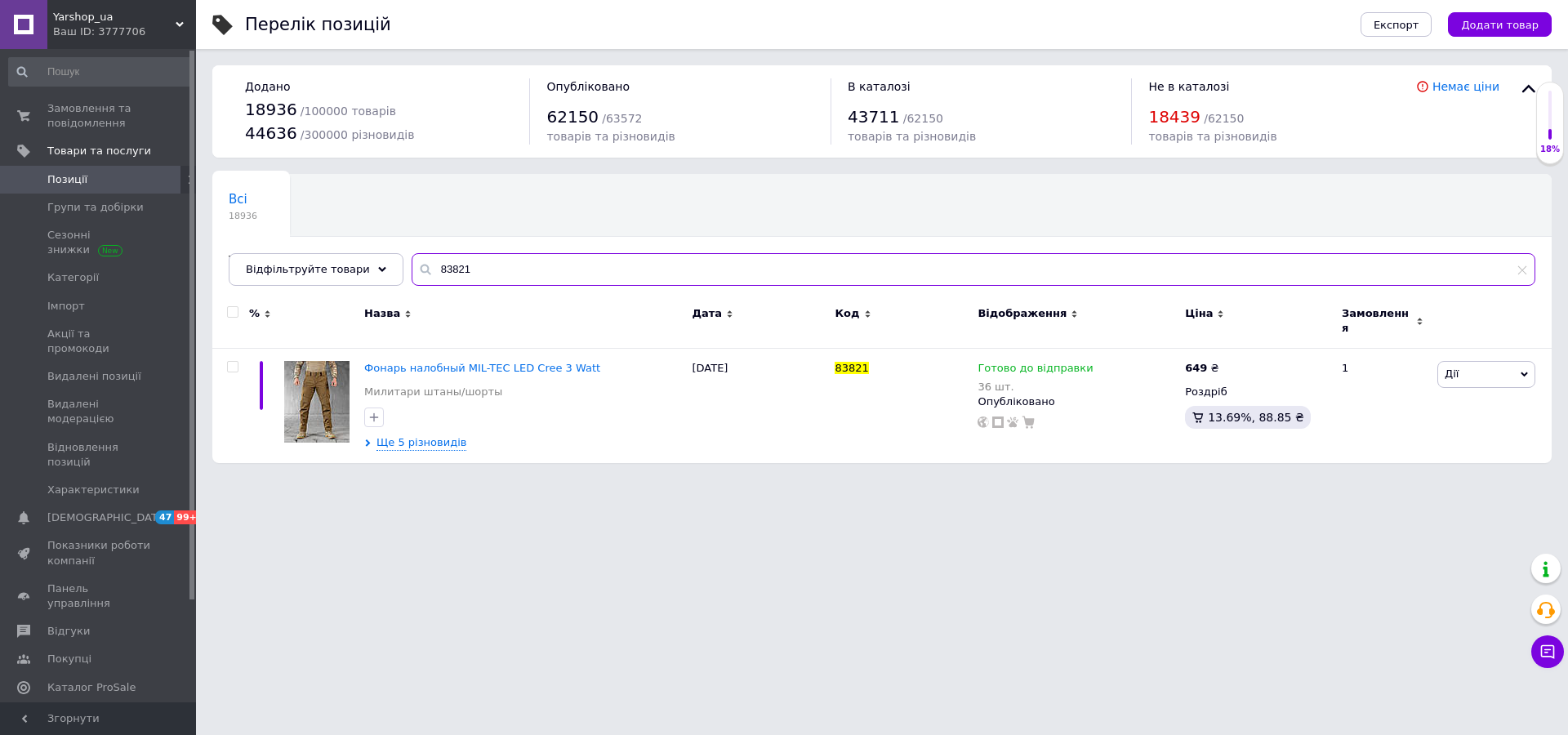
drag, startPoint x: 453, startPoint y: 268, endPoint x: 423, endPoint y: 271, distance: 30.1
click at [424, 271] on input "83821" at bounding box center [973, 269] width 1124 height 32
type input "83821"
click at [1452, 374] on span "Дії" at bounding box center [1486, 374] width 98 height 26
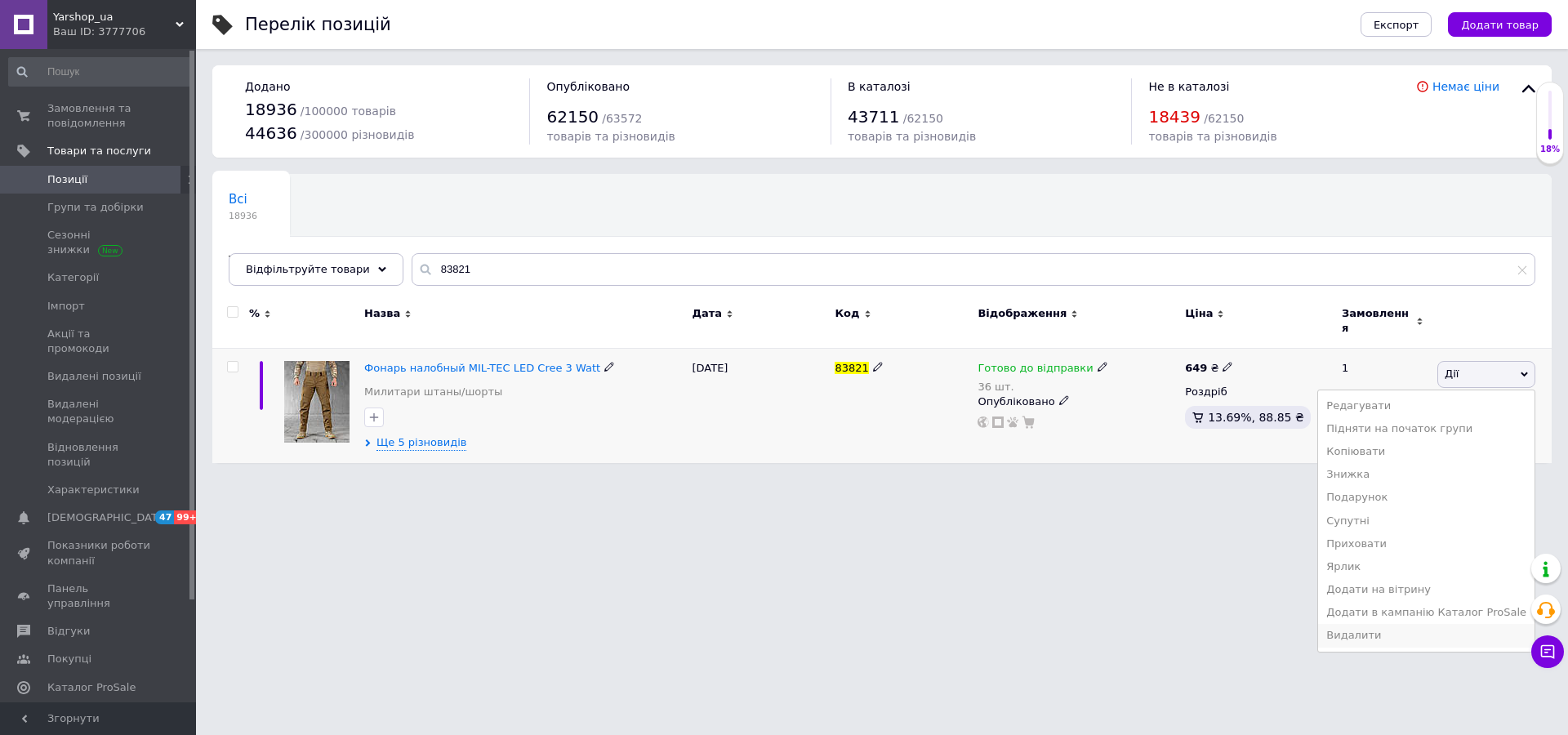
click at [1398, 629] on li "Видалити" at bounding box center [1426, 635] width 216 height 22
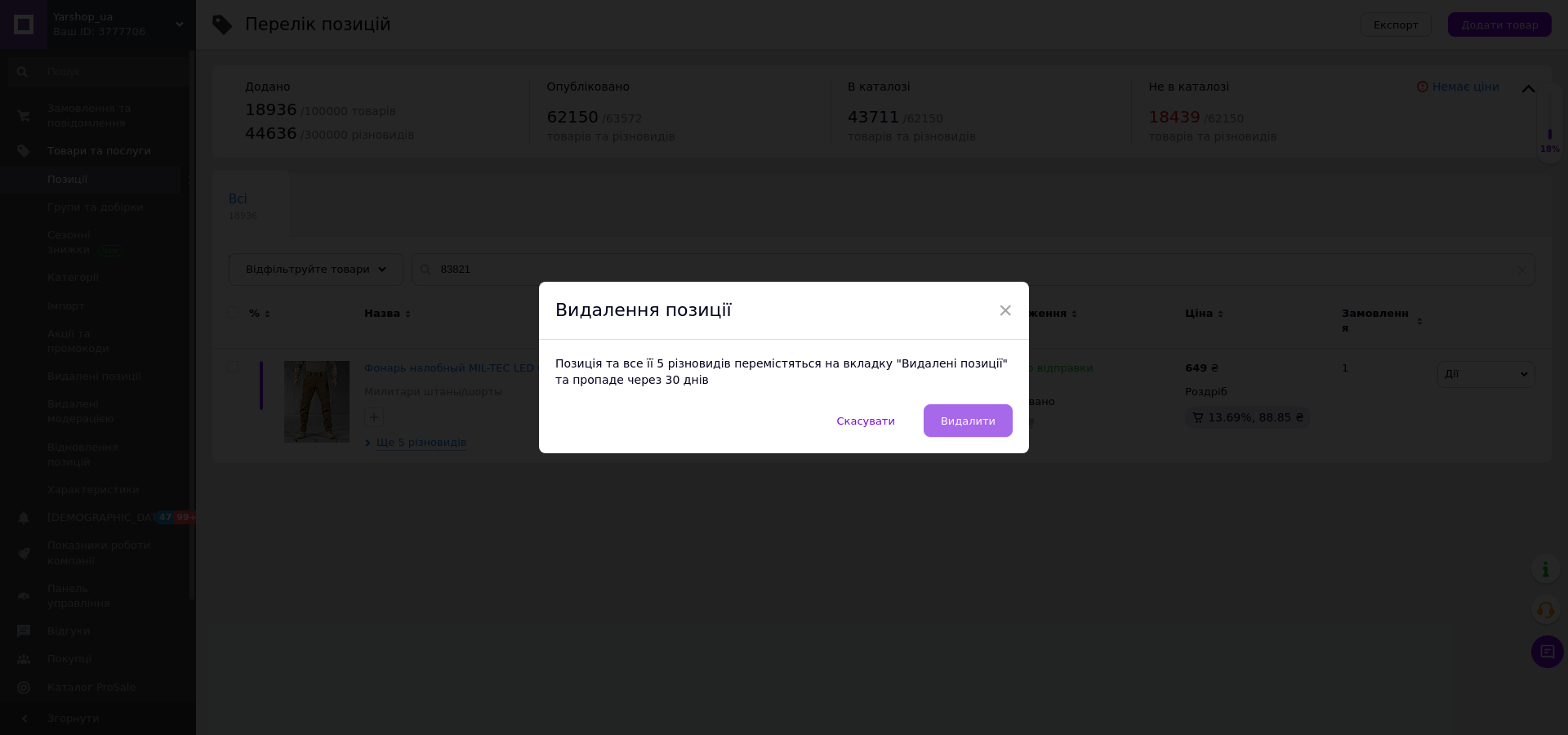
click at [967, 418] on span "Видалити" at bounding box center [968, 421] width 55 height 12
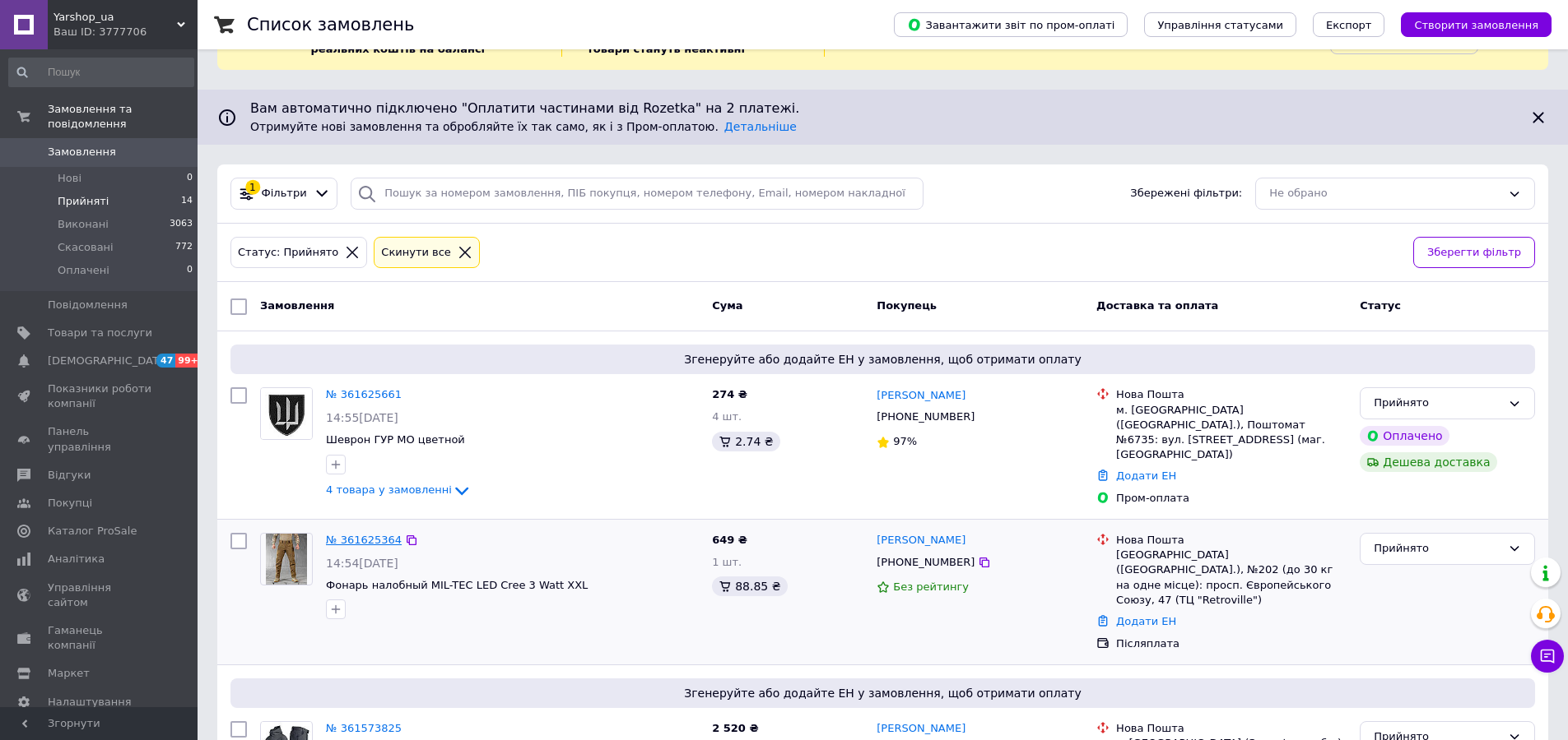
click at [335, 534] on link "№ 361625364" at bounding box center [364, 540] width 75 height 13
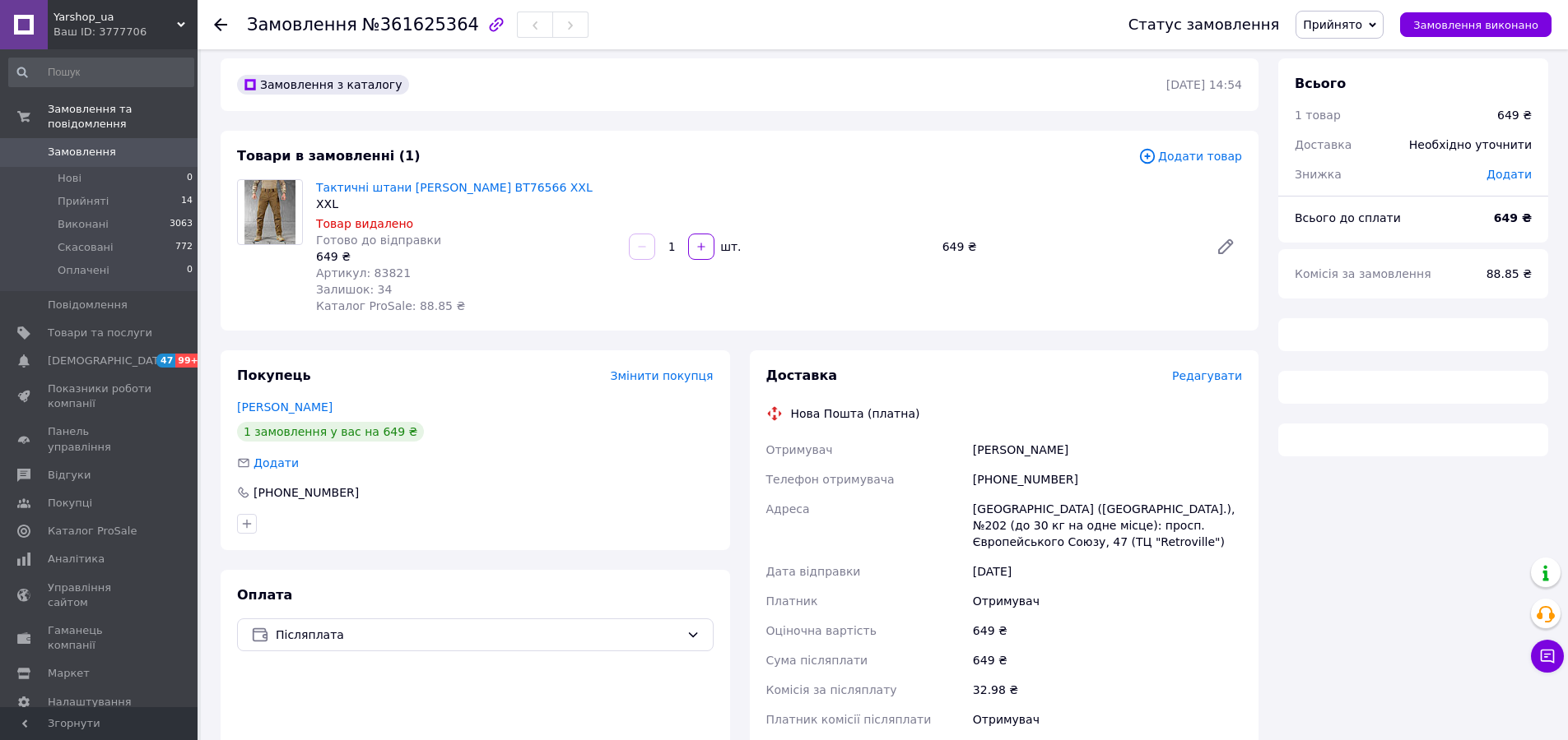
scroll to position [64, 0]
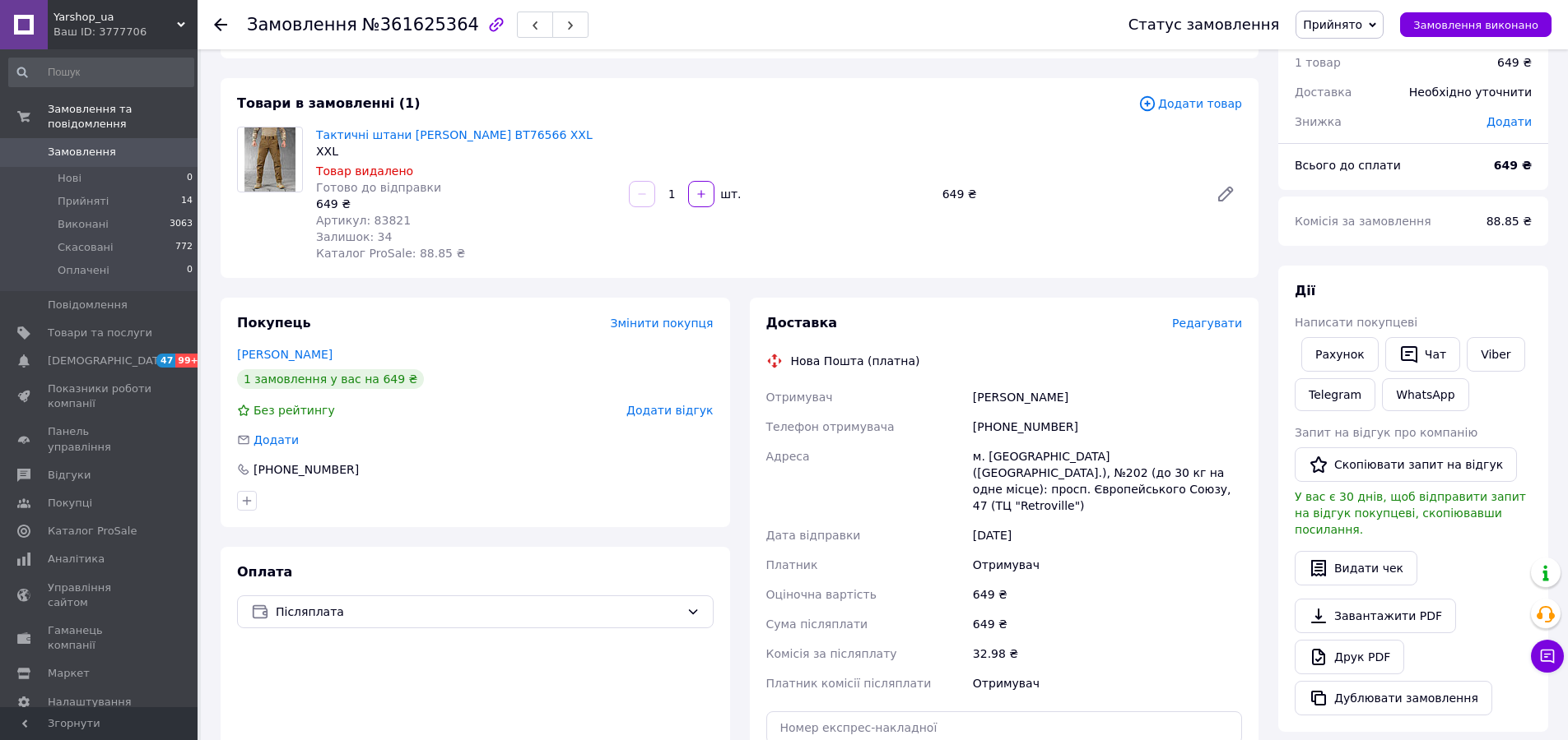
click at [1363, 22] on span "Прийнято" at bounding box center [1332, 25] width 60 height 13
click at [1357, 80] on li "Скасовано" at bounding box center [1339, 81] width 86 height 24
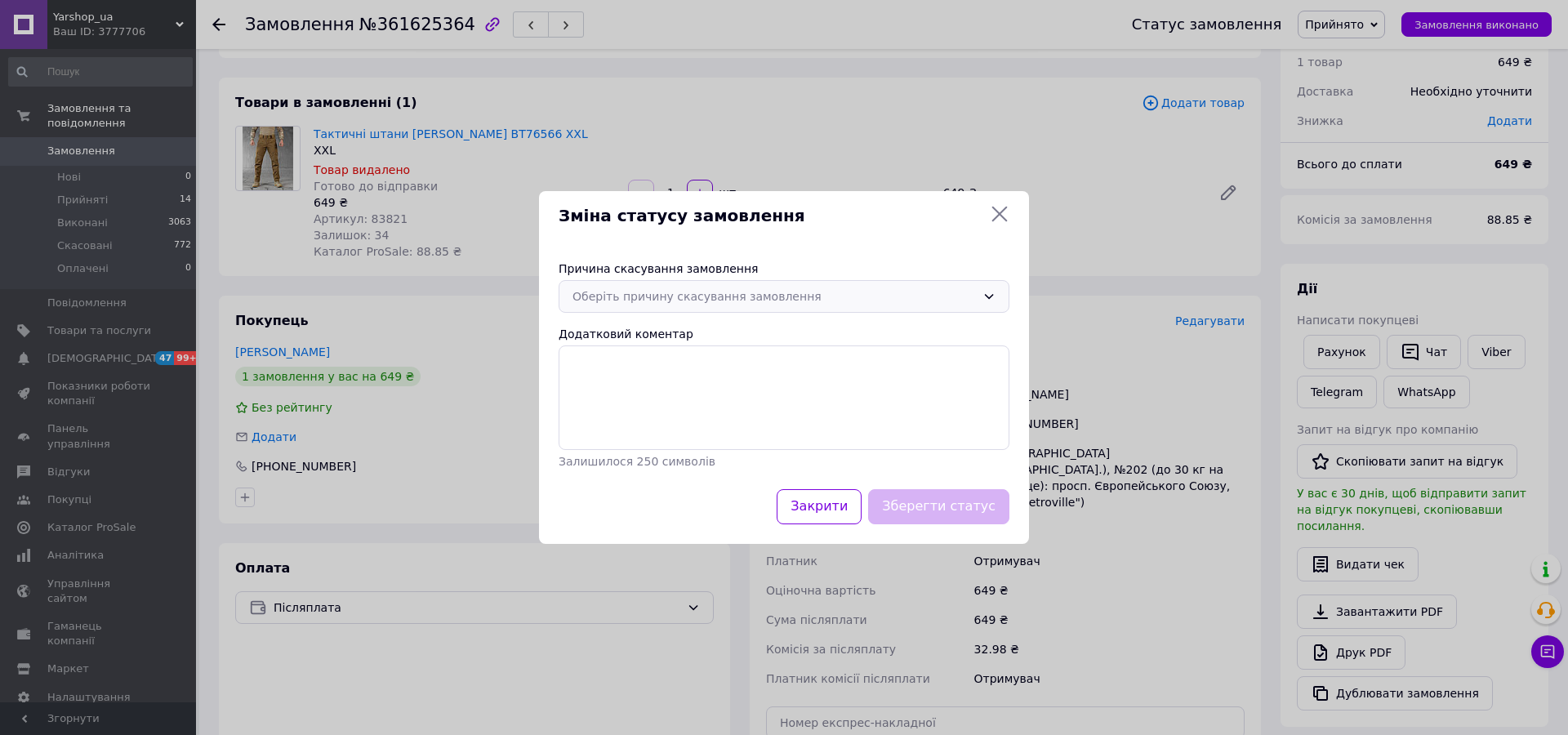
click at [677, 300] on div "Оберіть причину скасування замовлення" at bounding box center [774, 297] width 403 height 18
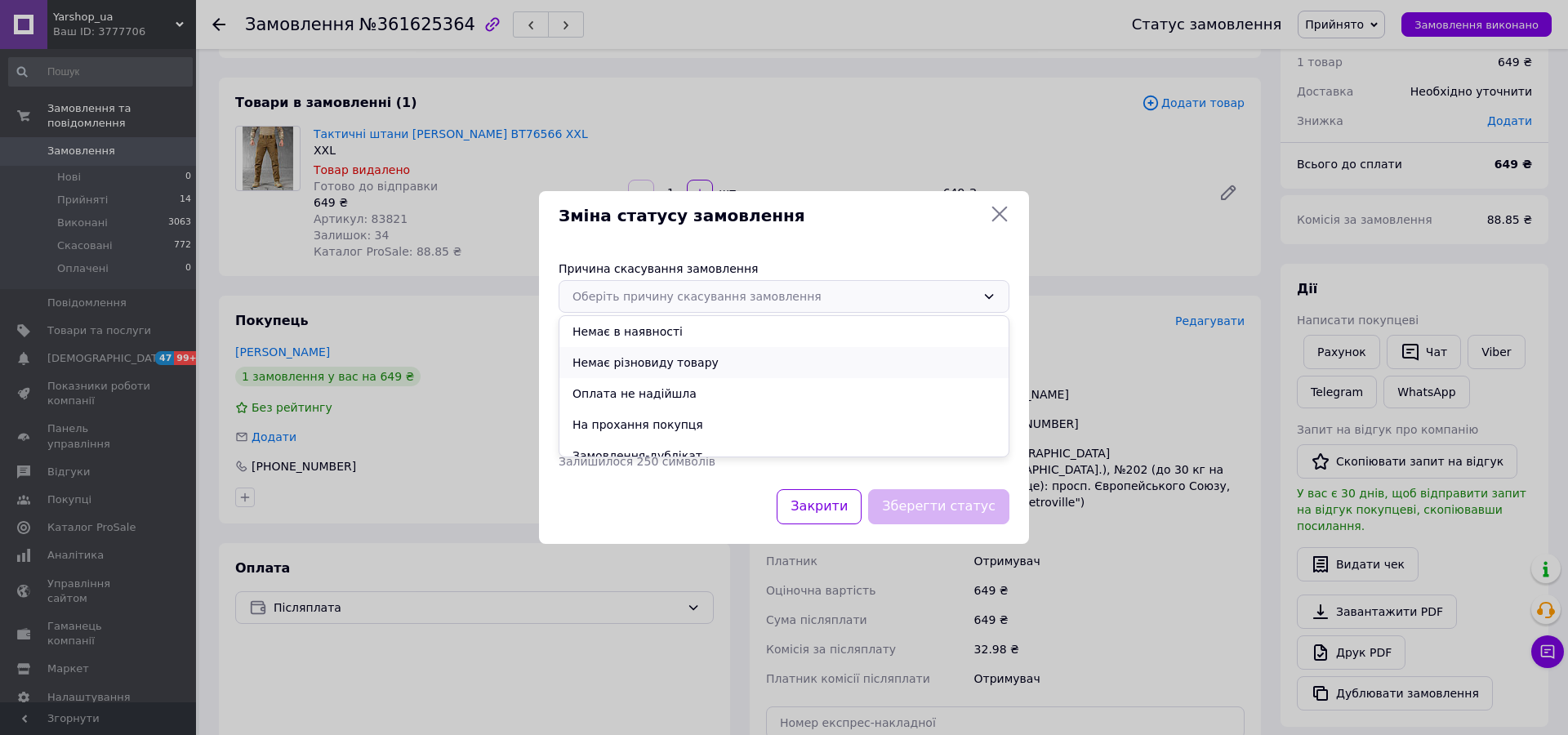
click at [639, 363] on li "Немає різновиду товару" at bounding box center [784, 362] width 449 height 31
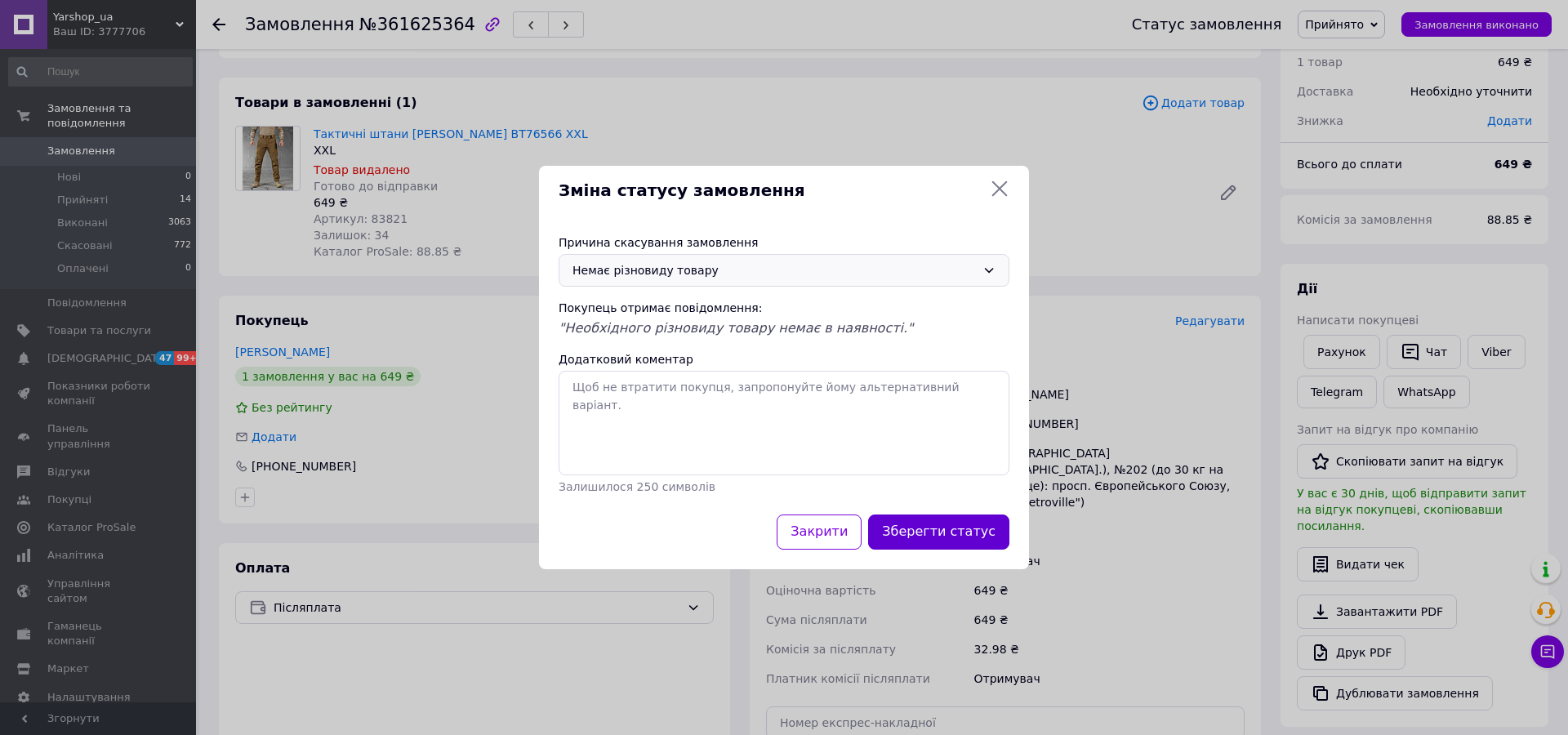
click at [932, 526] on button "Зберегти статус" at bounding box center [938, 532] width 141 height 35
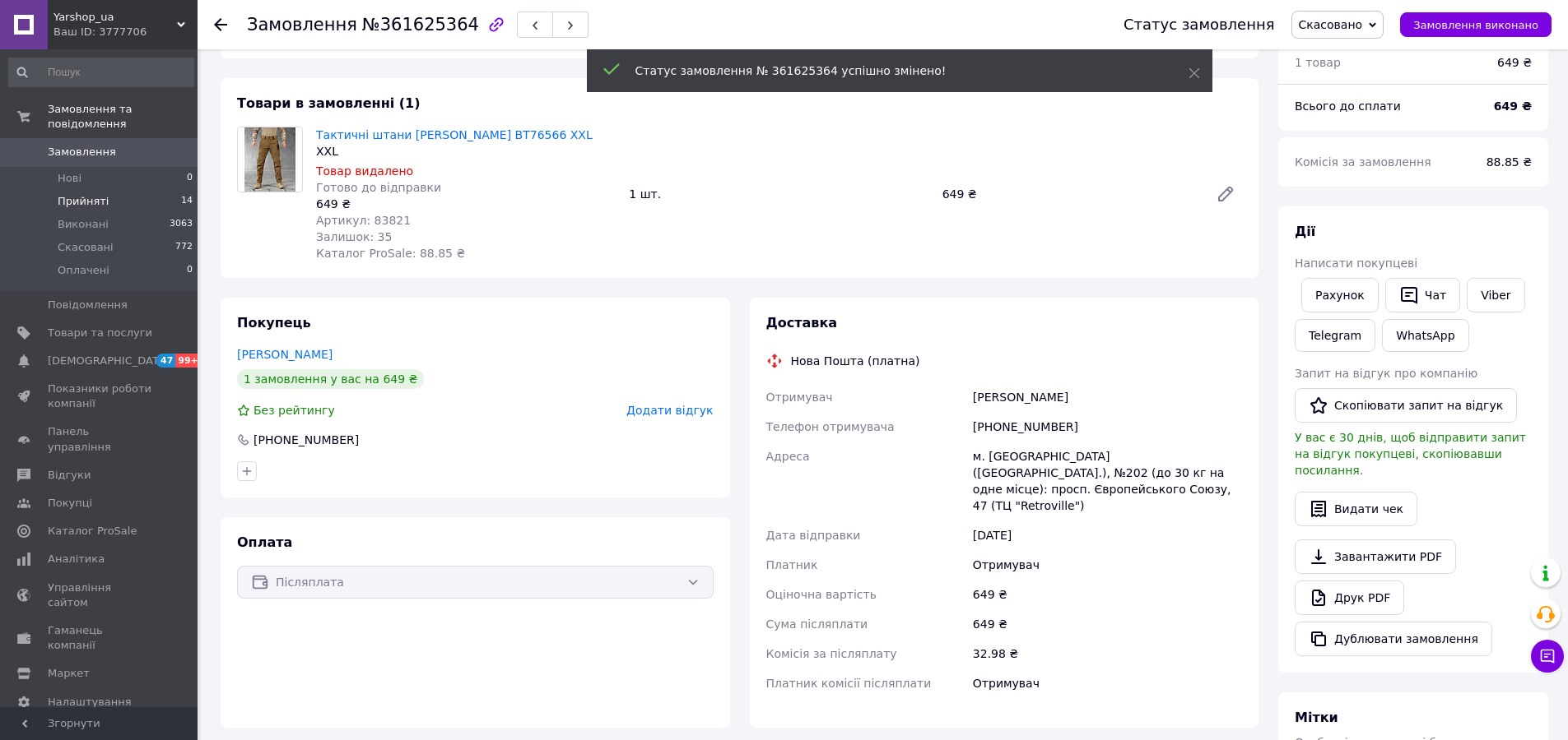
click at [109, 191] on li "Прийняті 14" at bounding box center [101, 201] width 202 height 23
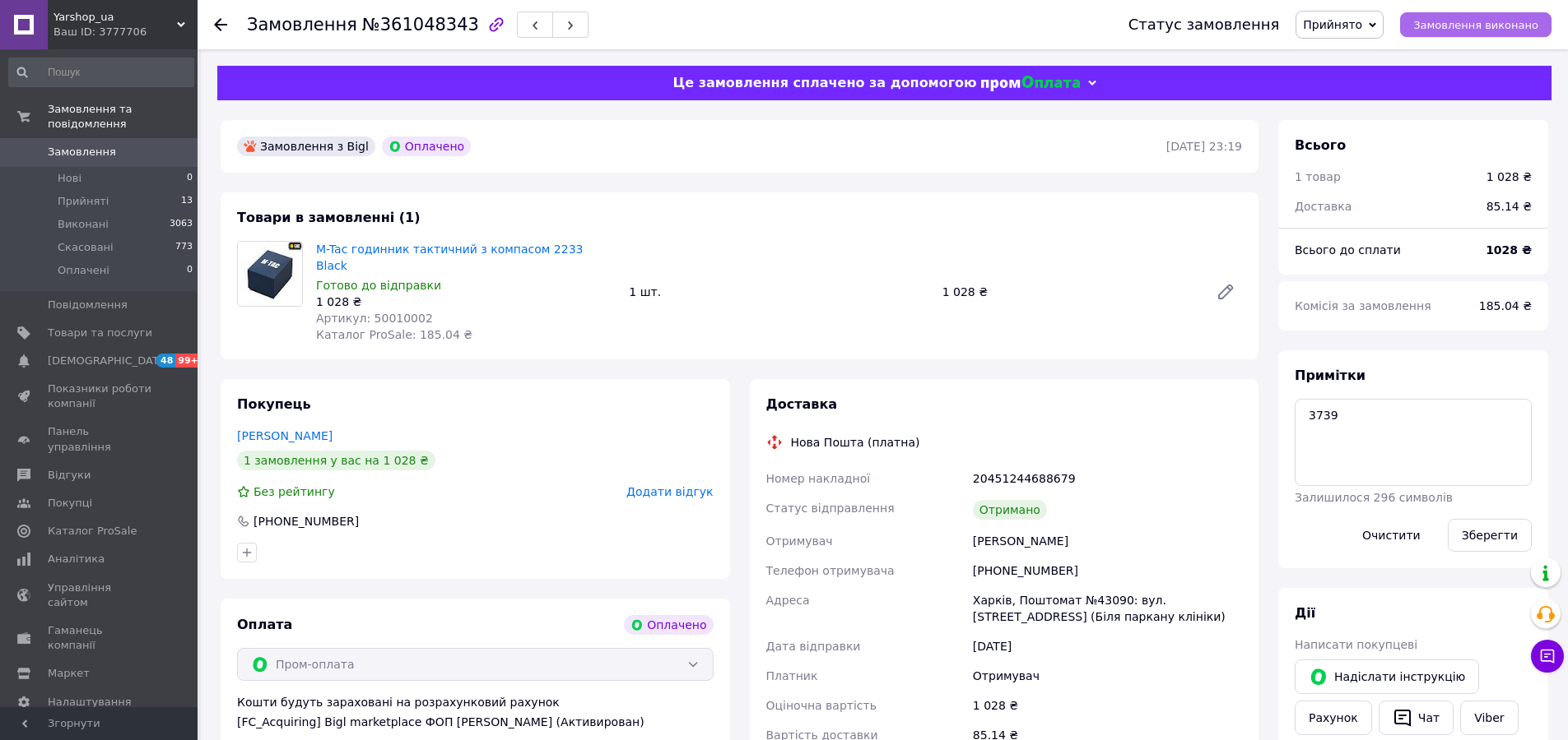
click at [1452, 34] on button "Замовлення виконано" at bounding box center [1476, 24] width 152 height 24
click at [83, 194] on span "Прийняті" at bounding box center [83, 202] width 51 height 15
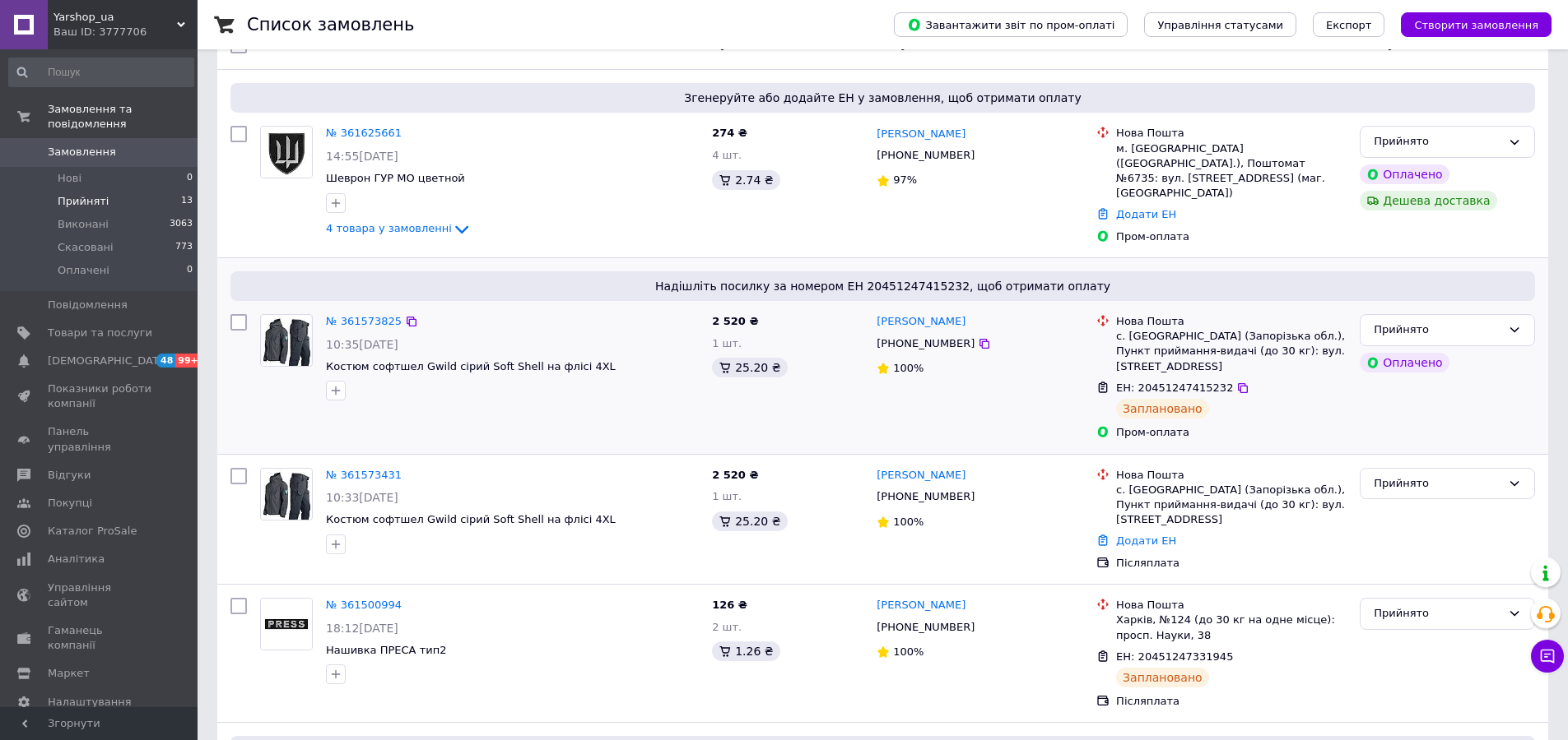
scroll to position [329, 0]
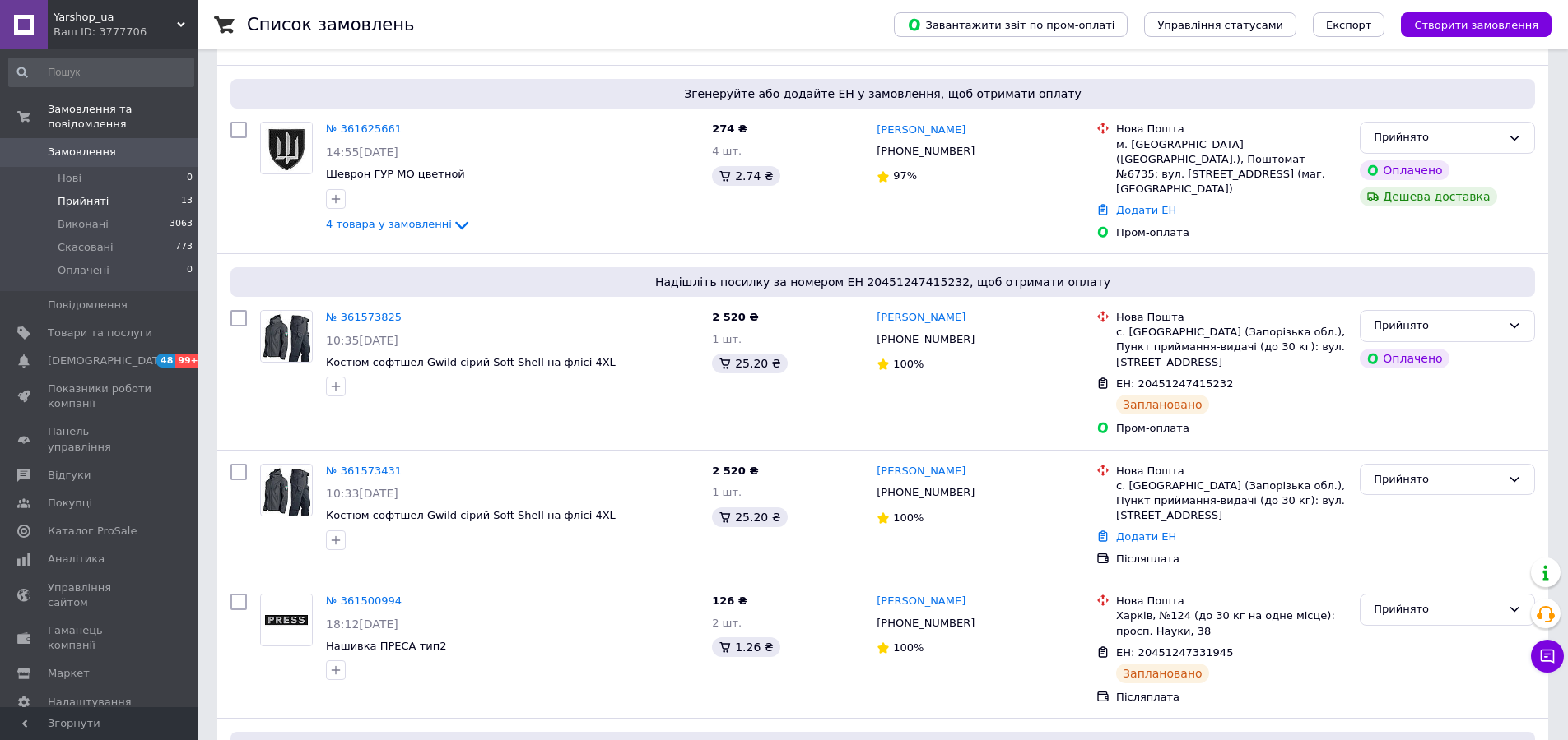
click at [82, 194] on span "Прийняті" at bounding box center [83, 202] width 51 height 15
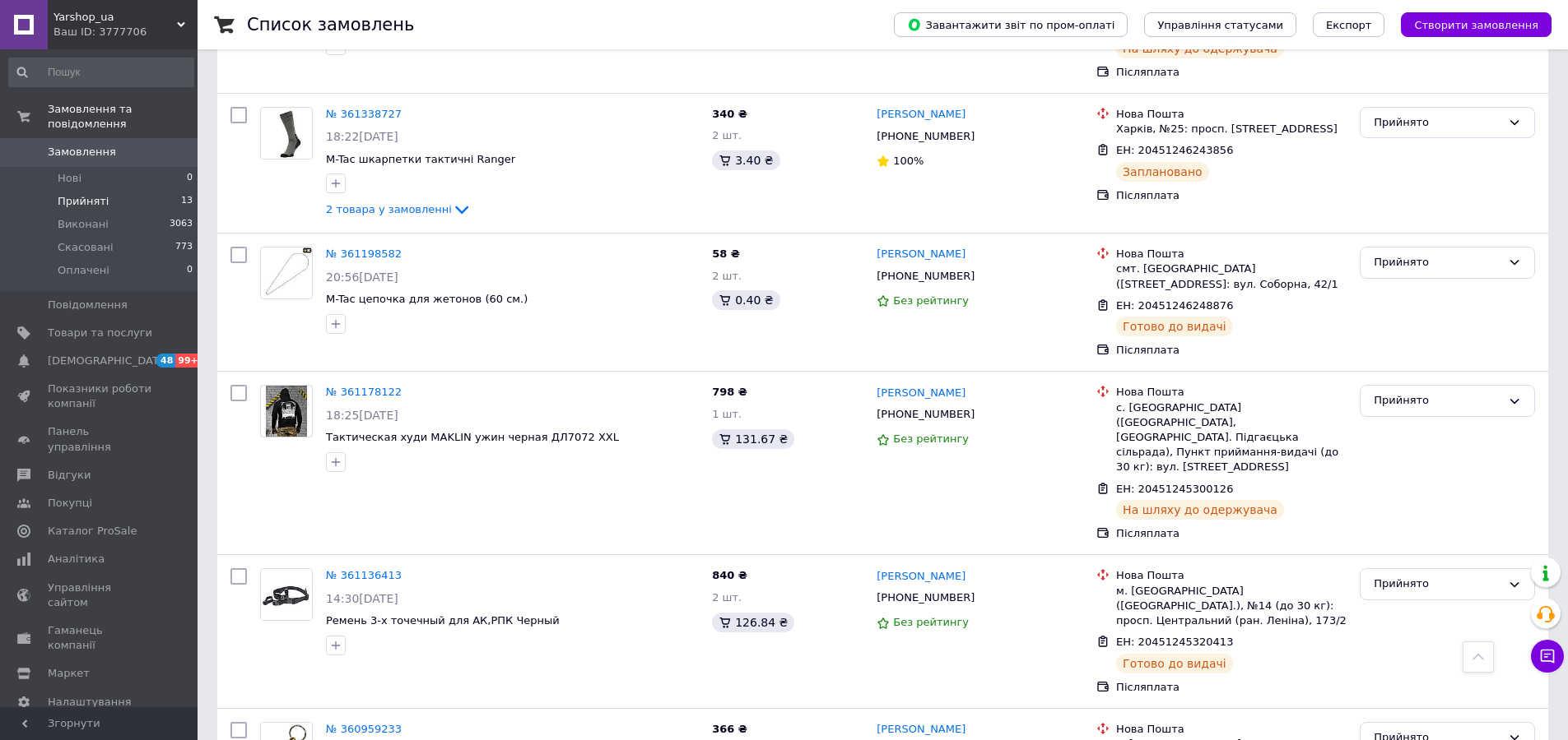
scroll to position [1518, 0]
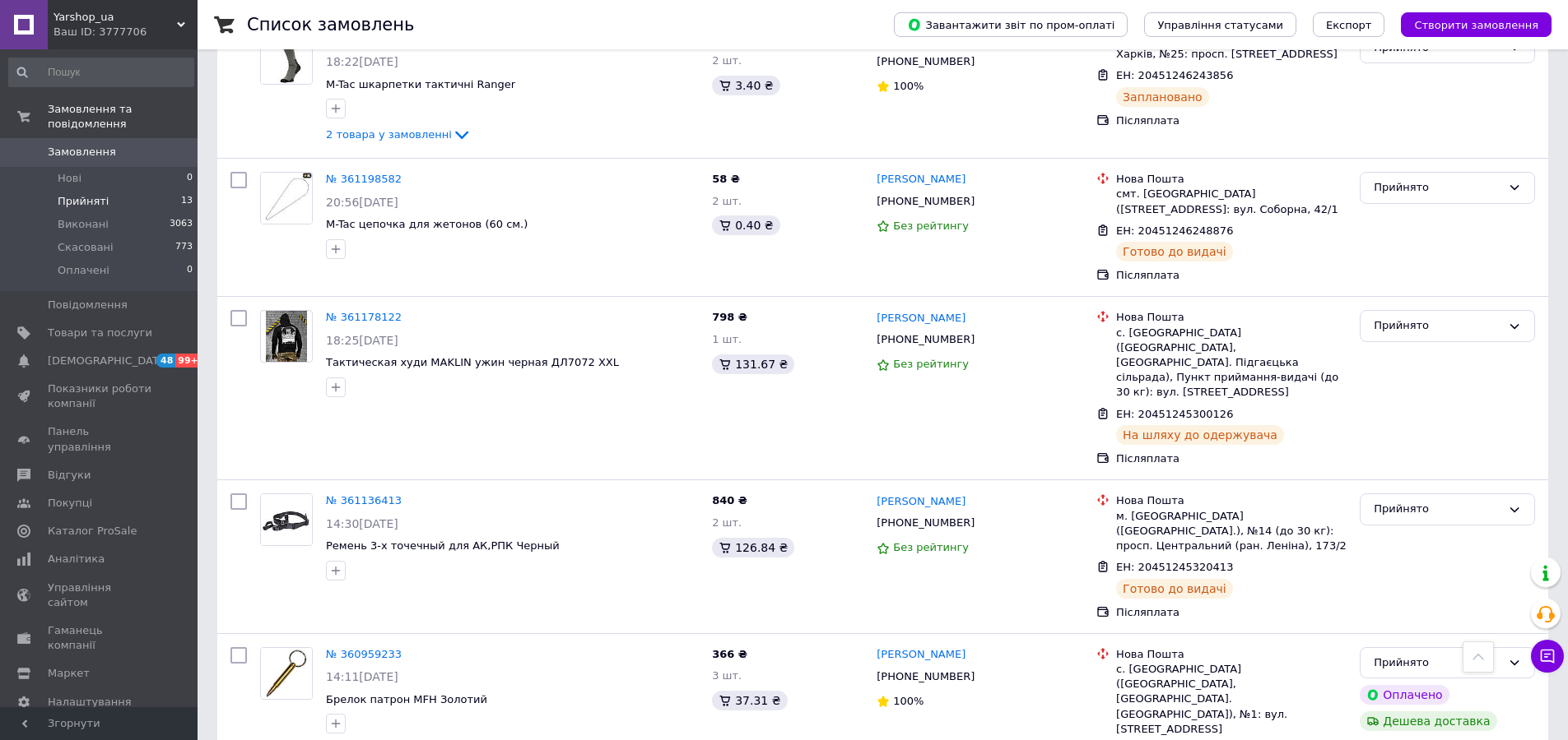
click at [86, 194] on span "Прийняті" at bounding box center [83, 202] width 51 height 15
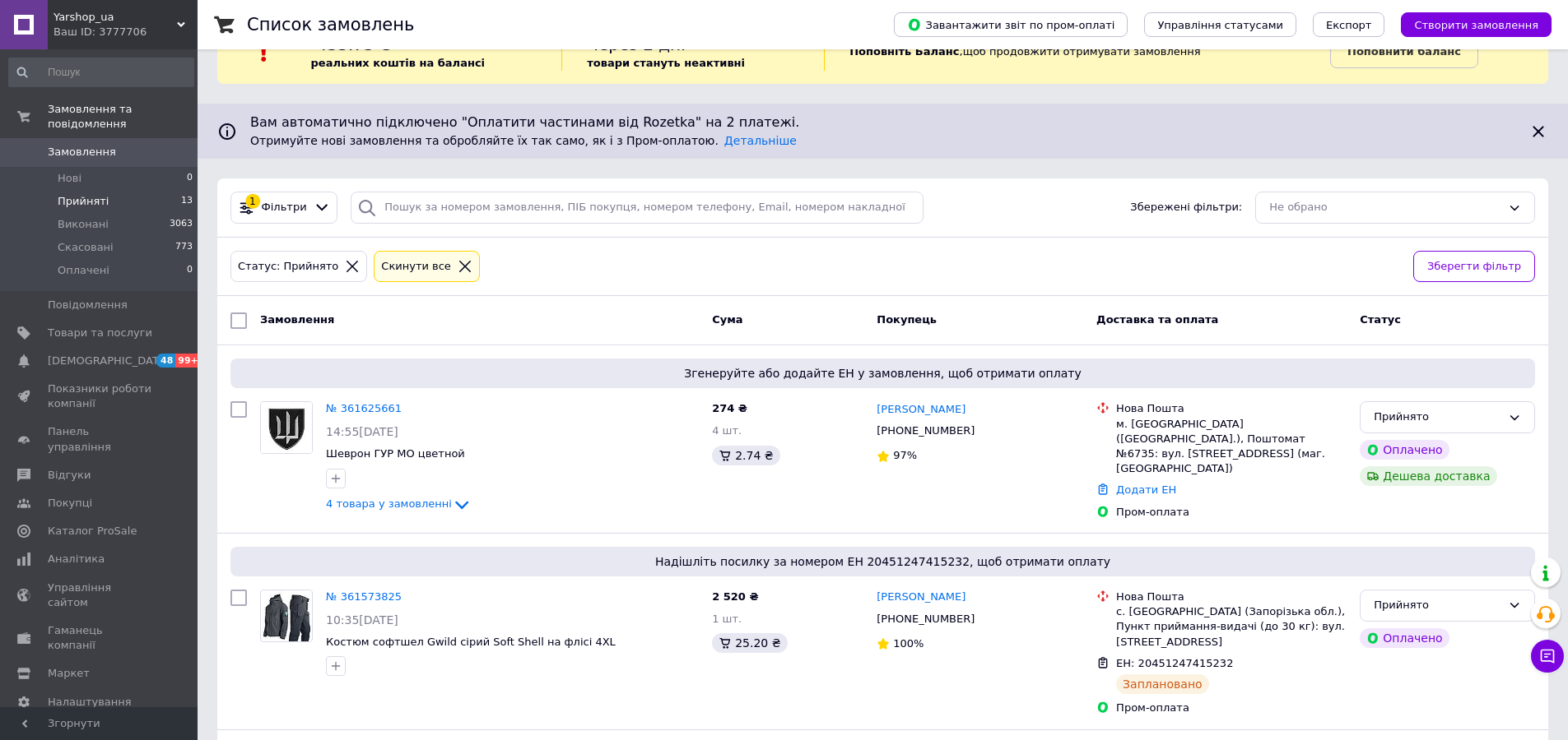
scroll to position [0, 0]
